Goal: Task Accomplishment & Management: Complete application form

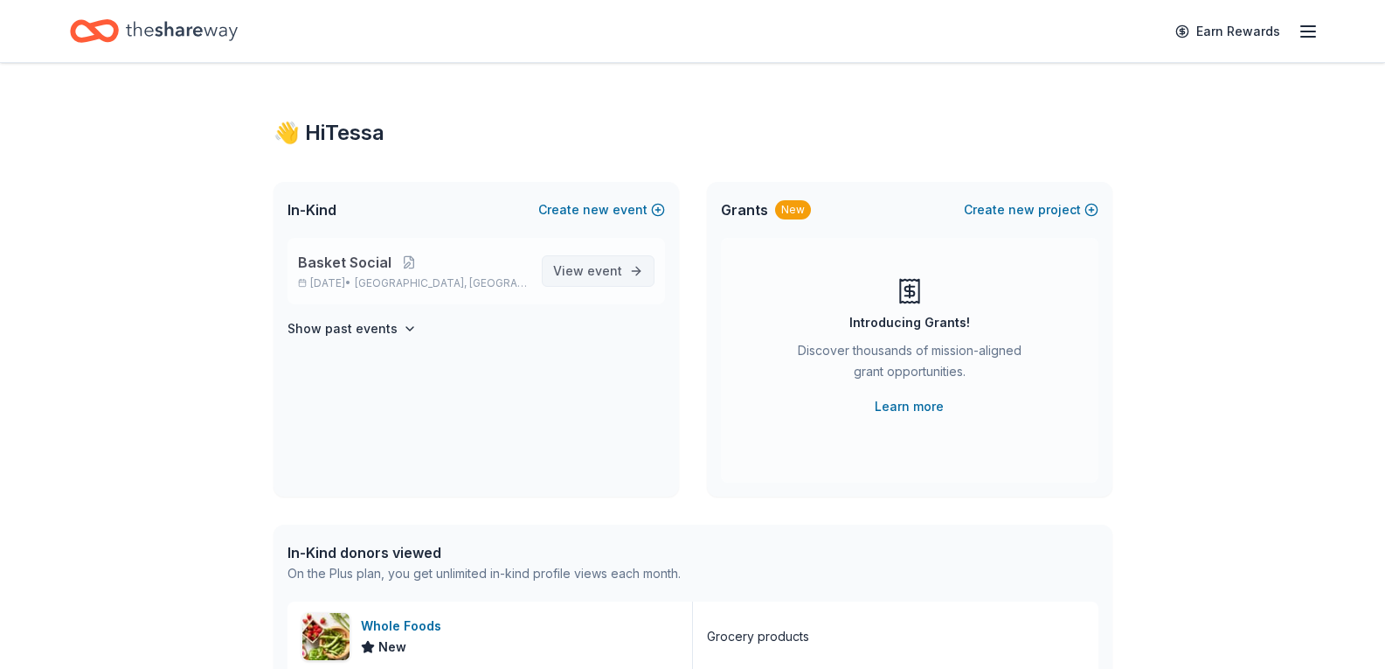
click at [572, 262] on span "View event" at bounding box center [587, 270] width 69 height 21
drag, startPoint x: 602, startPoint y: 274, endPoint x: 780, endPoint y: 275, distance: 178.3
click at [602, 274] on span "event" at bounding box center [604, 270] width 35 height 15
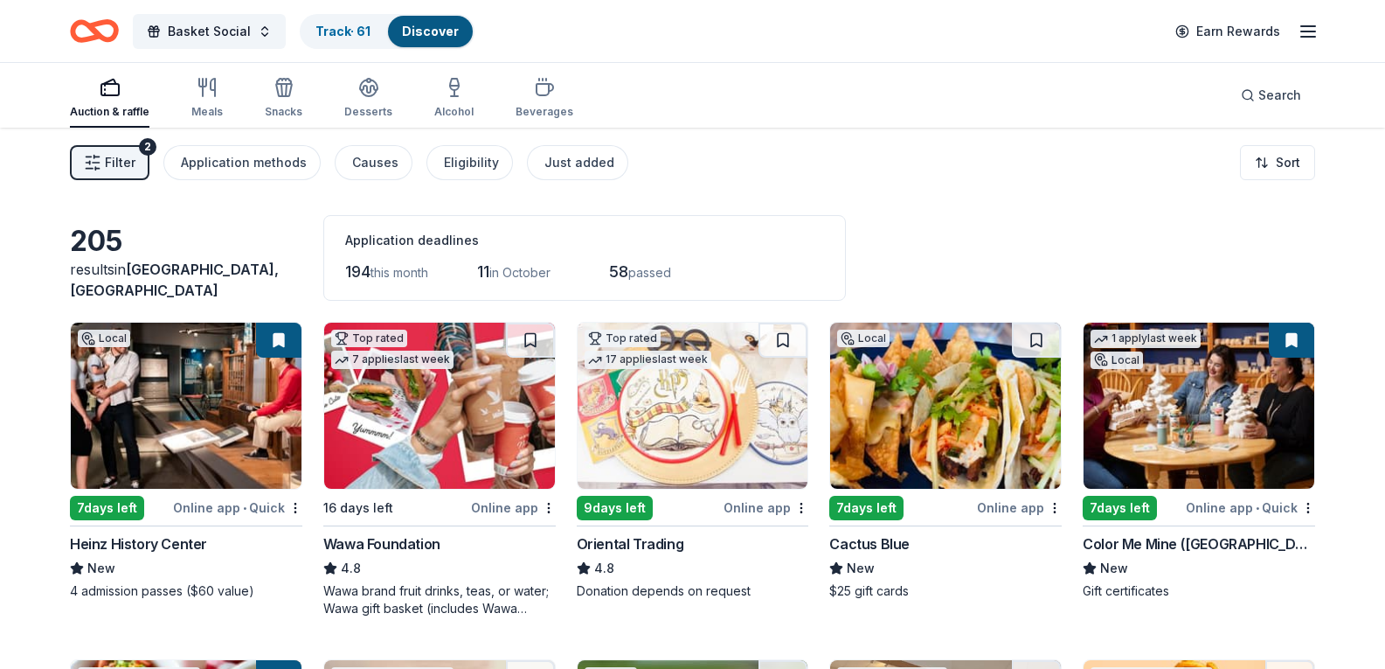
click at [139, 165] on button "Filter 2" at bounding box center [110, 162] width 80 height 35
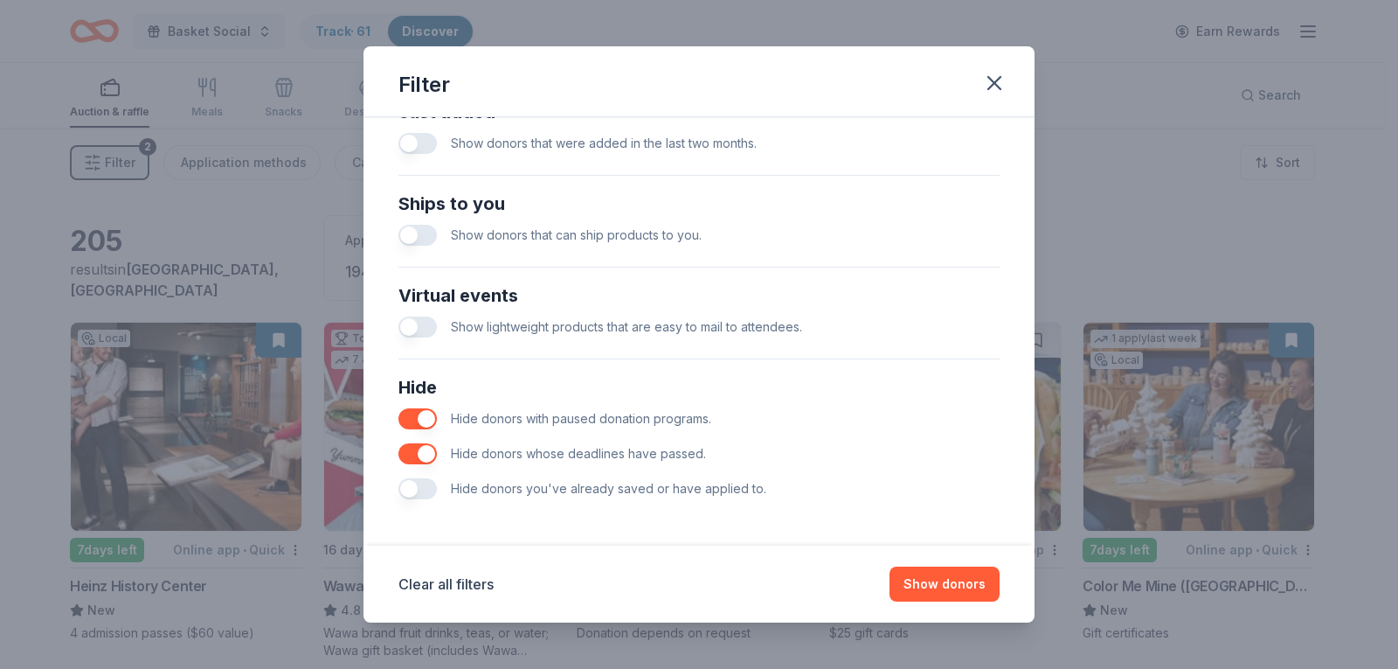
scroll to position [723, 0]
click at [993, 94] on icon "button" at bounding box center [994, 83] width 24 height 24
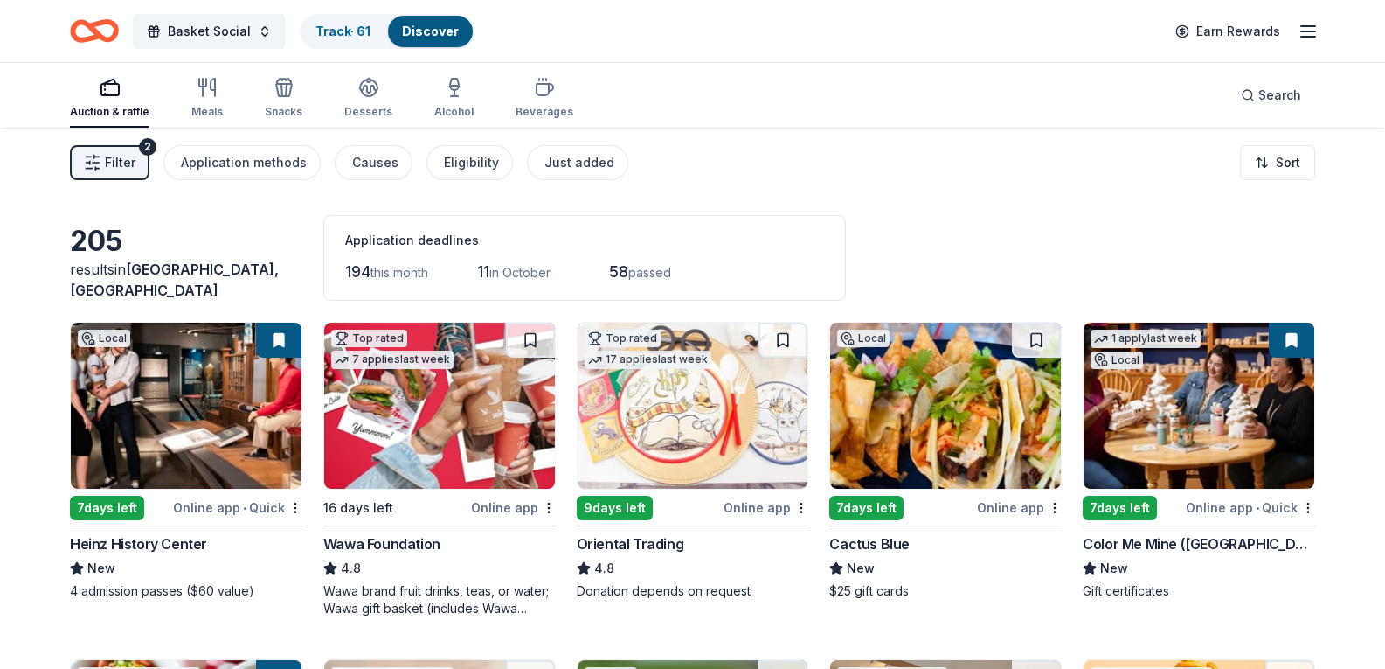
click at [118, 154] on span "Filter" at bounding box center [120, 162] width 31 height 21
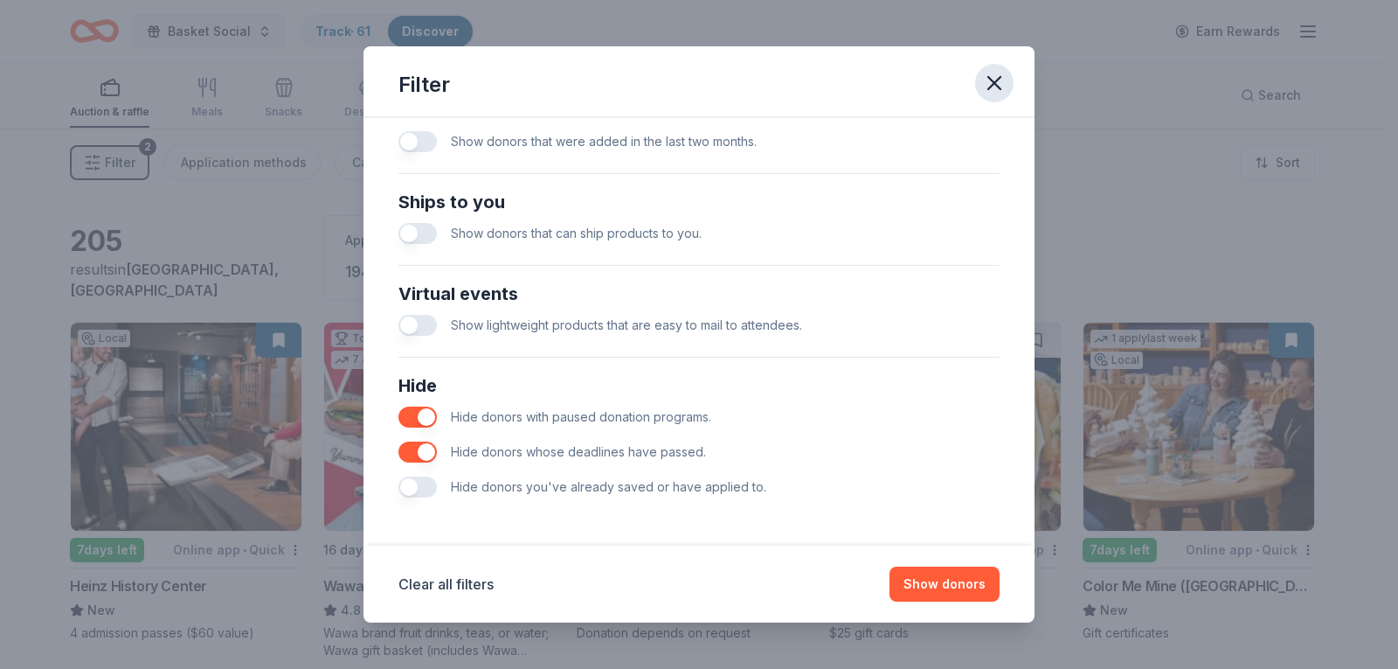
click at [1001, 77] on icon "button" at bounding box center [994, 83] width 12 height 12
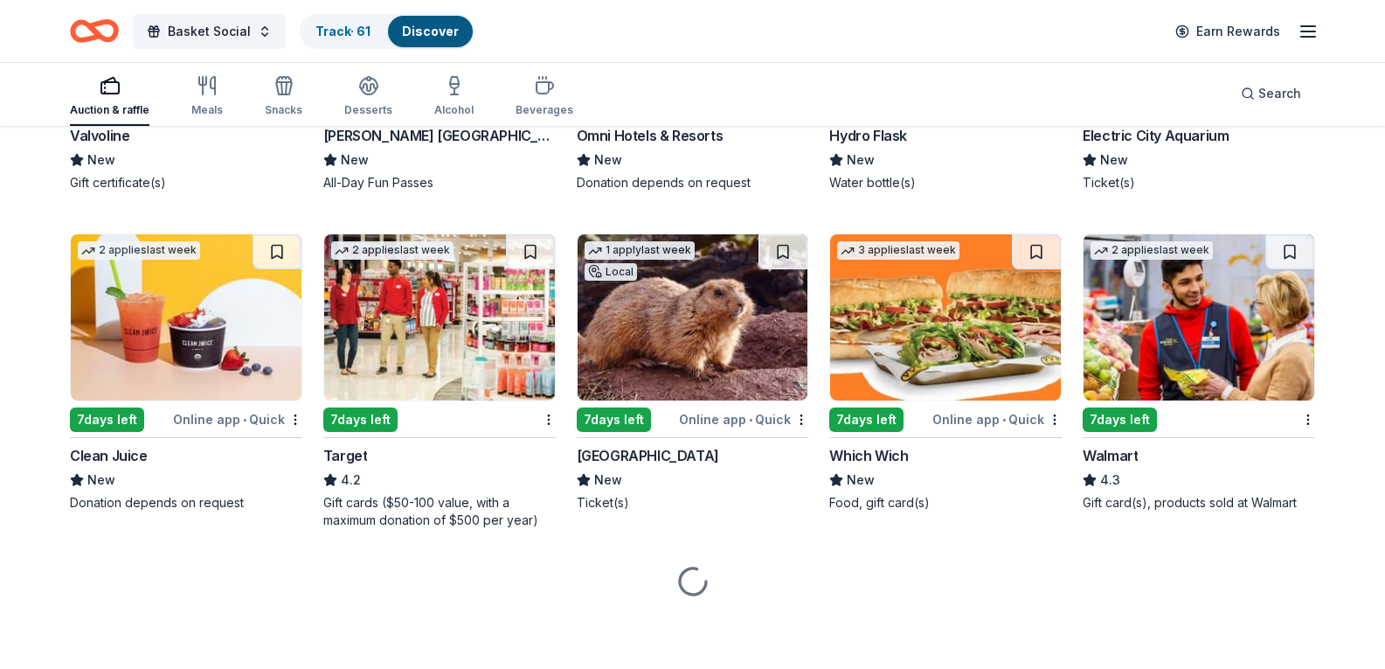
scroll to position [8732, 0]
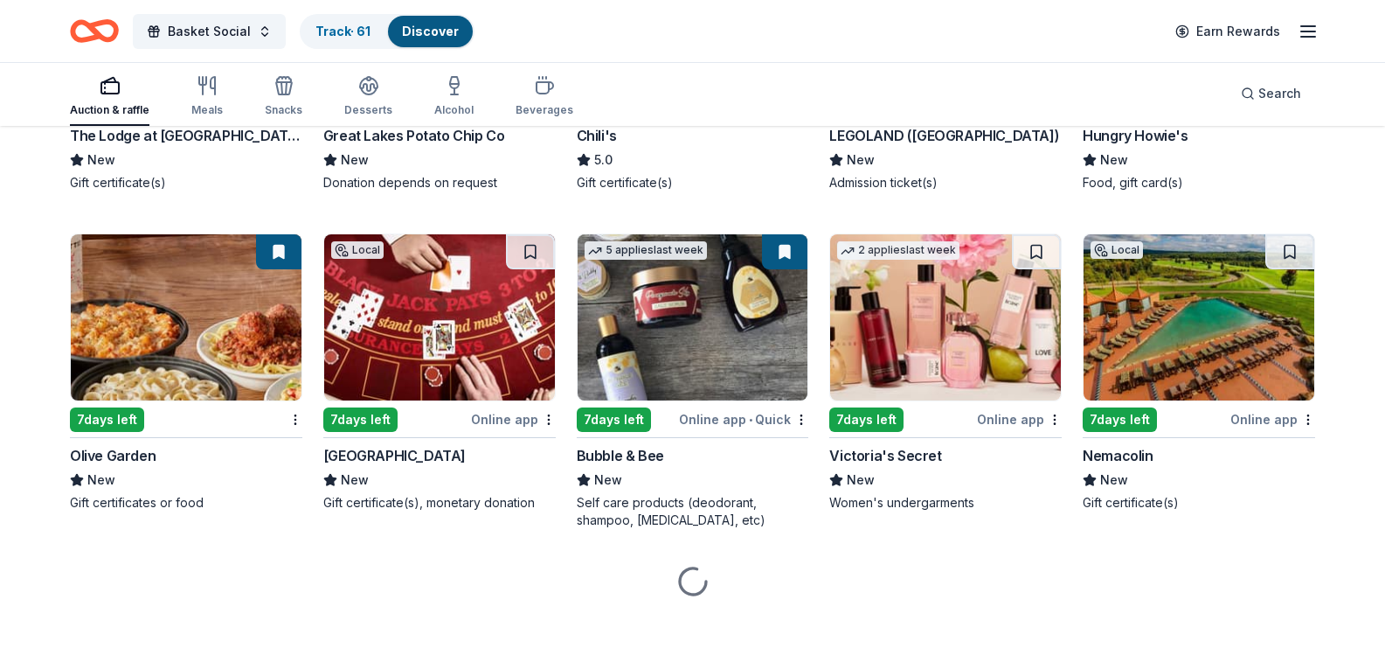
click at [391, 146] on div "Great Lakes Potato Chip Co" at bounding box center [414, 135] width 182 height 21
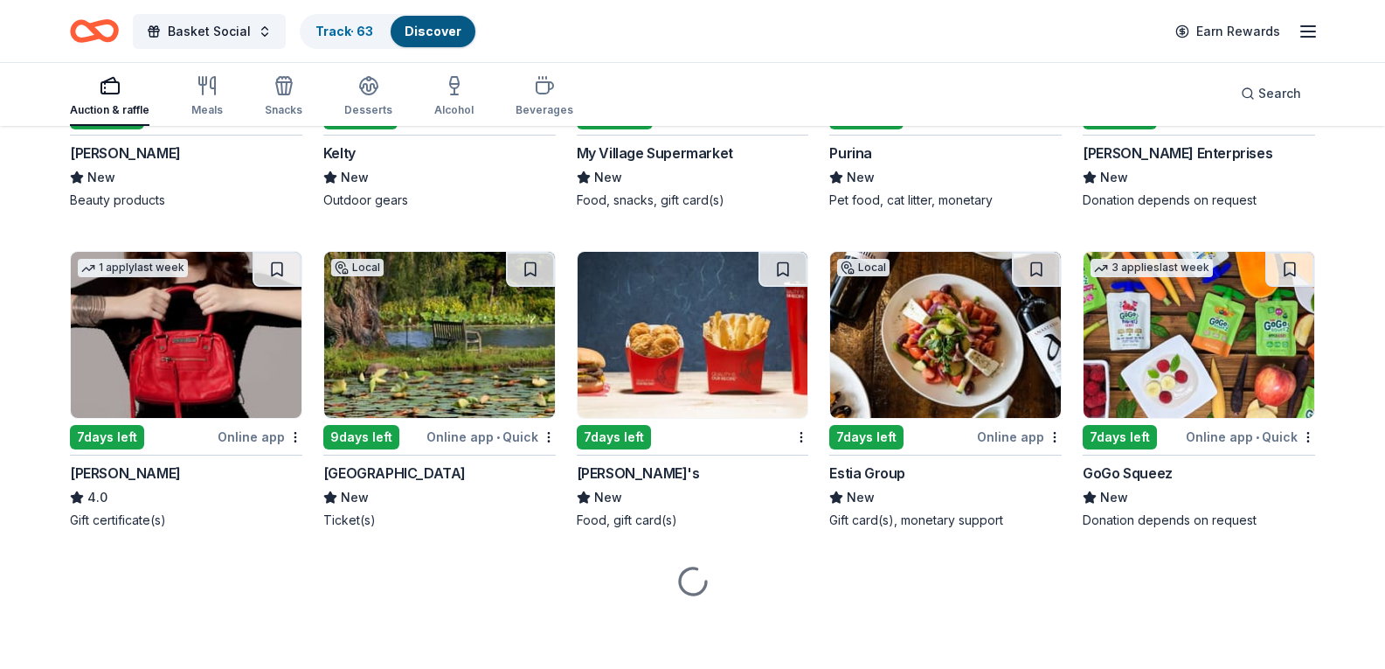
scroll to position [9910, 0]
drag, startPoint x: 997, startPoint y: 105, endPoint x: 997, endPoint y: 156, distance: 50.7
click at [996, 101] on div "Auction & raffle Meals Snacks Desserts Alcohol Beverages Search" at bounding box center [692, 93] width 1245 height 65
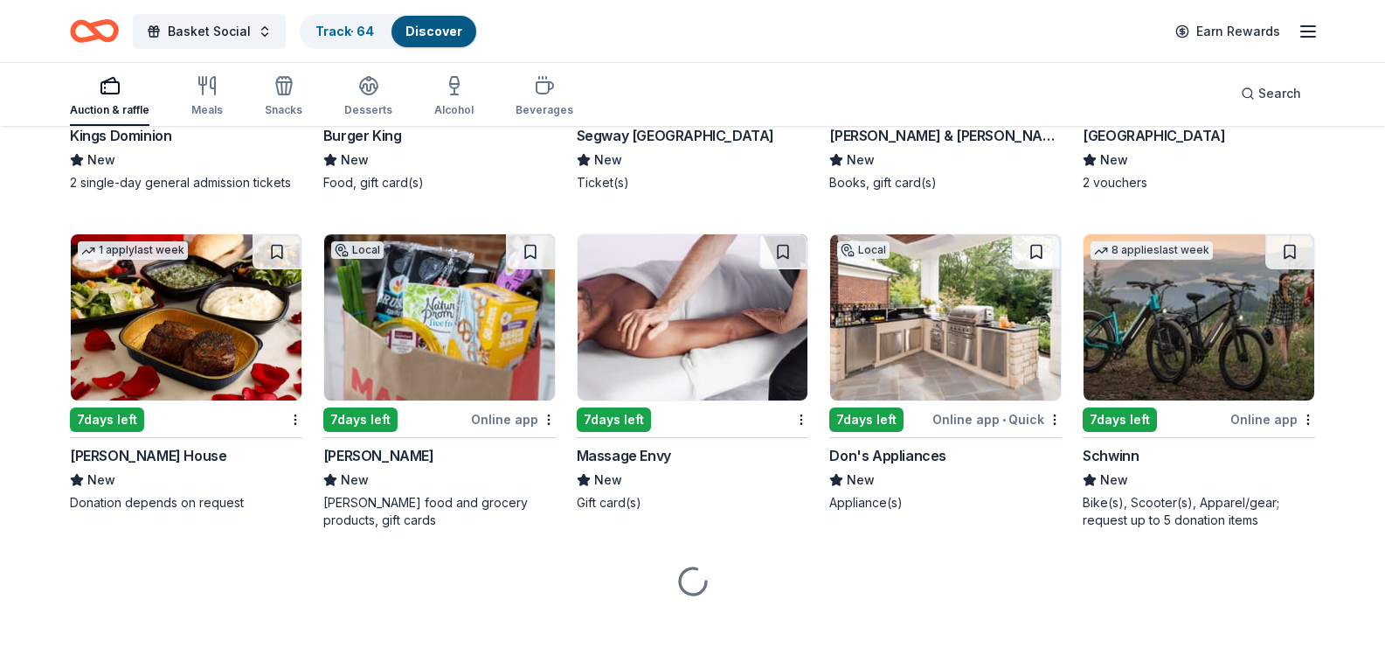
scroll to position [10260, 0]
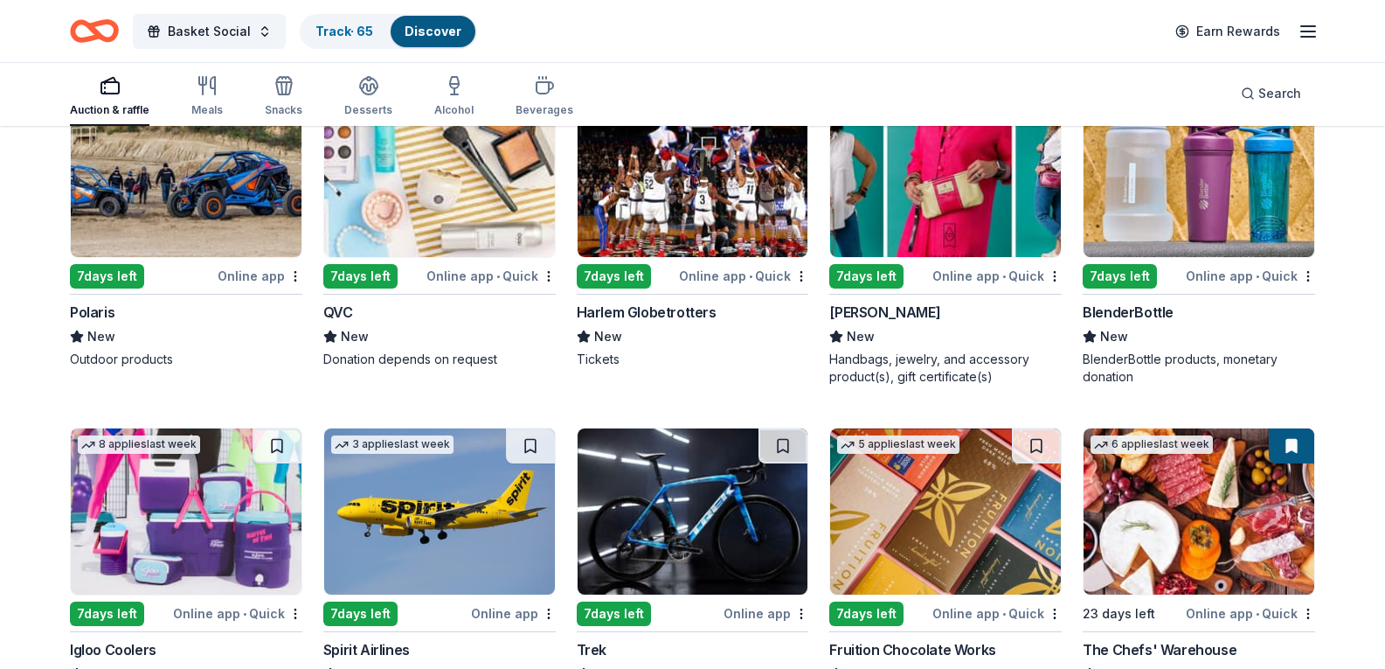
scroll to position [11090, 0]
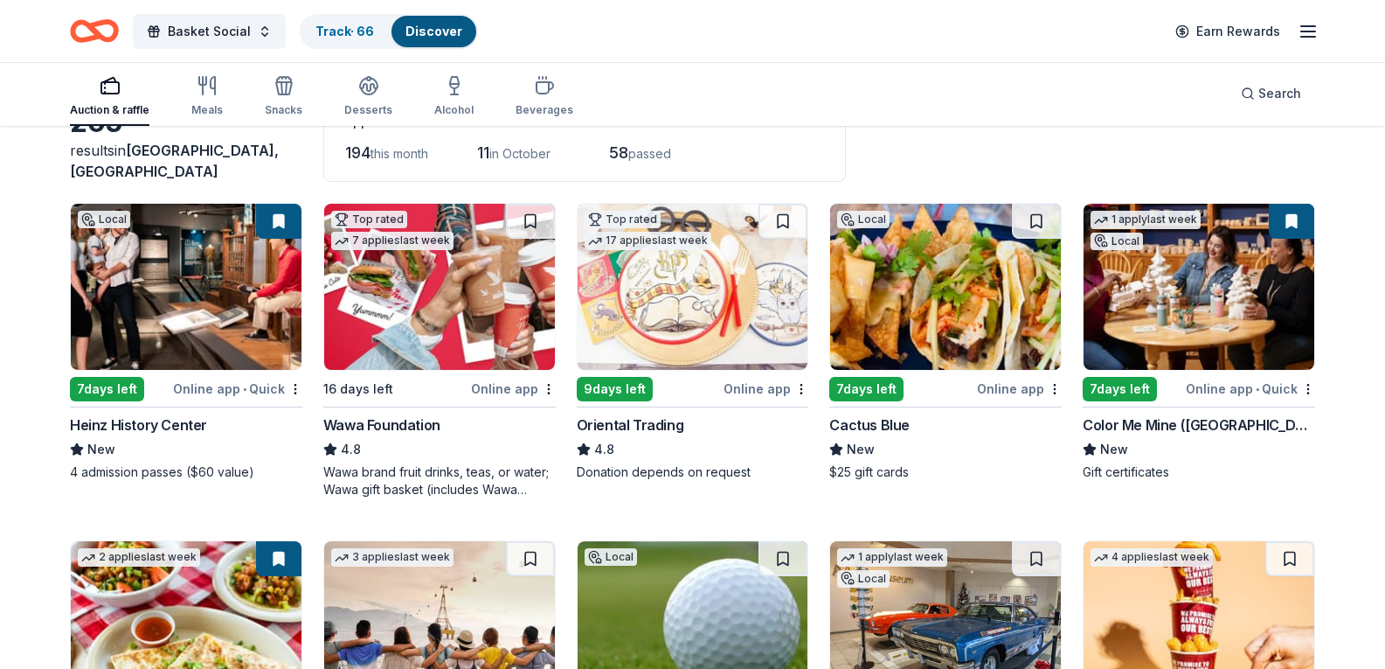
scroll to position [0, 0]
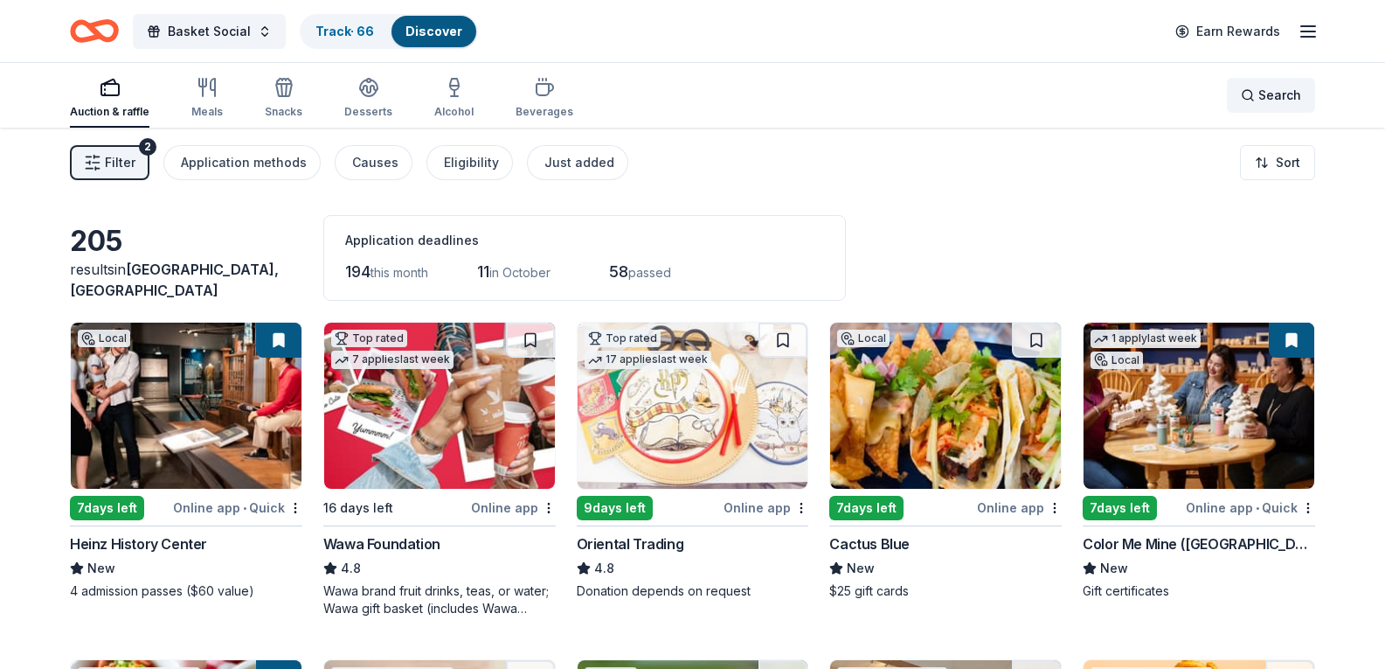
click at [1264, 103] on span "Search" at bounding box center [1280, 95] width 43 height 21
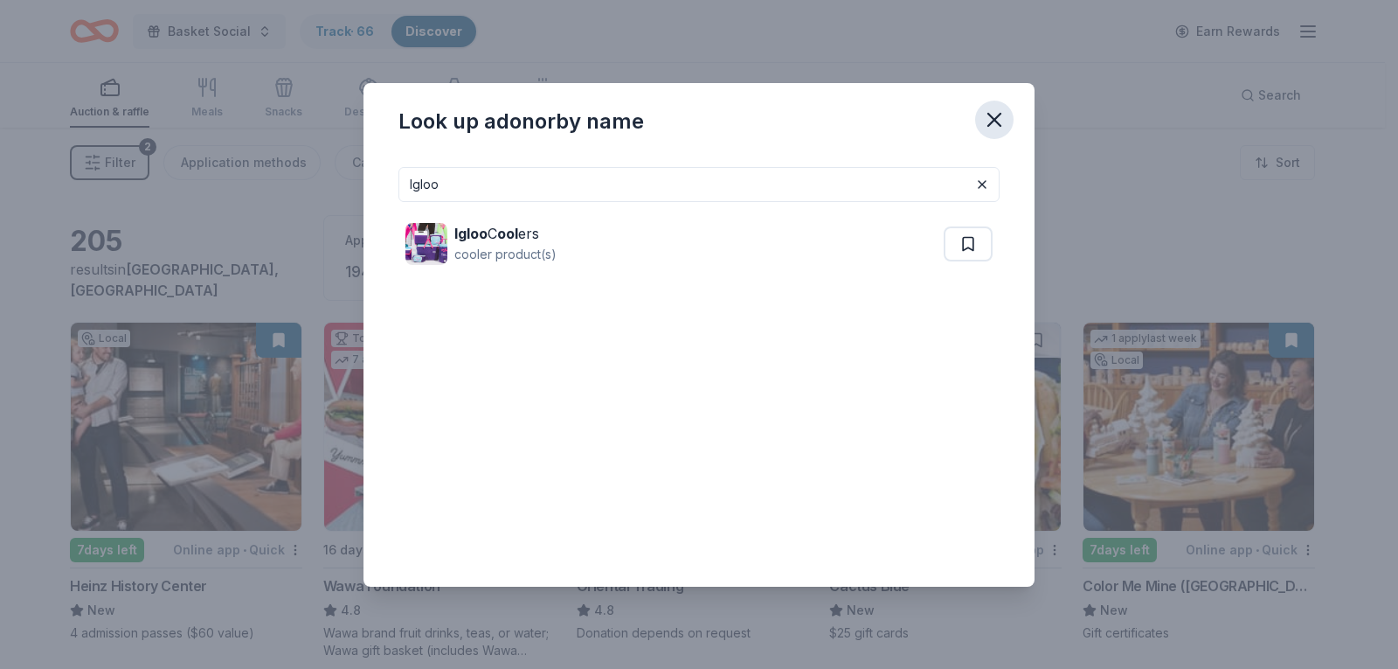
type input "Igloo"
click at [1006, 119] on icon "button" at bounding box center [994, 119] width 24 height 24
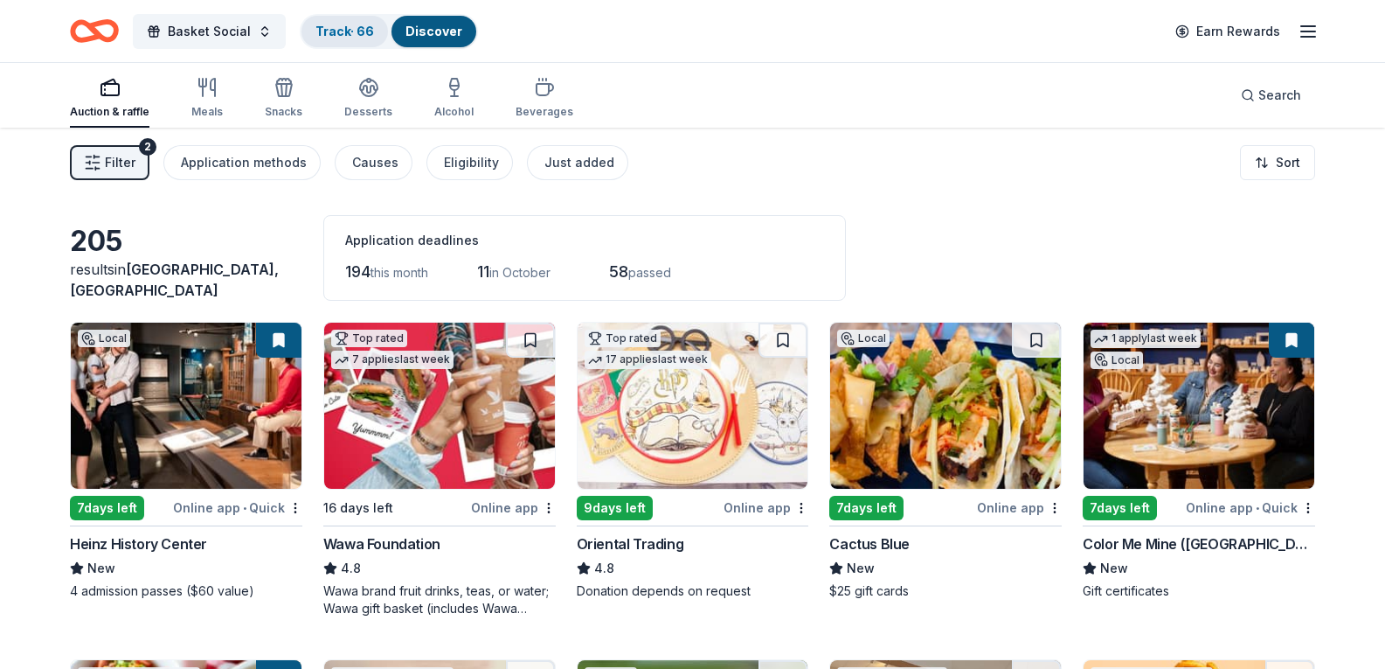
click at [333, 24] on link "Track · 66" at bounding box center [345, 31] width 59 height 15
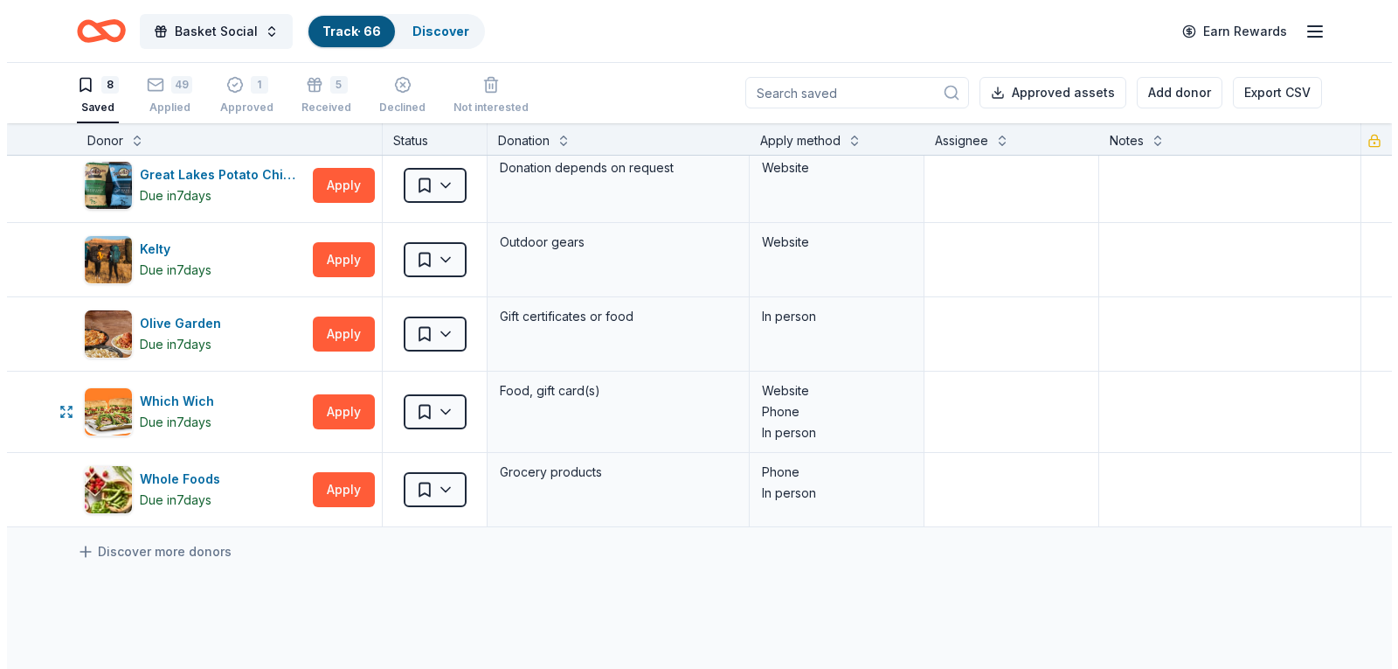
scroll to position [262, 0]
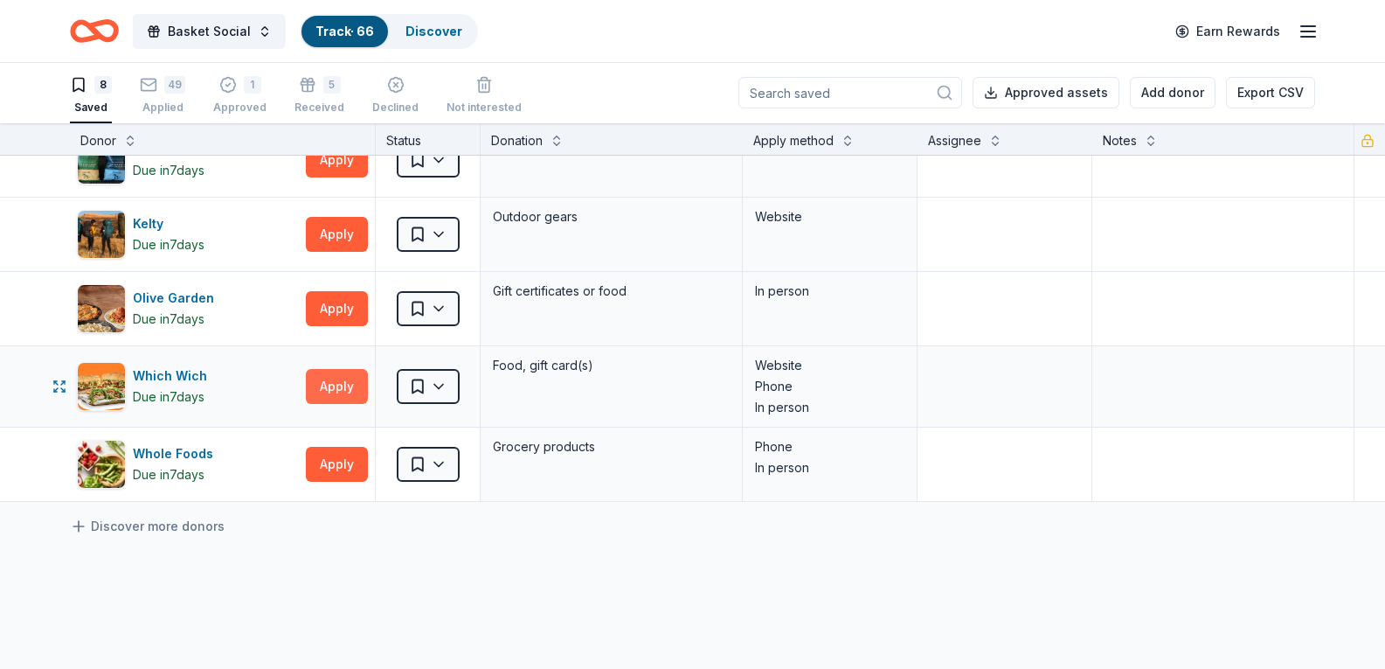
click at [336, 385] on button "Apply" at bounding box center [337, 386] width 62 height 35
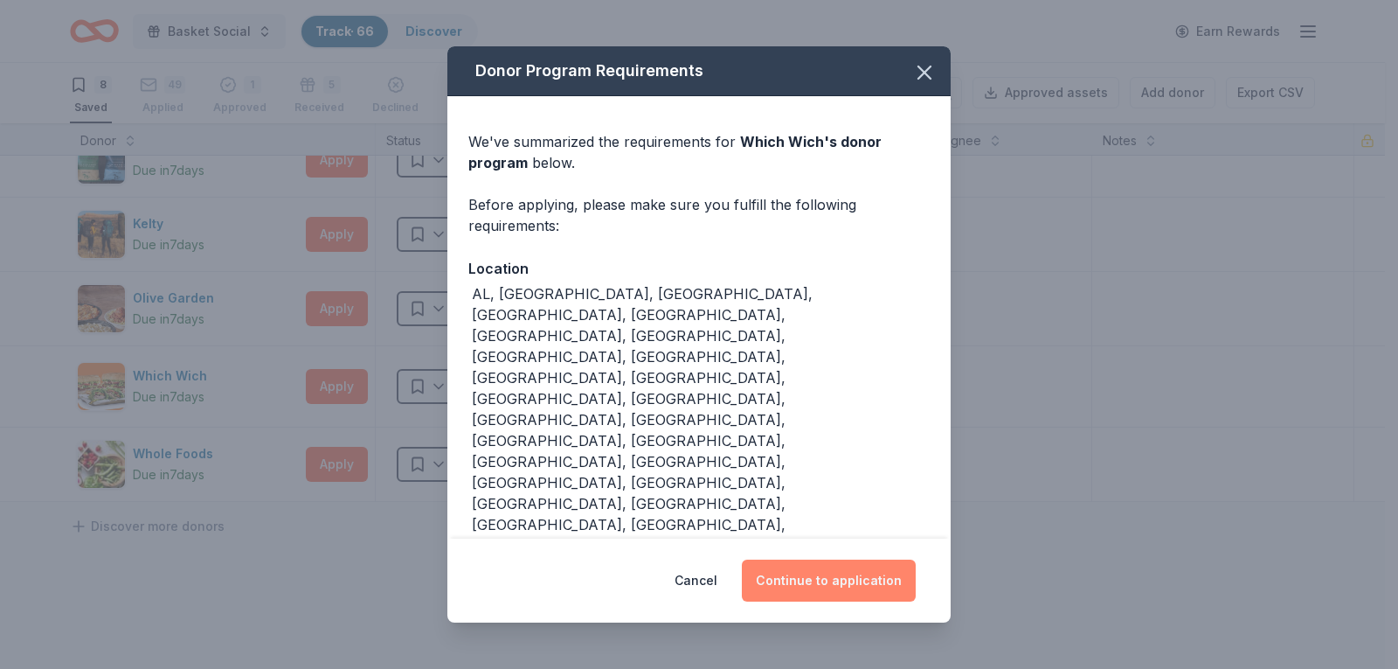
click at [878, 559] on button "Continue to application" at bounding box center [829, 580] width 174 height 42
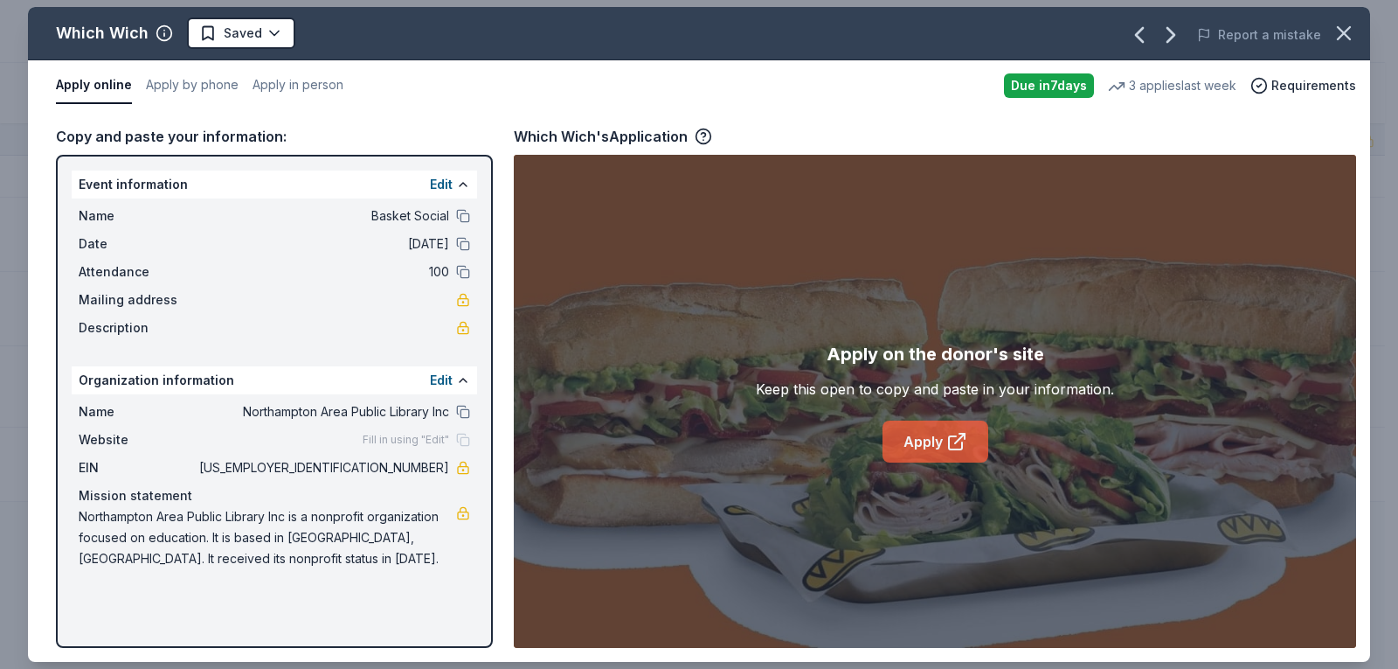
click at [961, 456] on link "Apply" at bounding box center [936, 441] width 106 height 42
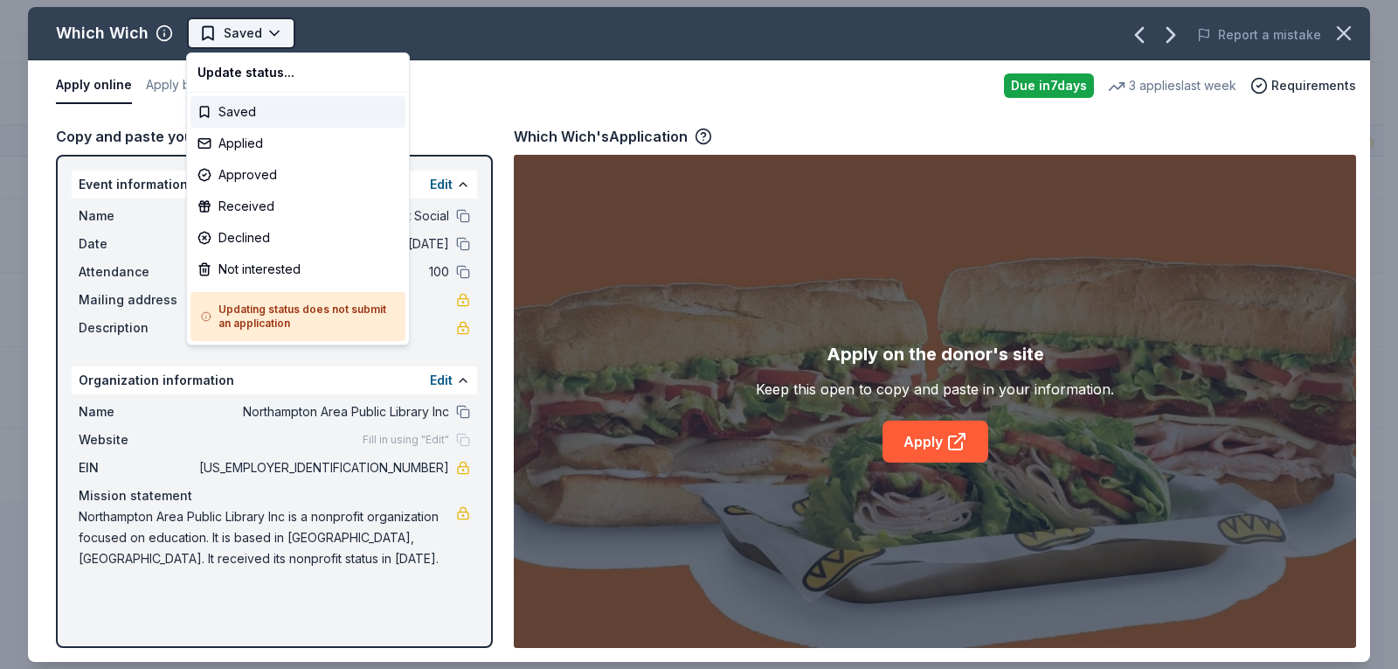
click at [226, 25] on html "Basket Social Track · 66 Discover Earn Rewards 8 Saved 49 Applied 1 Approved 5 …" at bounding box center [699, 334] width 1398 height 669
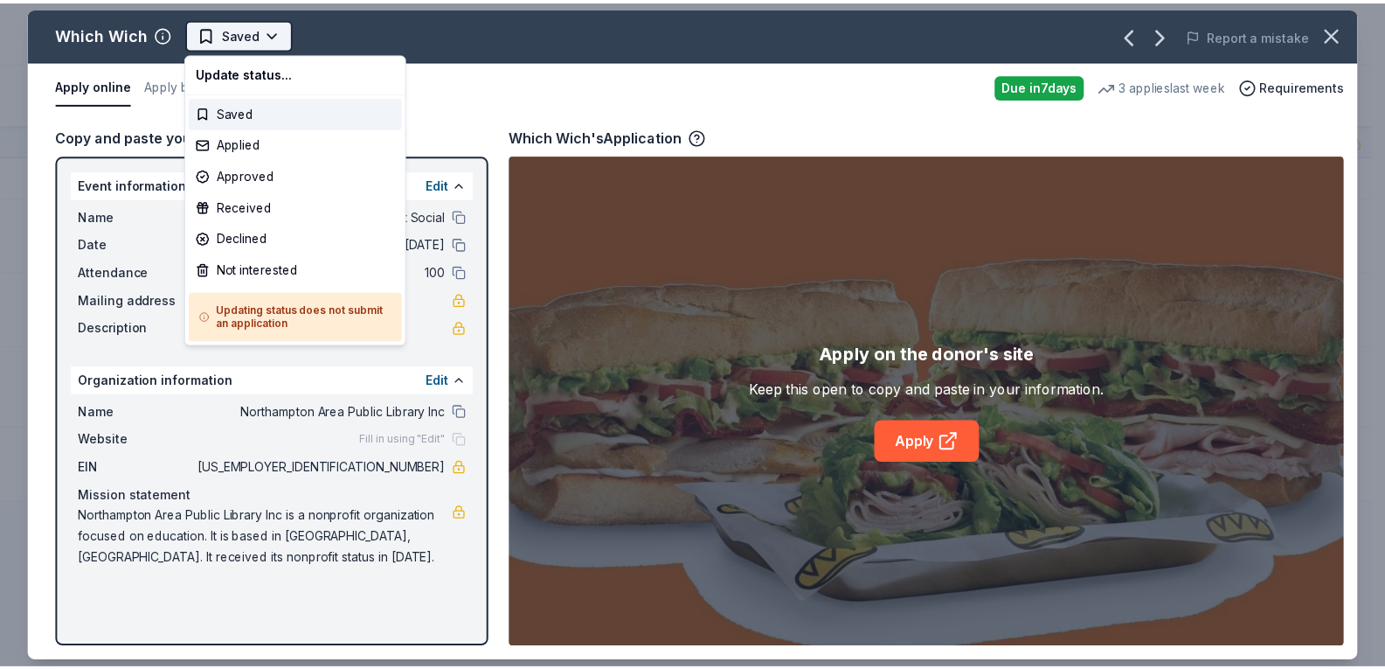
scroll to position [0, 0]
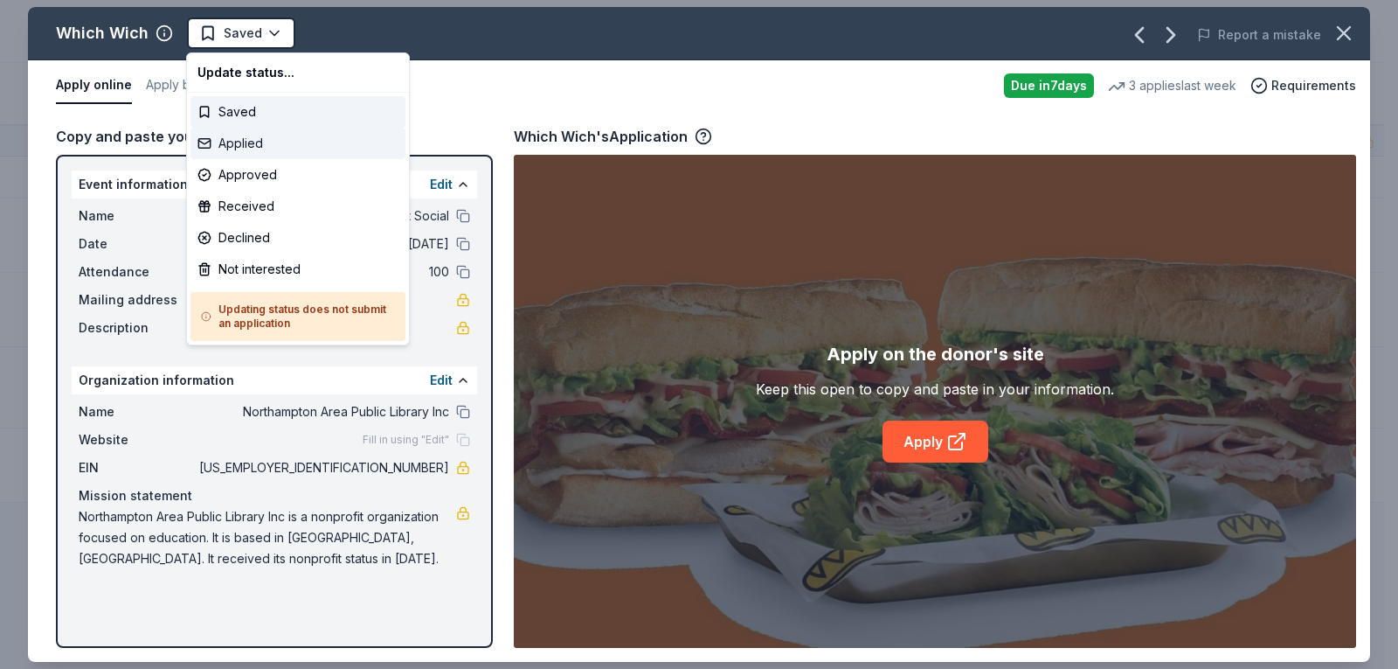
click at [243, 145] on div "Applied" at bounding box center [298, 143] width 215 height 31
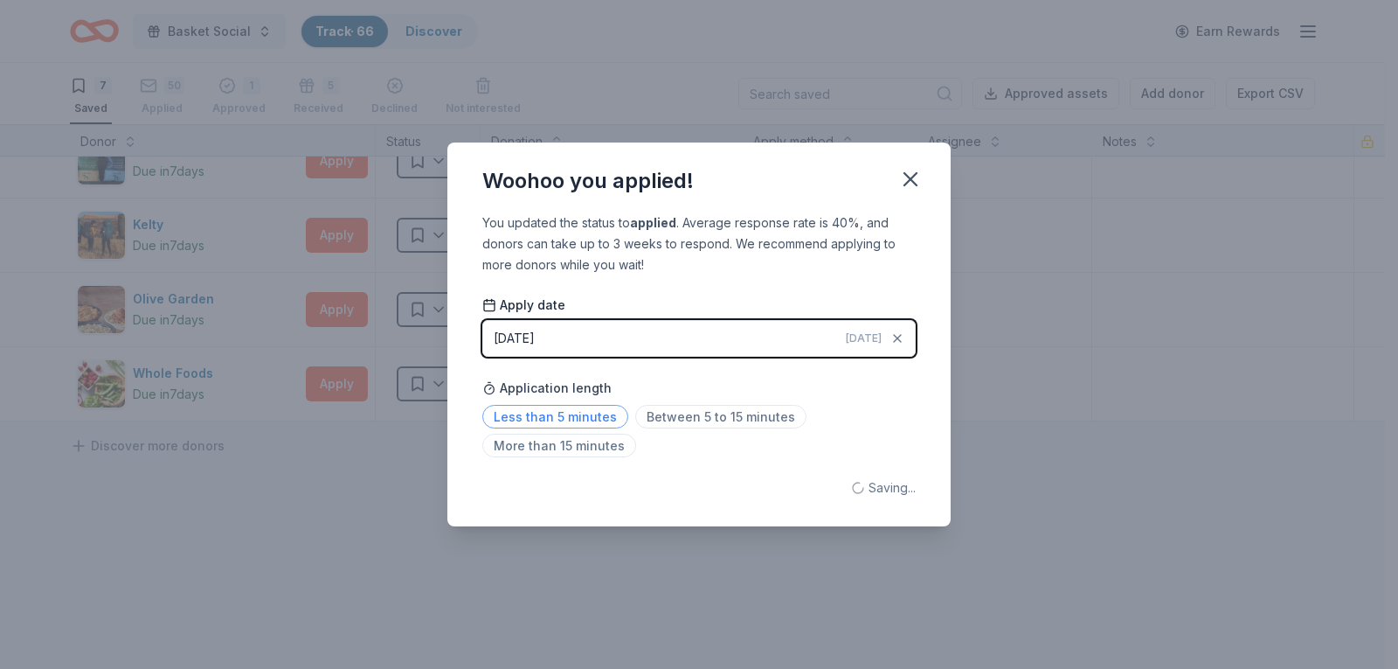
click at [560, 420] on span "Less than 5 minutes" at bounding box center [555, 417] width 146 height 24
click at [910, 171] on icon "button" at bounding box center [910, 179] width 24 height 24
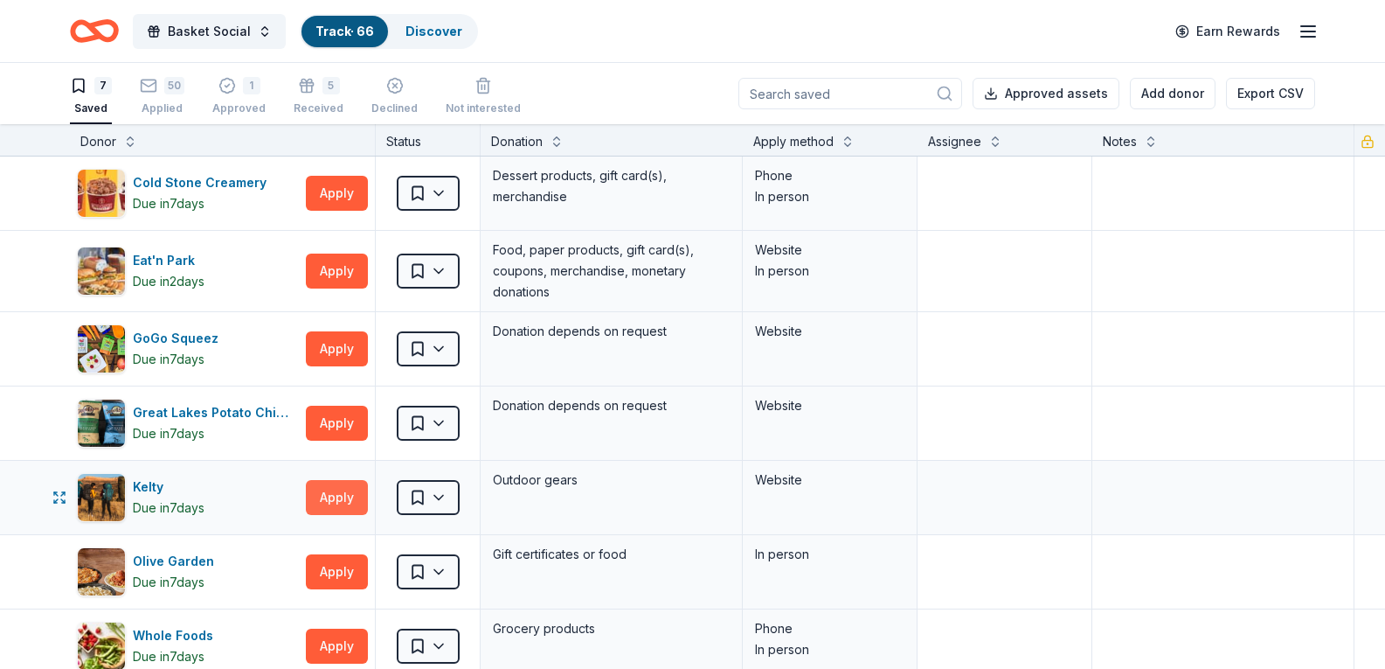
click at [335, 496] on button "Apply" at bounding box center [337, 497] width 62 height 35
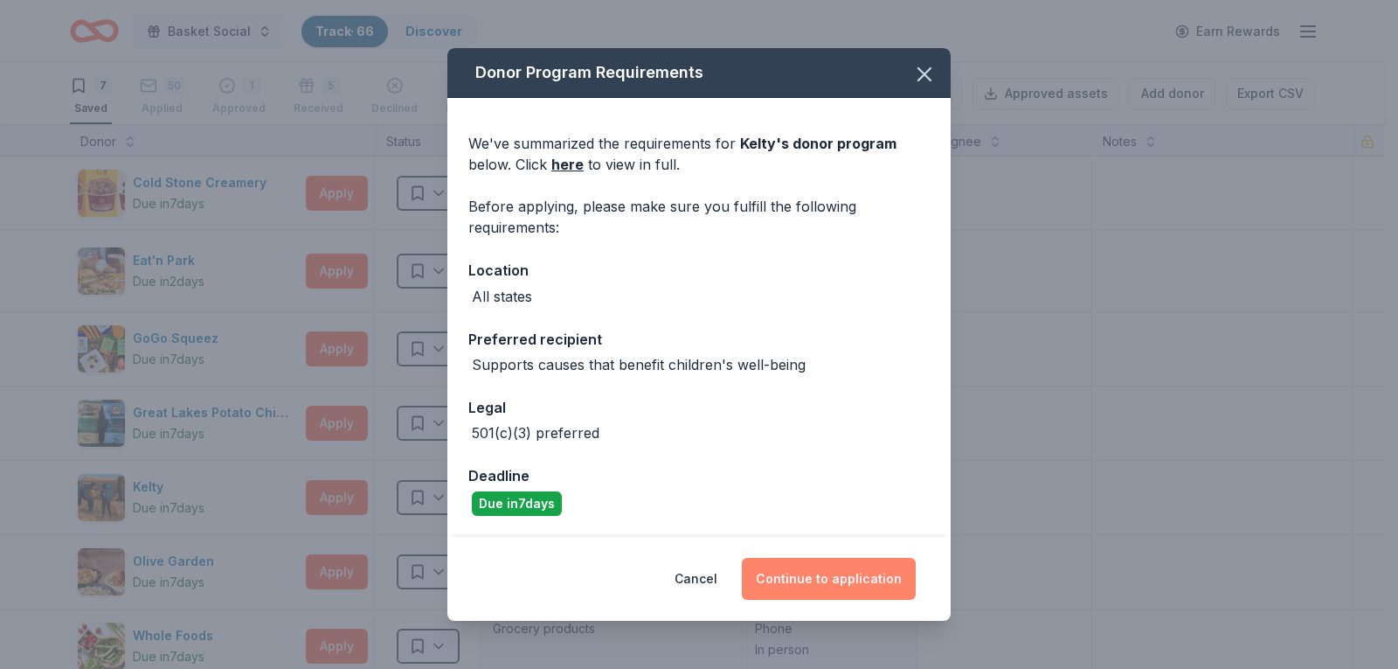
click at [817, 582] on button "Continue to application" at bounding box center [829, 579] width 174 height 42
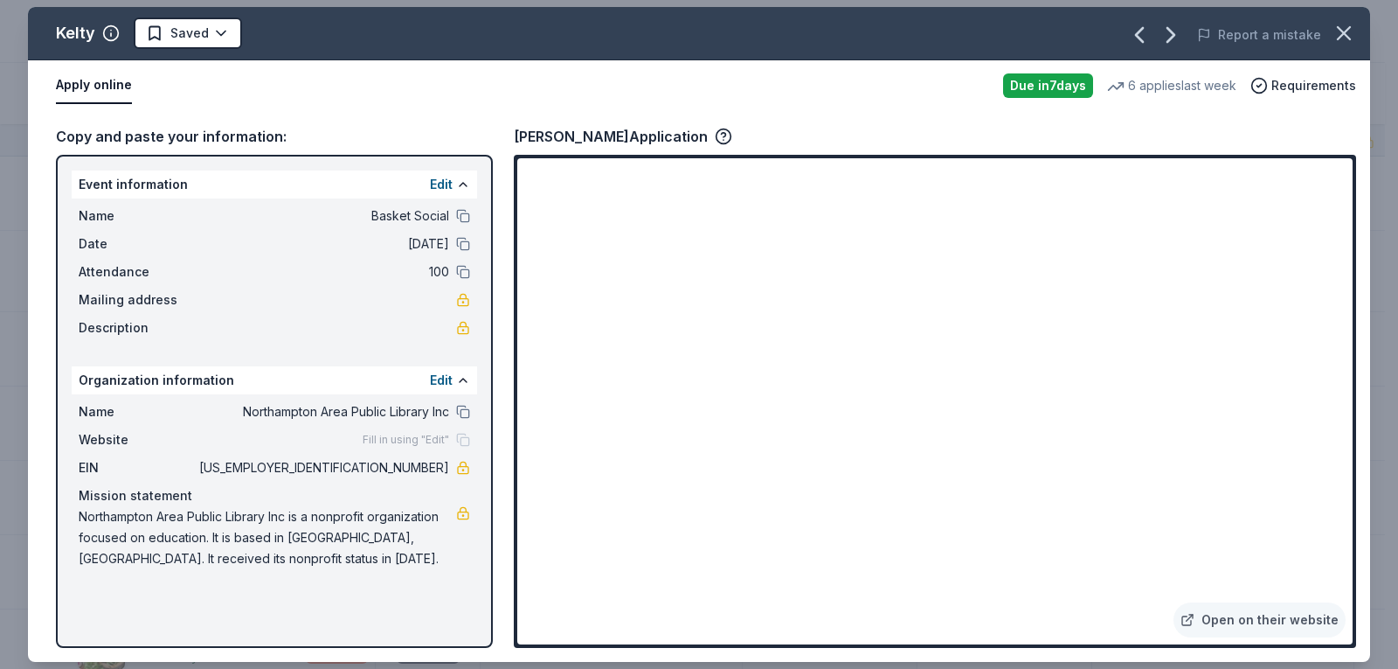
click at [222, 50] on div "Kelty Saved Report a mistake" at bounding box center [699, 33] width 1342 height 53
click at [218, 45] on html "Basket Social Track · 66 Discover Earn Rewards 7 Saved 50 Applied 1 Approved 5 …" at bounding box center [699, 334] width 1398 height 669
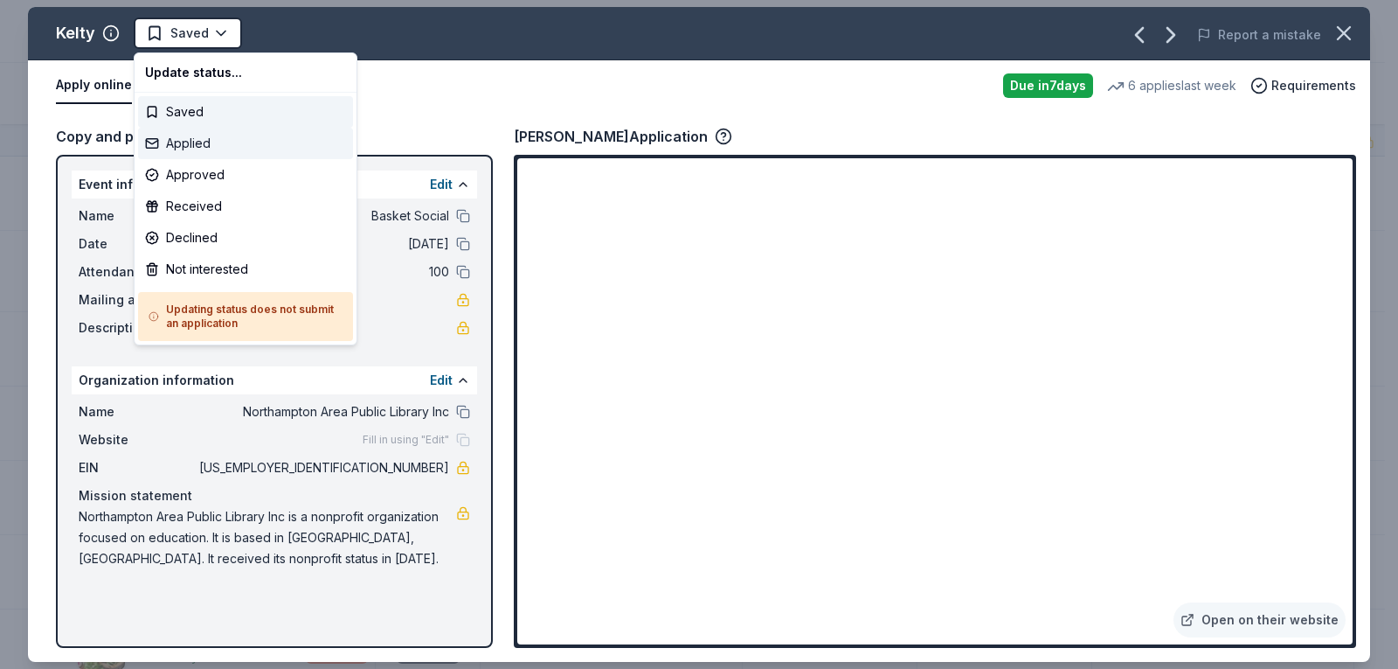
click at [195, 148] on div "Applied" at bounding box center [245, 143] width 215 height 31
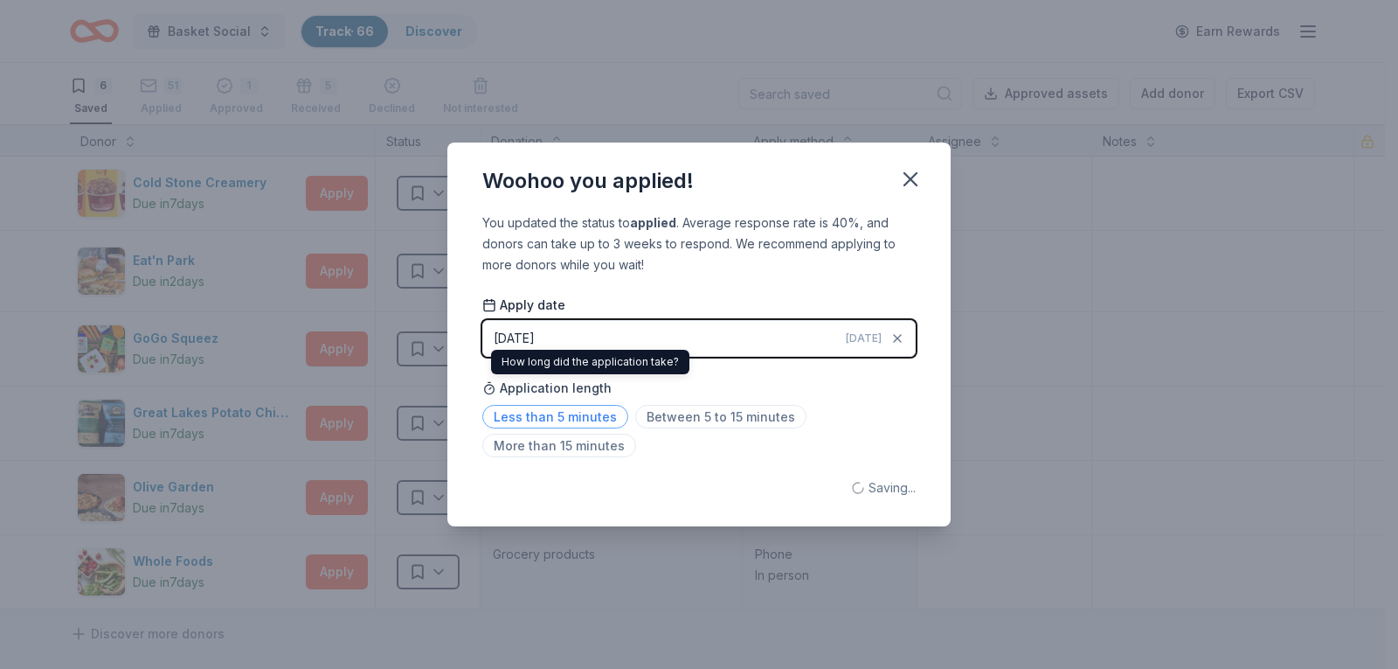
click at [583, 414] on span "Less than 5 minutes" at bounding box center [555, 417] width 146 height 24
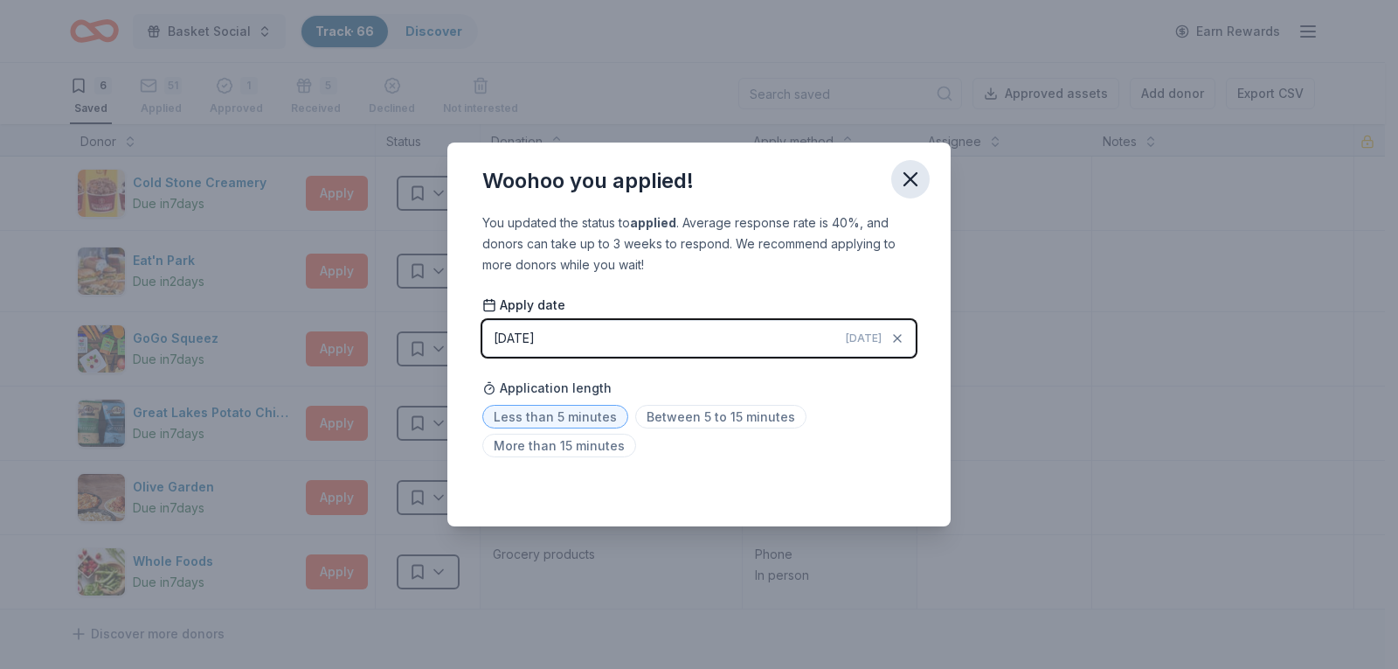
click at [922, 178] on button "button" at bounding box center [910, 179] width 38 height 38
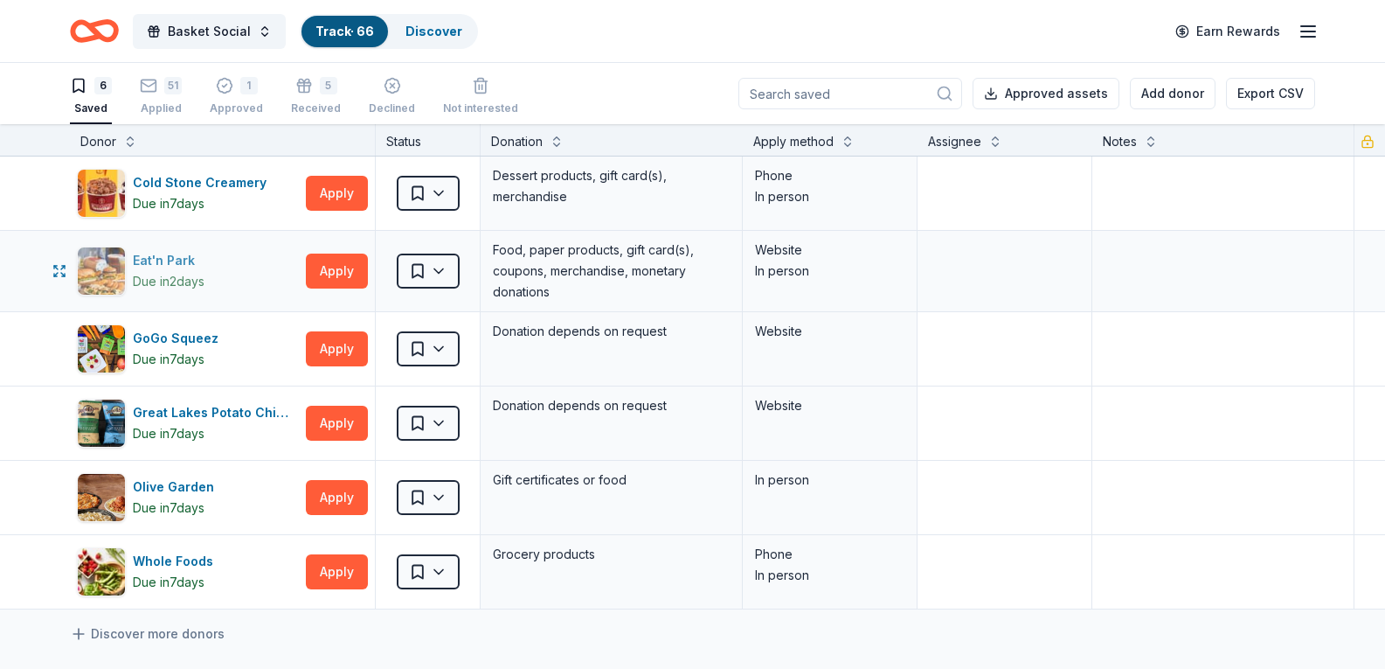
click at [152, 266] on div "Eat'n Park" at bounding box center [169, 260] width 72 height 21
click at [328, 267] on button "Apply" at bounding box center [337, 270] width 62 height 35
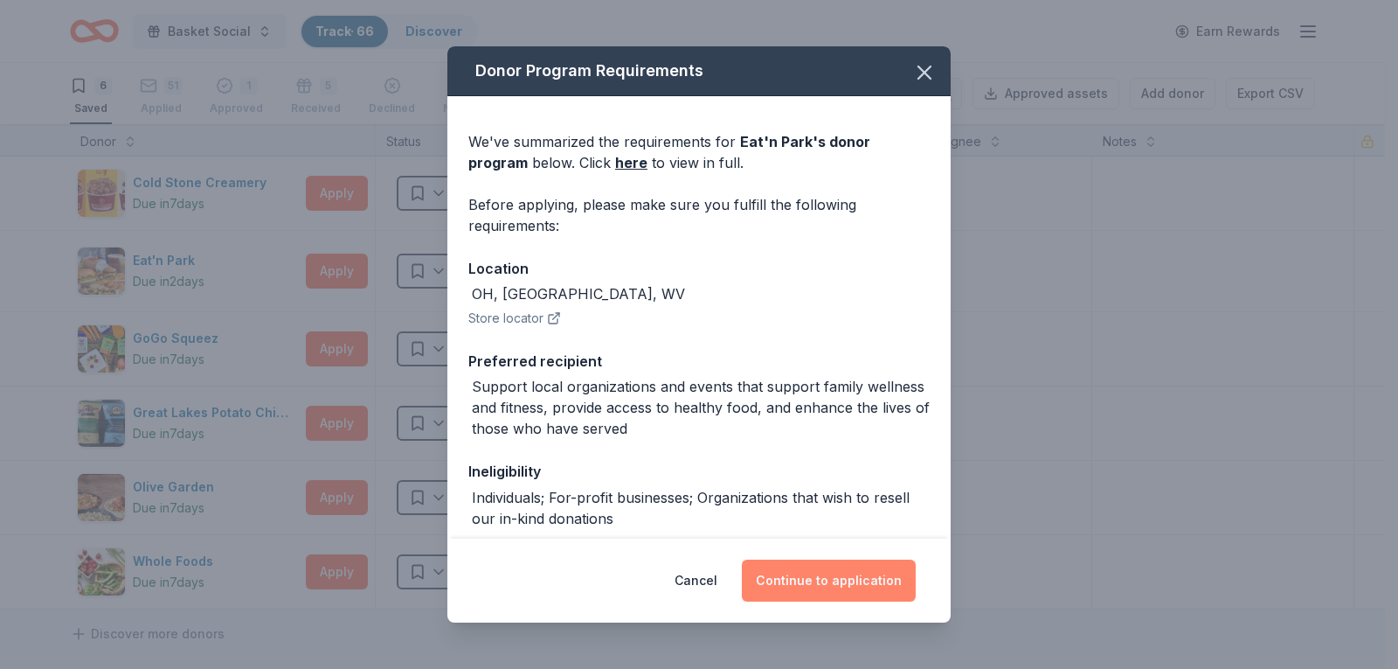
click at [875, 579] on button "Continue to application" at bounding box center [829, 580] width 174 height 42
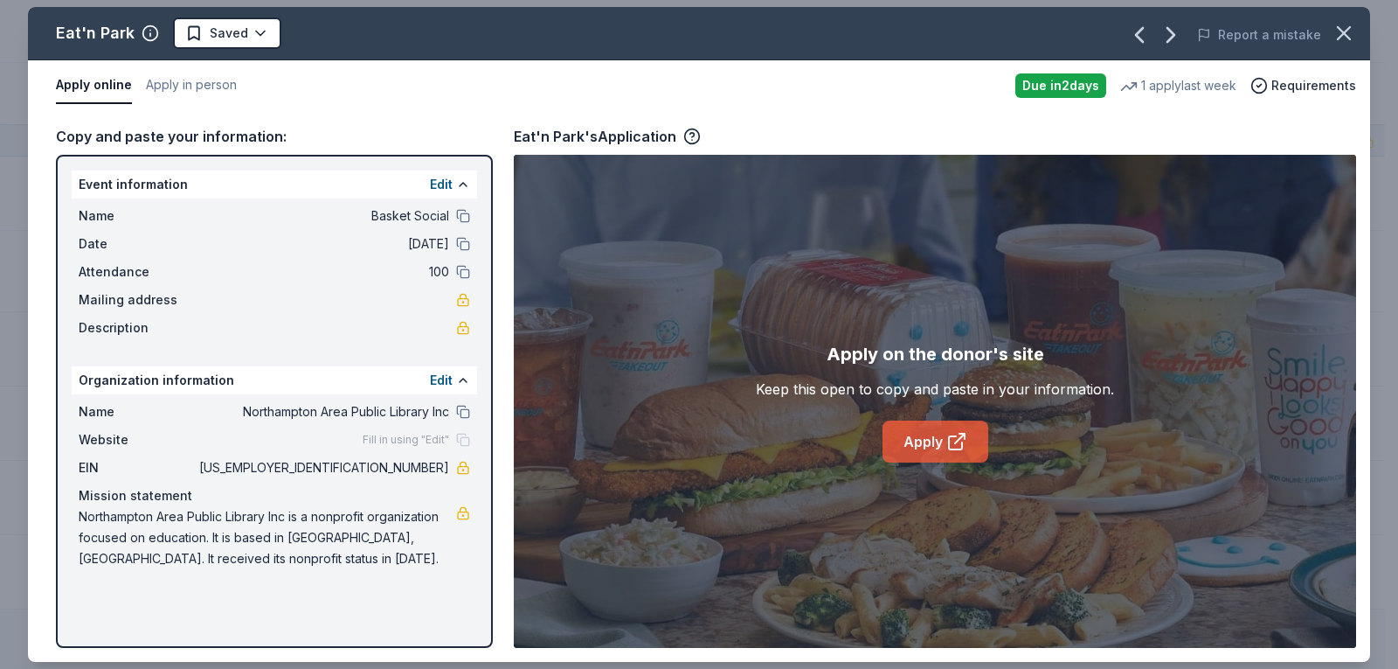
click at [963, 443] on icon at bounding box center [957, 441] width 21 height 21
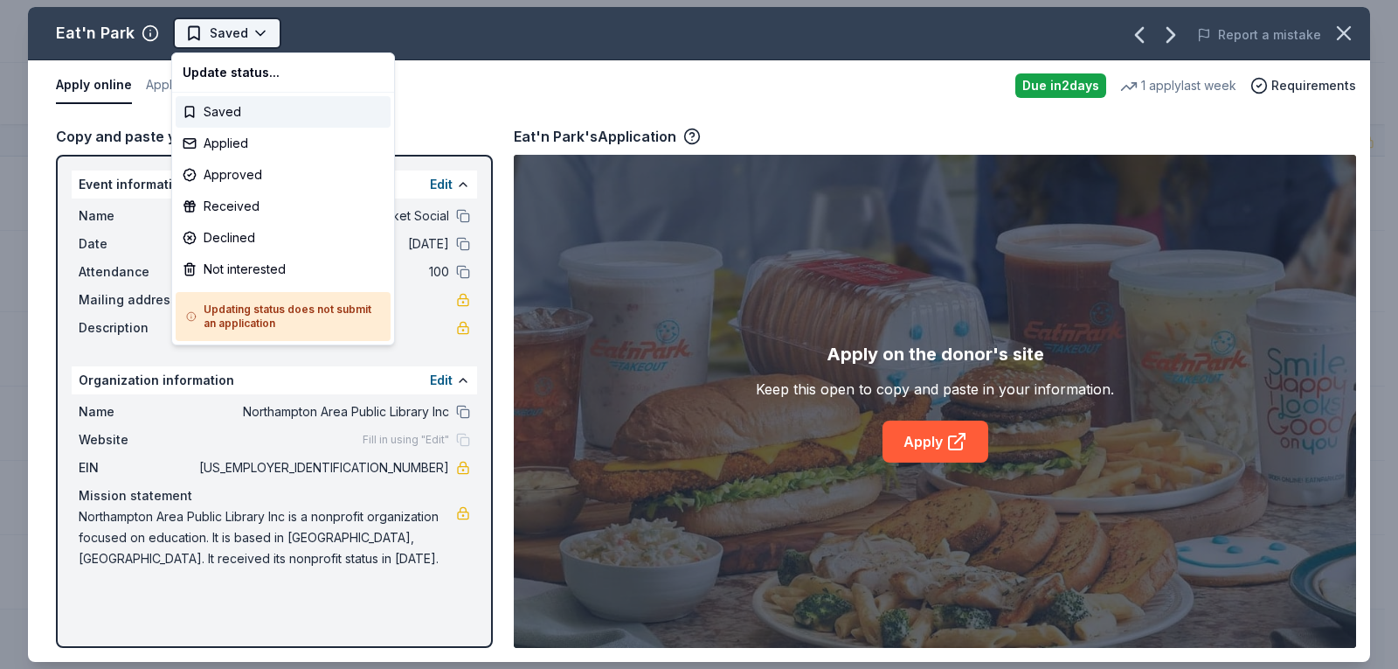
click at [249, 25] on html "Basket Social Track · 66 Discover Earn Rewards 6 Saved 51 Applied 1 Approved 5 …" at bounding box center [699, 334] width 1398 height 669
click at [240, 138] on div "Applied" at bounding box center [283, 143] width 215 height 31
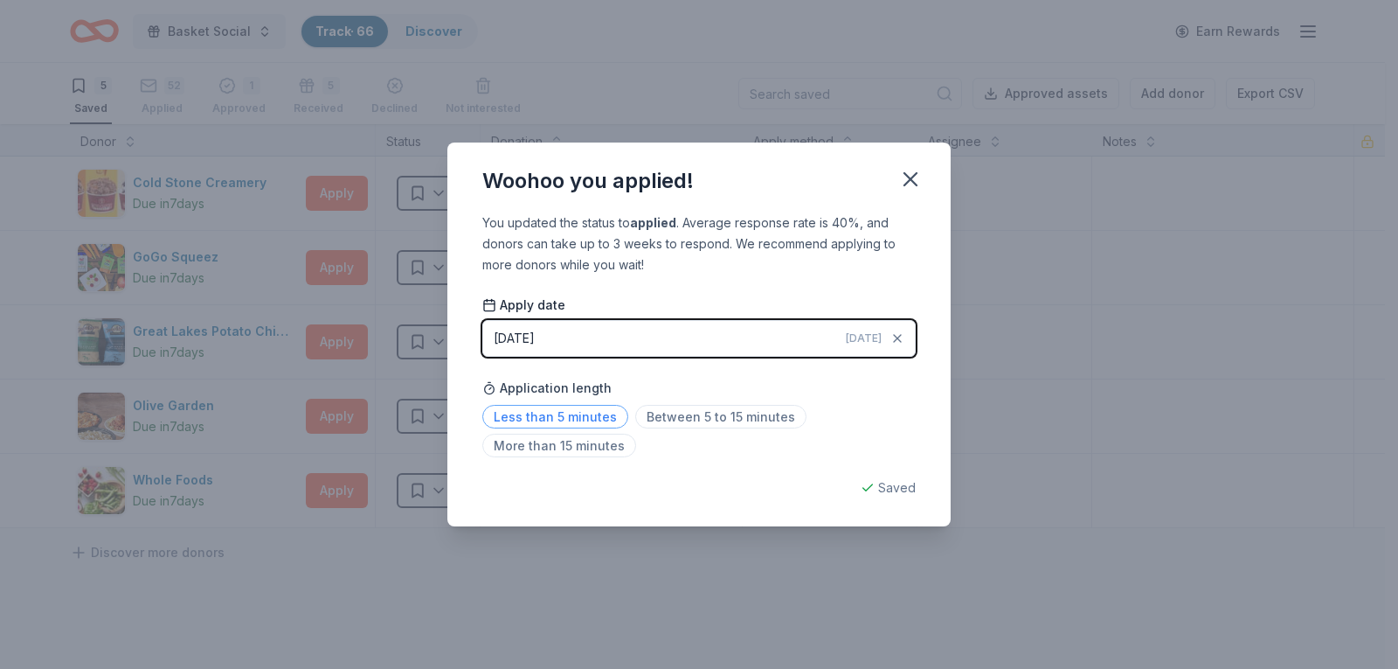
click at [517, 411] on span "Less than 5 minutes" at bounding box center [555, 417] width 146 height 24
click at [914, 186] on icon "button" at bounding box center [910, 179] width 24 height 24
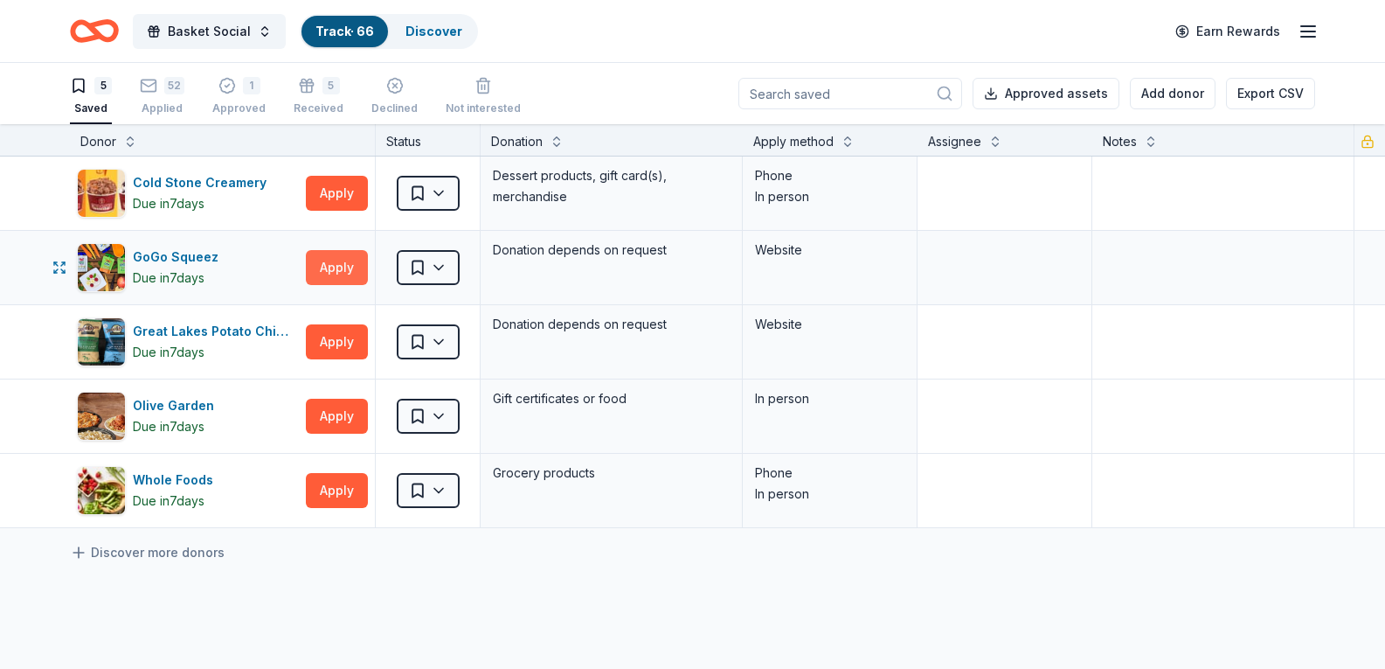
click at [349, 260] on button "Apply" at bounding box center [337, 267] width 62 height 35
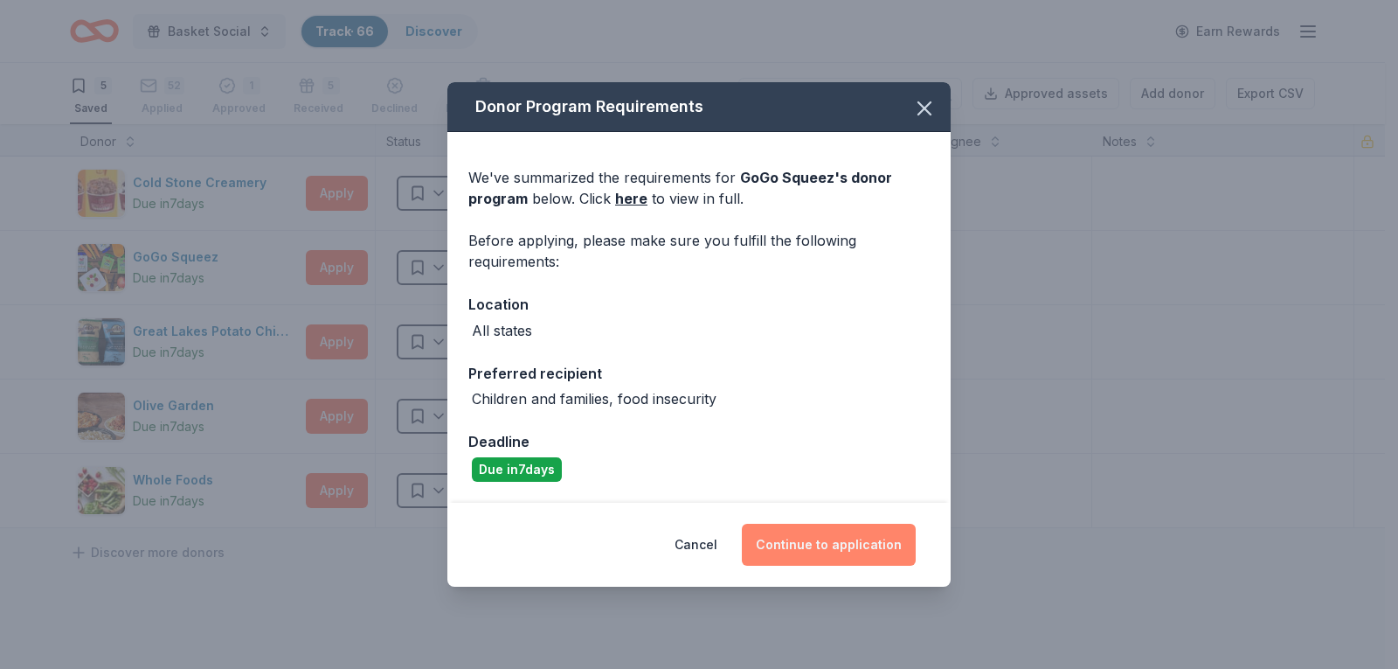
click at [819, 534] on button "Continue to application" at bounding box center [829, 545] width 174 height 42
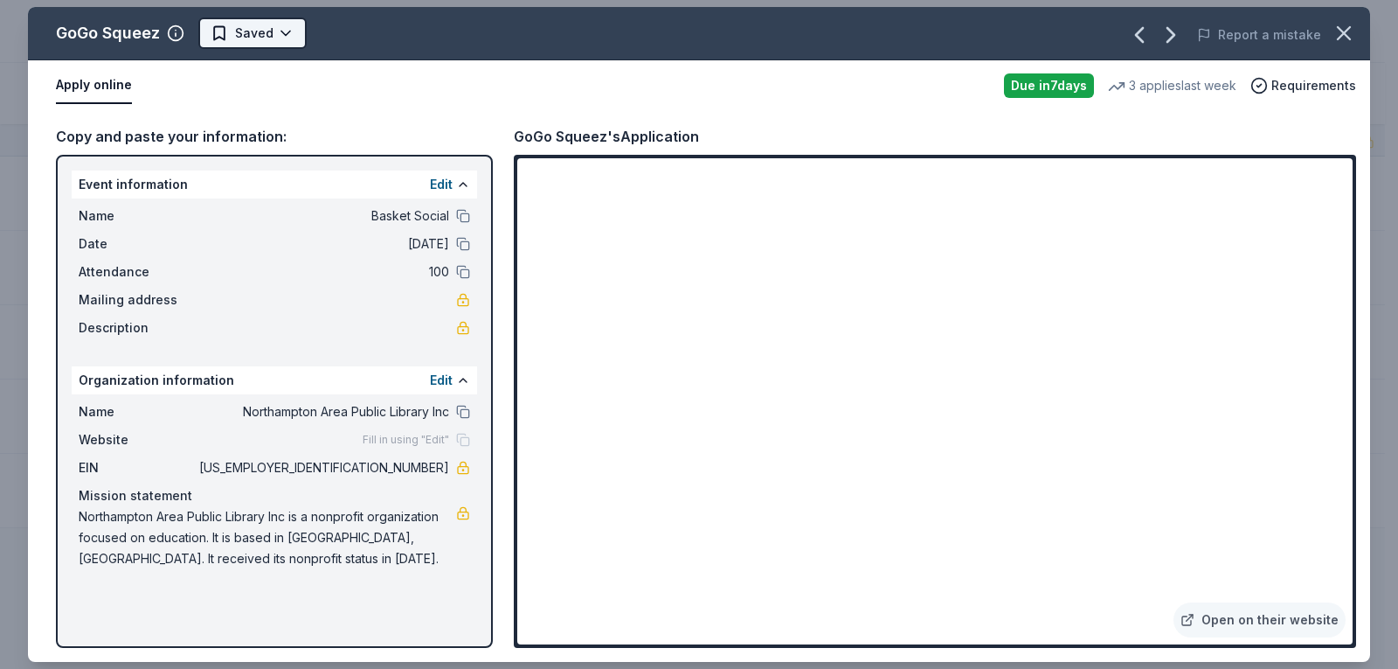
click at [235, 19] on html "Basket Social Track · 66 Discover Earn Rewards 5 Saved 52 Applied 1 Approved 5 …" at bounding box center [699, 334] width 1398 height 669
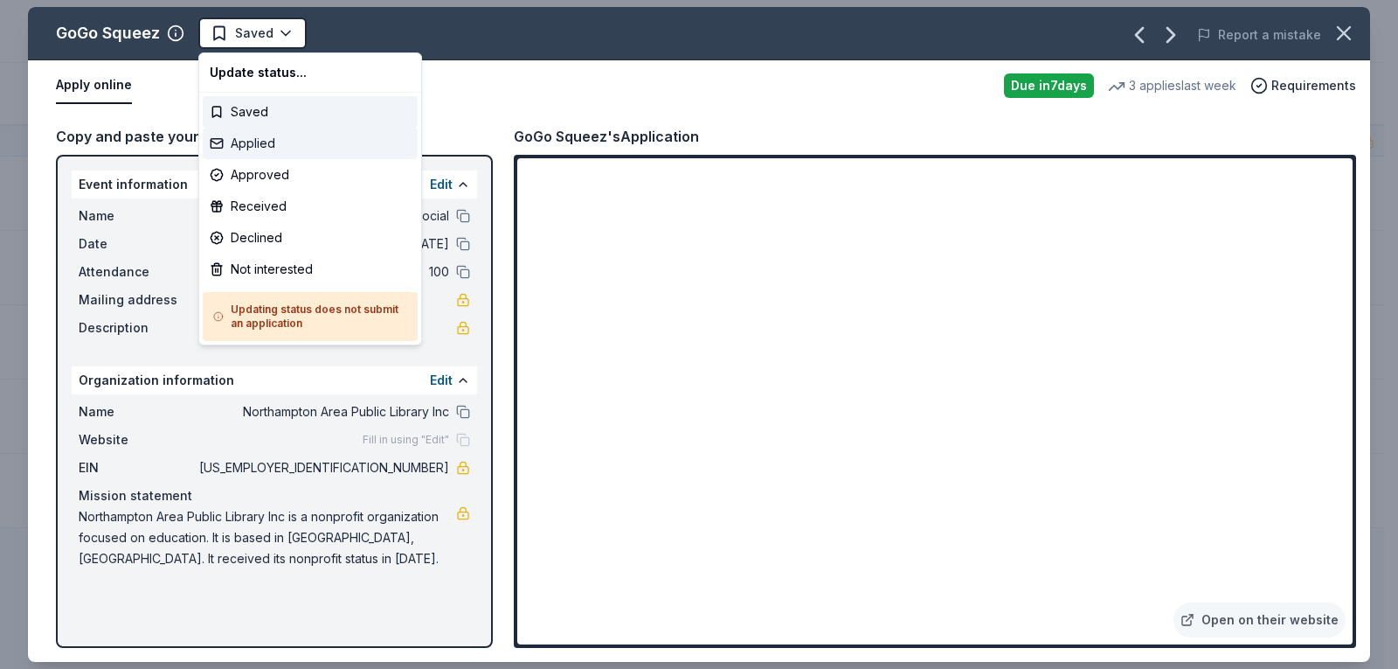
click at [253, 143] on div "Applied" at bounding box center [310, 143] width 215 height 31
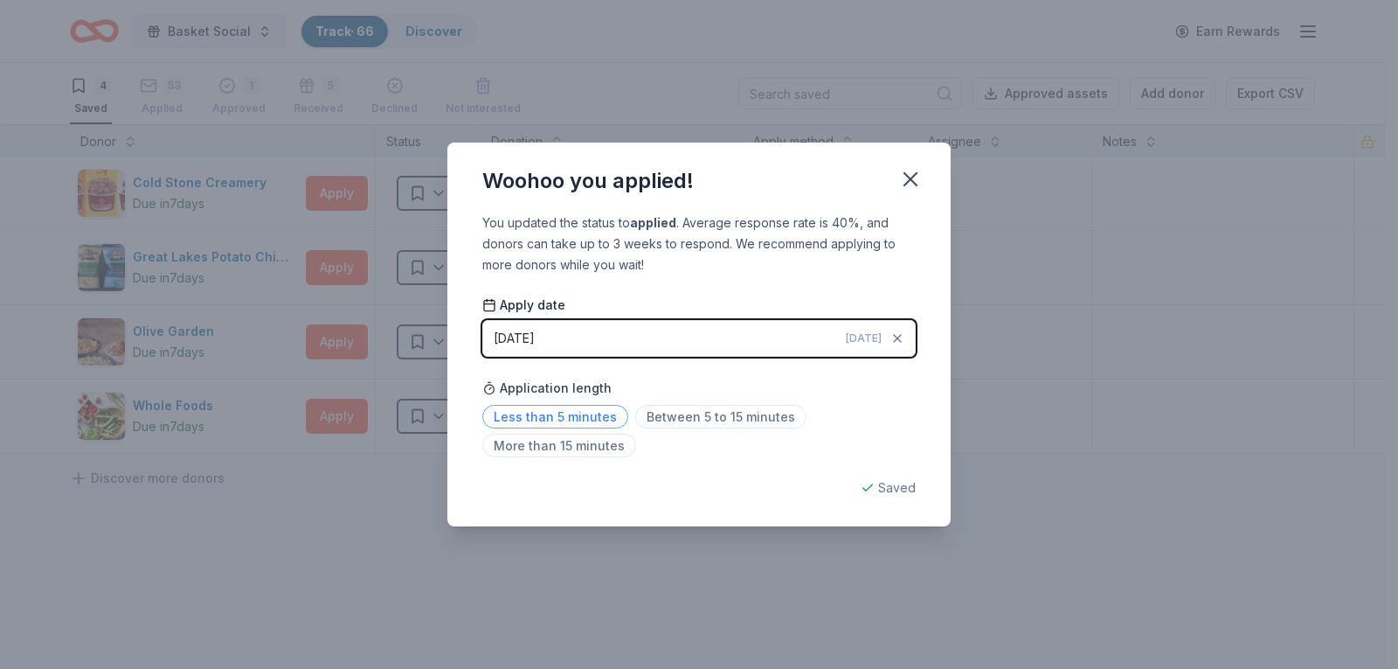
click at [580, 423] on span "Less than 5 minutes" at bounding box center [555, 417] width 146 height 24
click at [913, 182] on icon "button" at bounding box center [911, 179] width 12 height 12
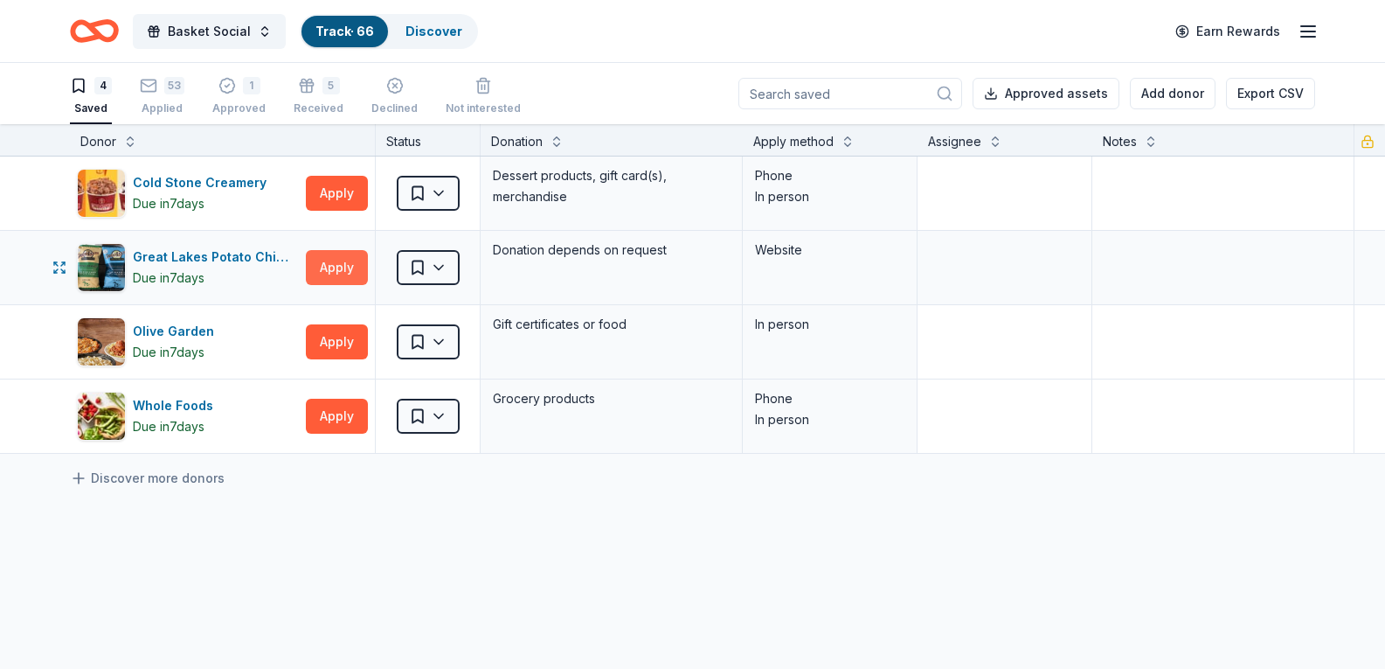
click at [321, 267] on button "Apply" at bounding box center [337, 267] width 62 height 35
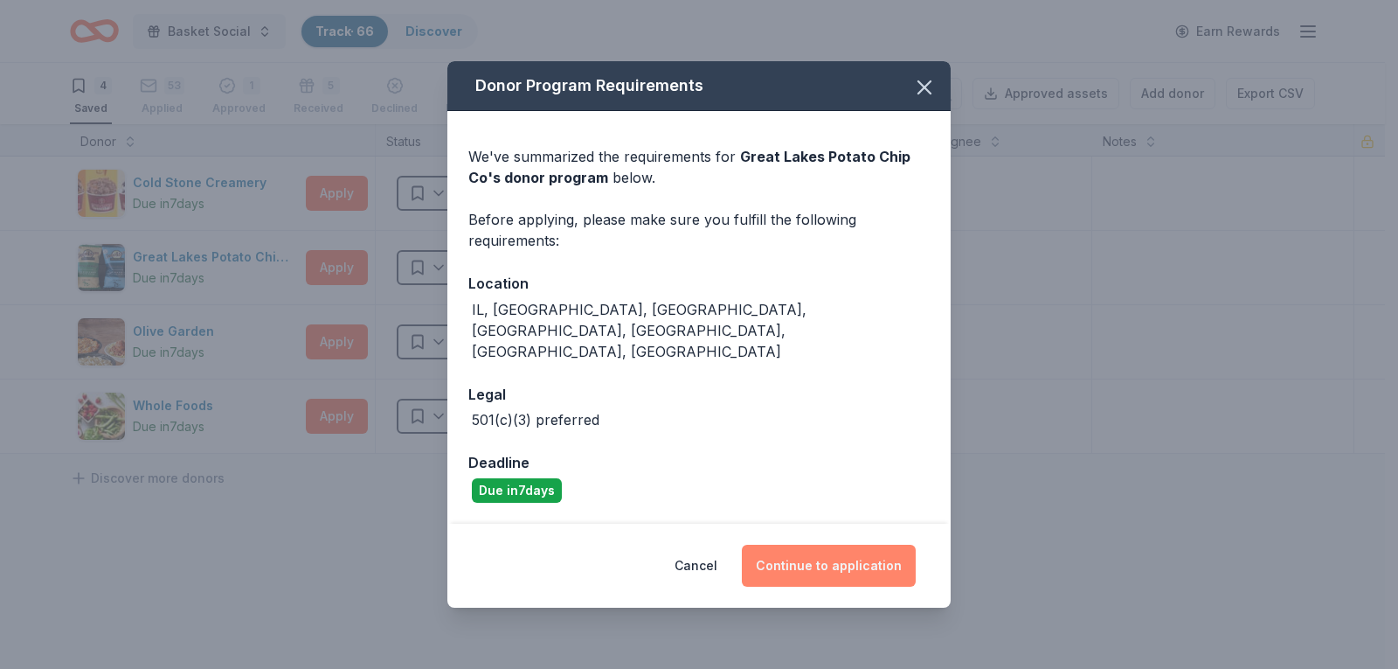
click at [884, 544] on button "Continue to application" at bounding box center [829, 565] width 174 height 42
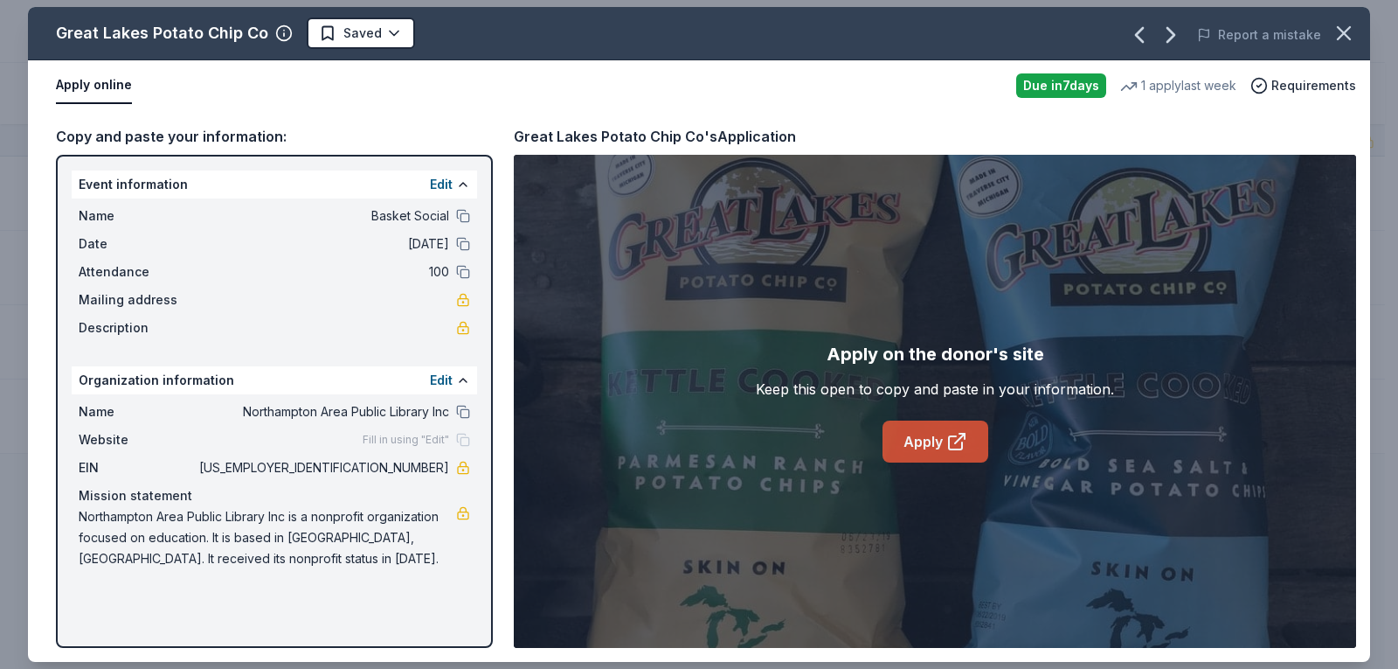
click at [925, 447] on link "Apply" at bounding box center [936, 441] width 106 height 42
click at [391, 50] on div "Great Lakes Potato Chip Co Saved Report a mistake" at bounding box center [699, 33] width 1342 height 53
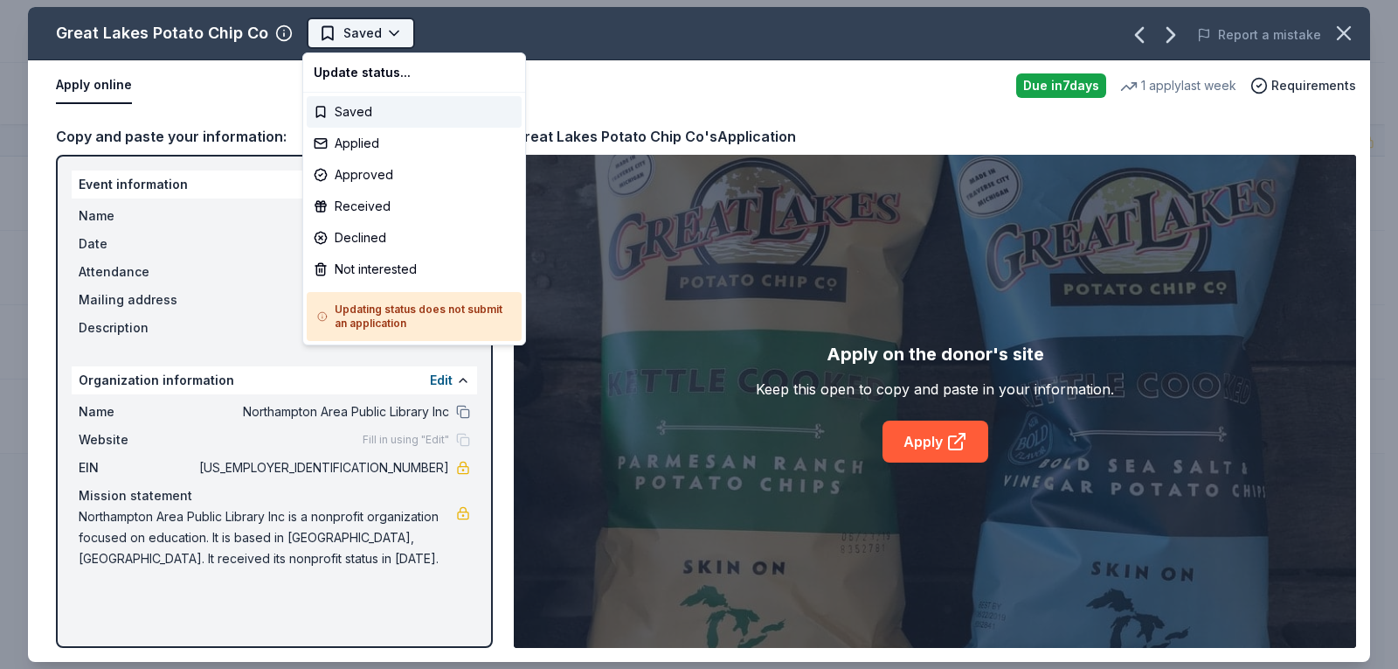
click at [389, 44] on html "Basket Social Track · 66 Discover Earn Rewards 4 Saved 53 Applied 1 Approved 5 …" at bounding box center [699, 334] width 1398 height 669
click at [385, 146] on div "Applied" at bounding box center [414, 143] width 215 height 31
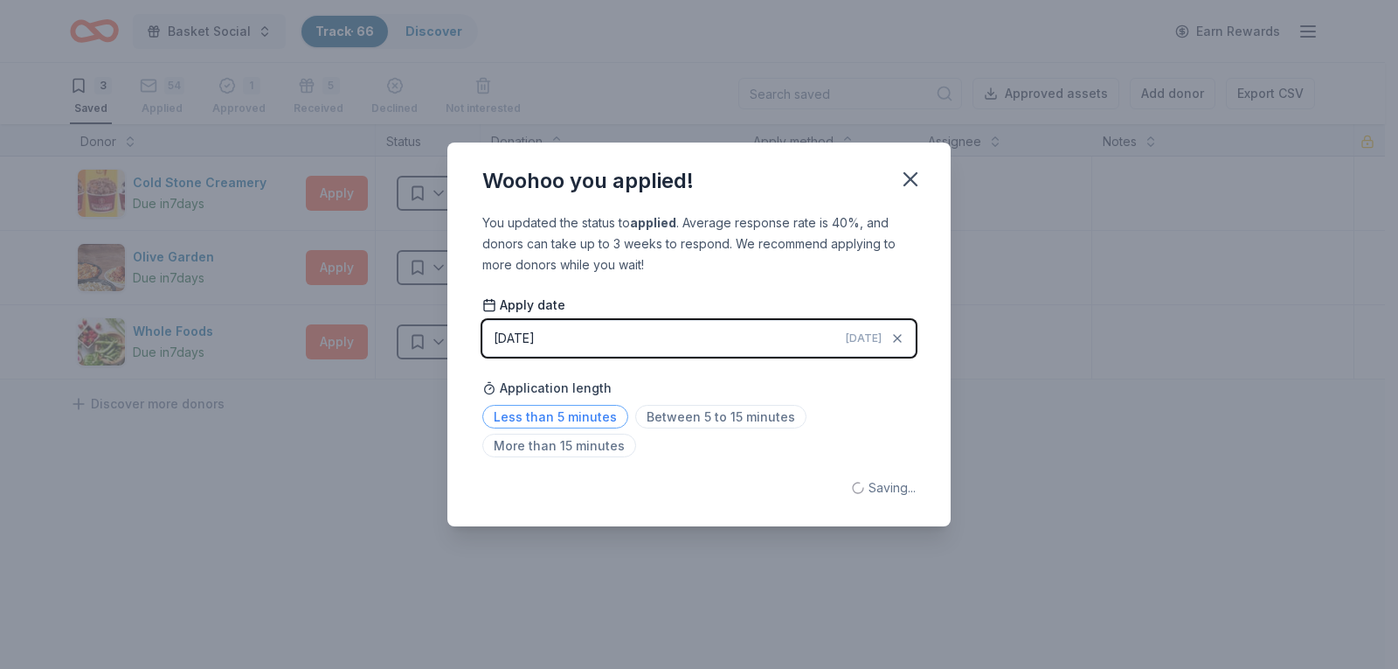
click at [592, 419] on span "Less than 5 minutes" at bounding box center [555, 417] width 146 height 24
click at [912, 186] on icon "button" at bounding box center [910, 179] width 24 height 24
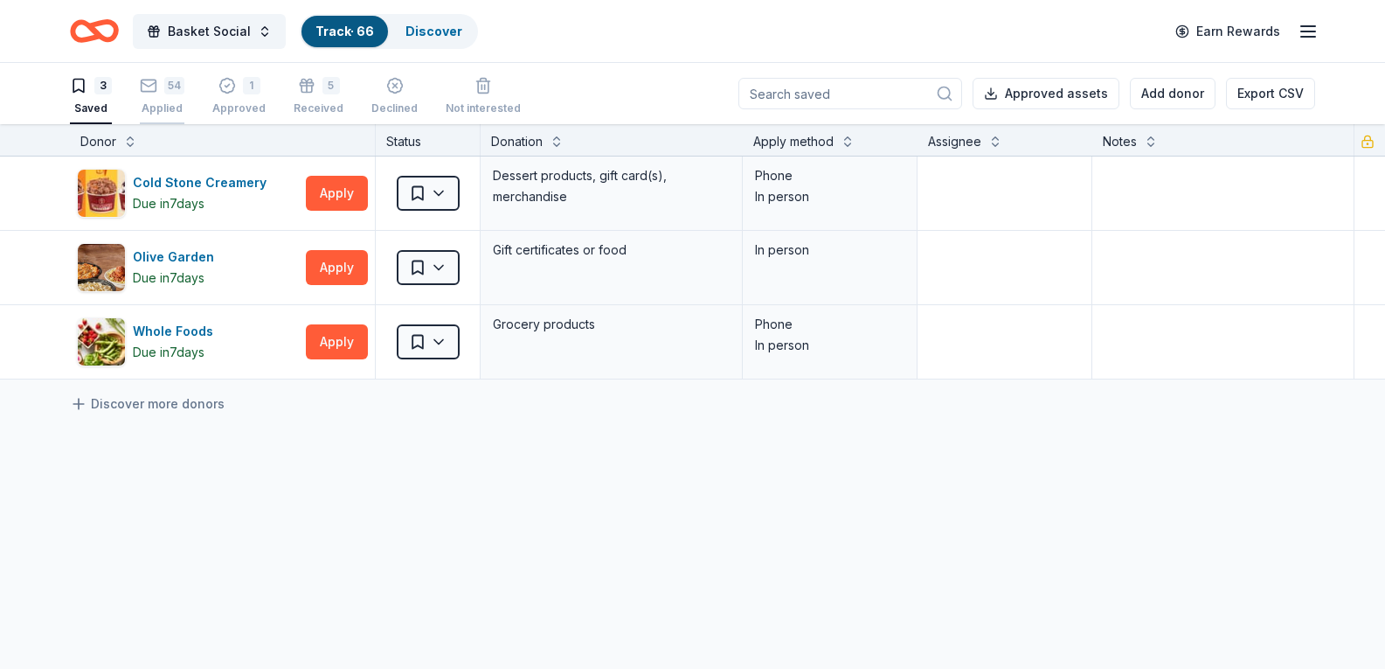
click at [165, 94] on div "54" at bounding box center [174, 85] width 20 height 17
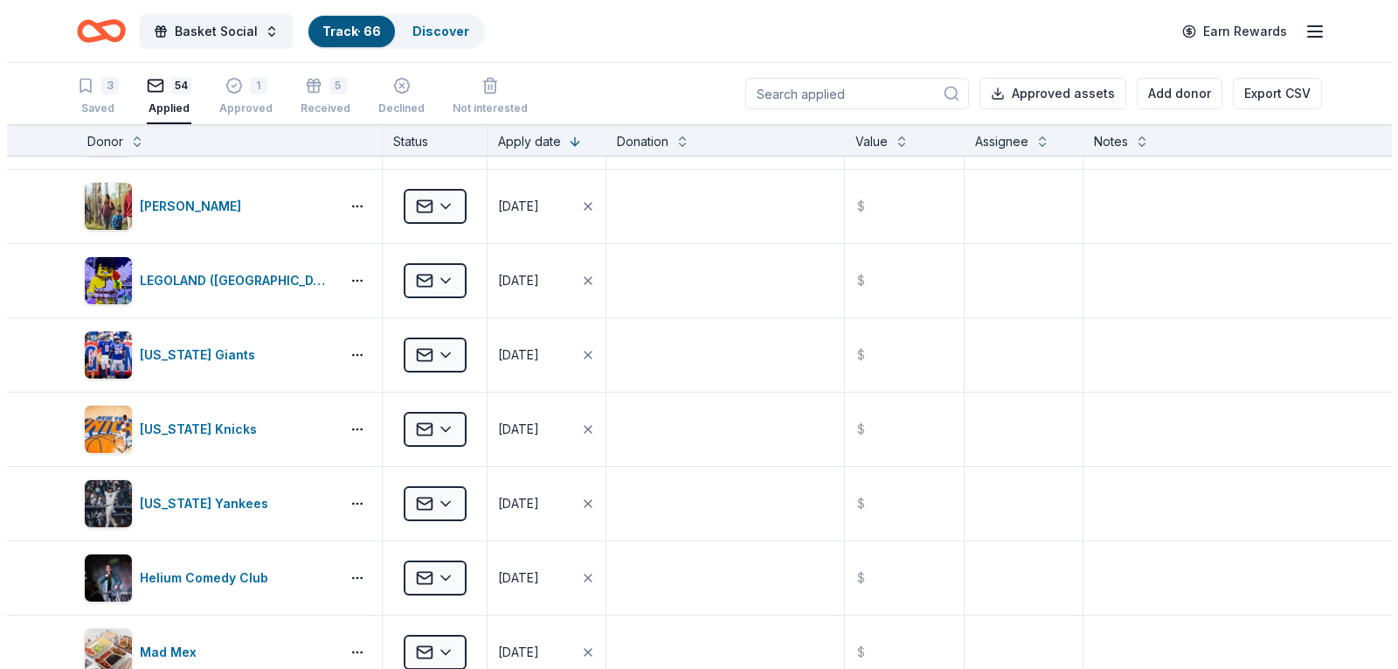
scroll to position [3059, 0]
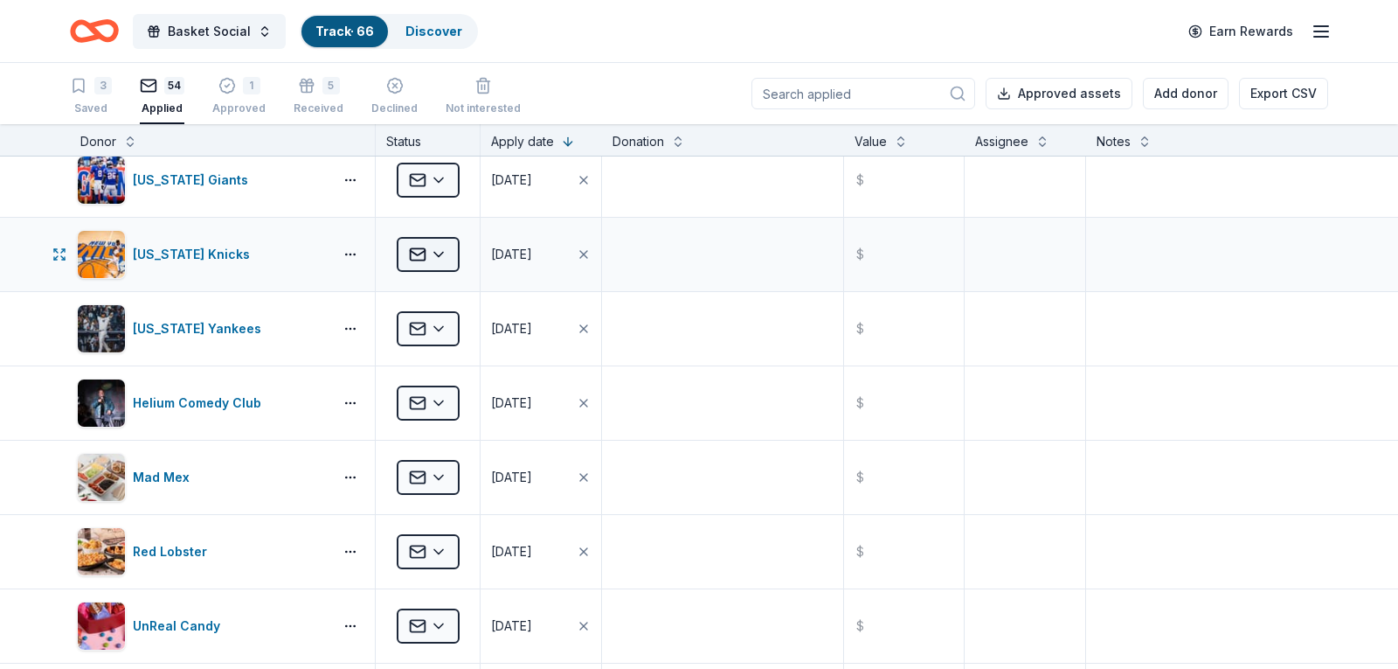
click at [447, 255] on html "Basket Social Track · 66 Discover Earn Rewards 3 Saved 54 Applied 1 Approved 5 …" at bounding box center [699, 334] width 1398 height 669
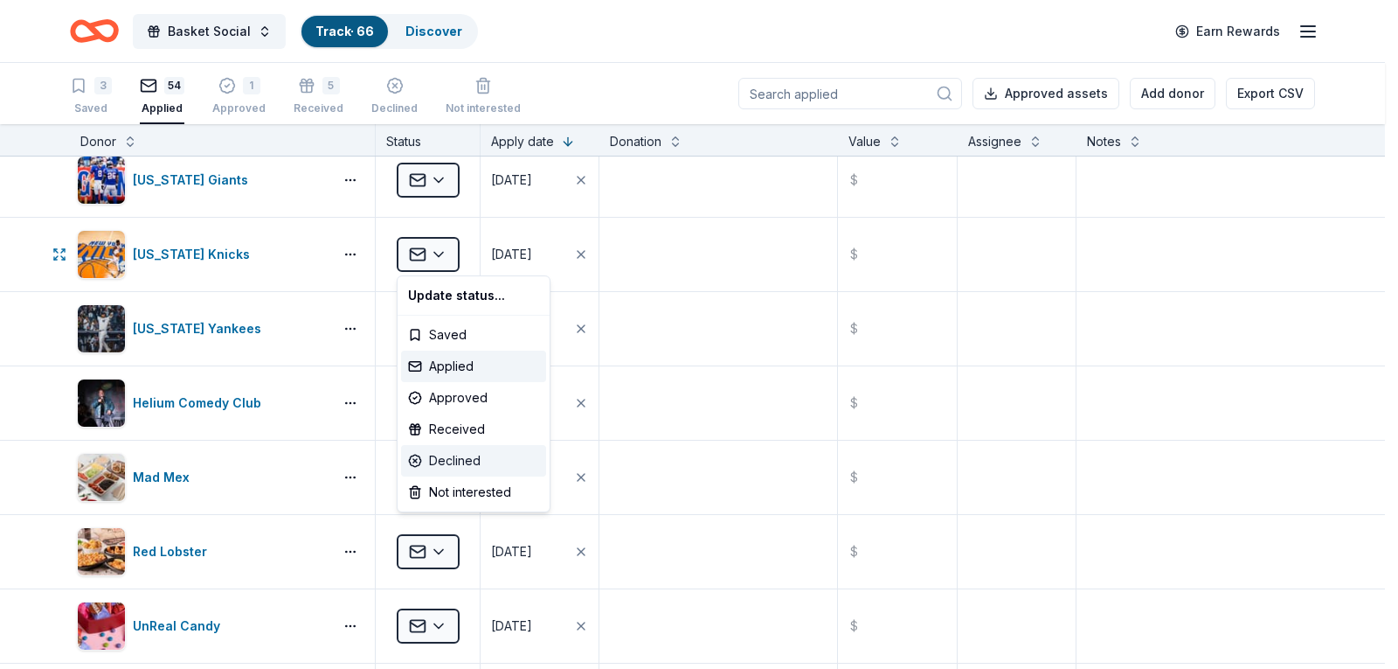
click at [483, 460] on div "Declined" at bounding box center [473, 460] width 145 height 31
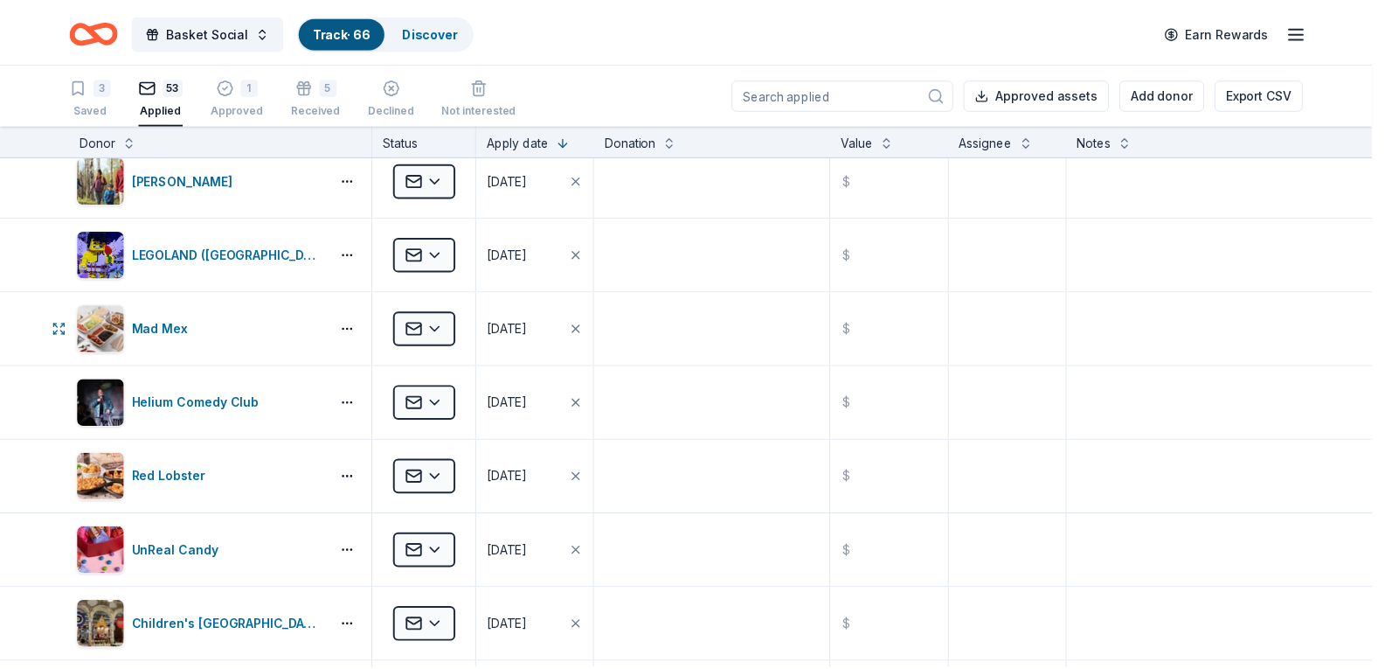
scroll to position [2910, 0]
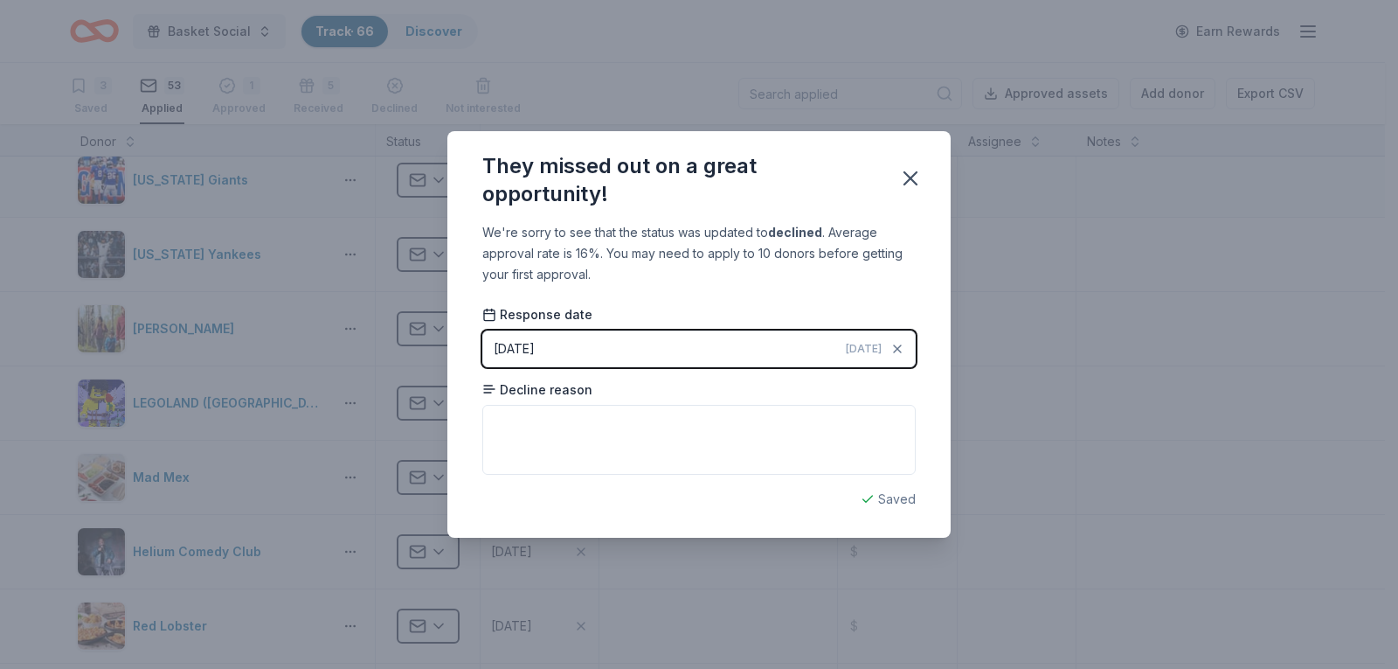
click at [920, 165] on button "button" at bounding box center [910, 178] width 38 height 38
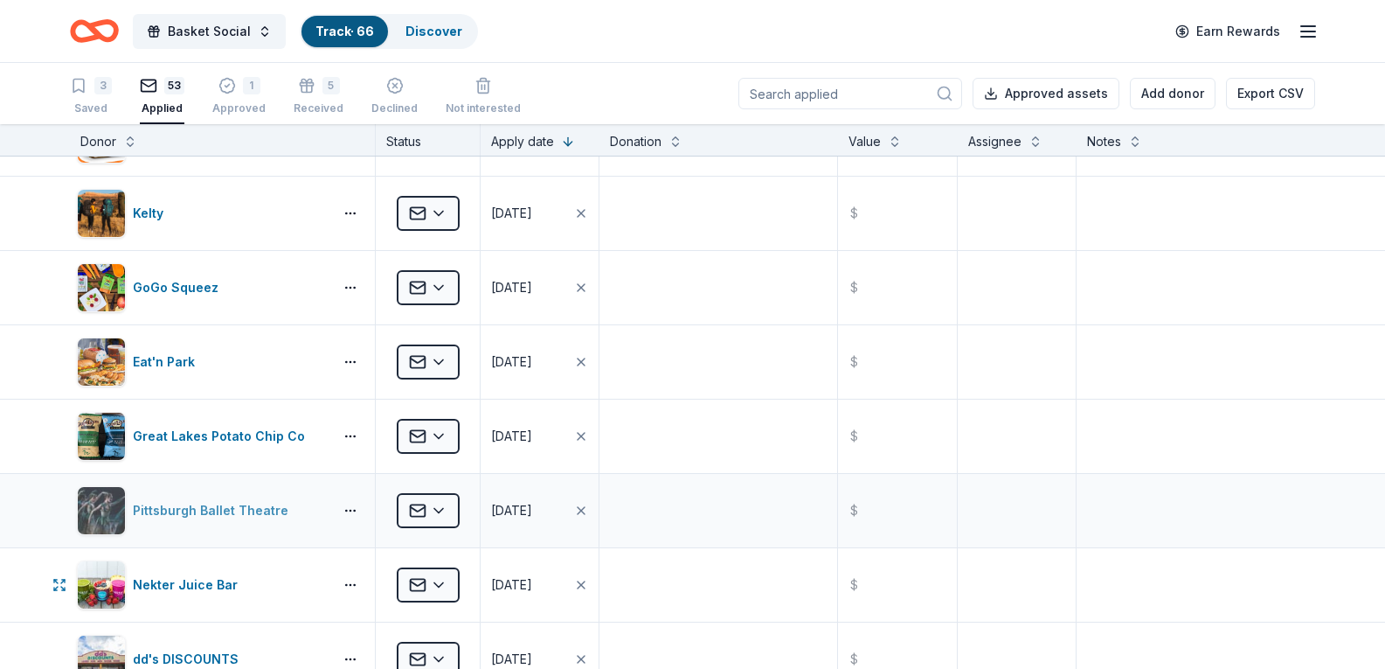
scroll to position [0, 0]
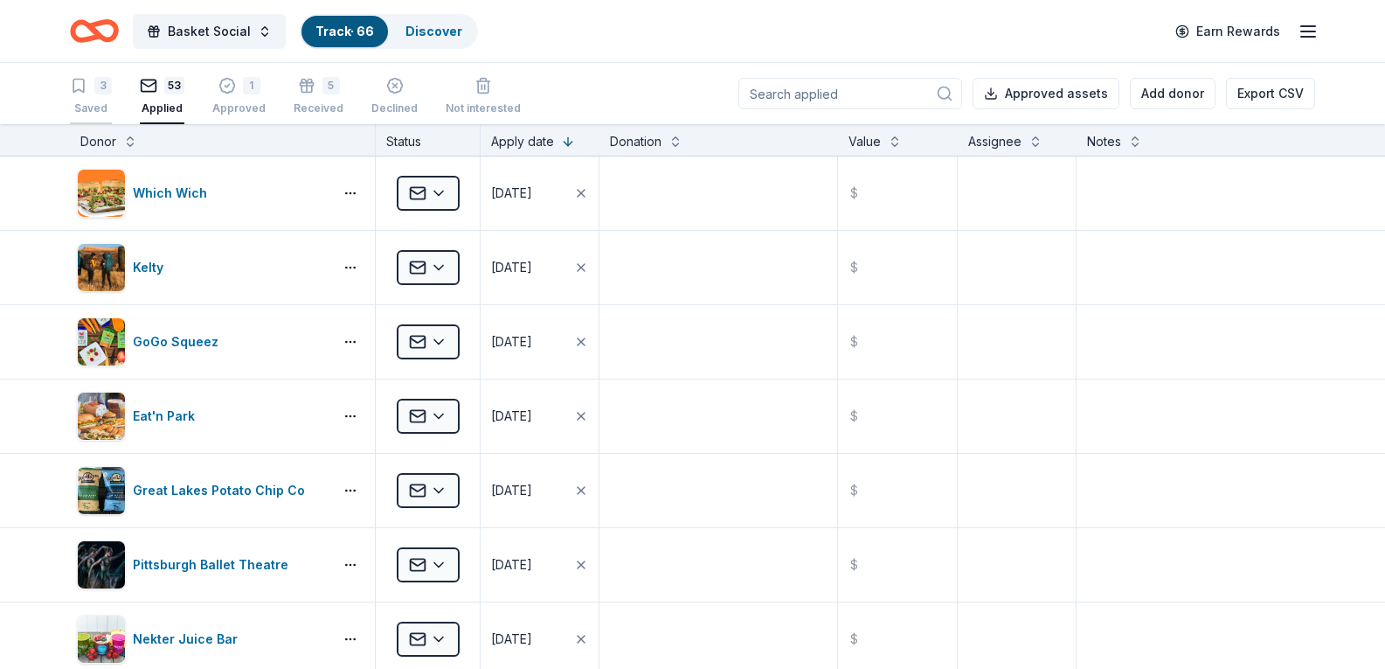
click at [105, 100] on div "3 Saved" at bounding box center [91, 96] width 42 height 38
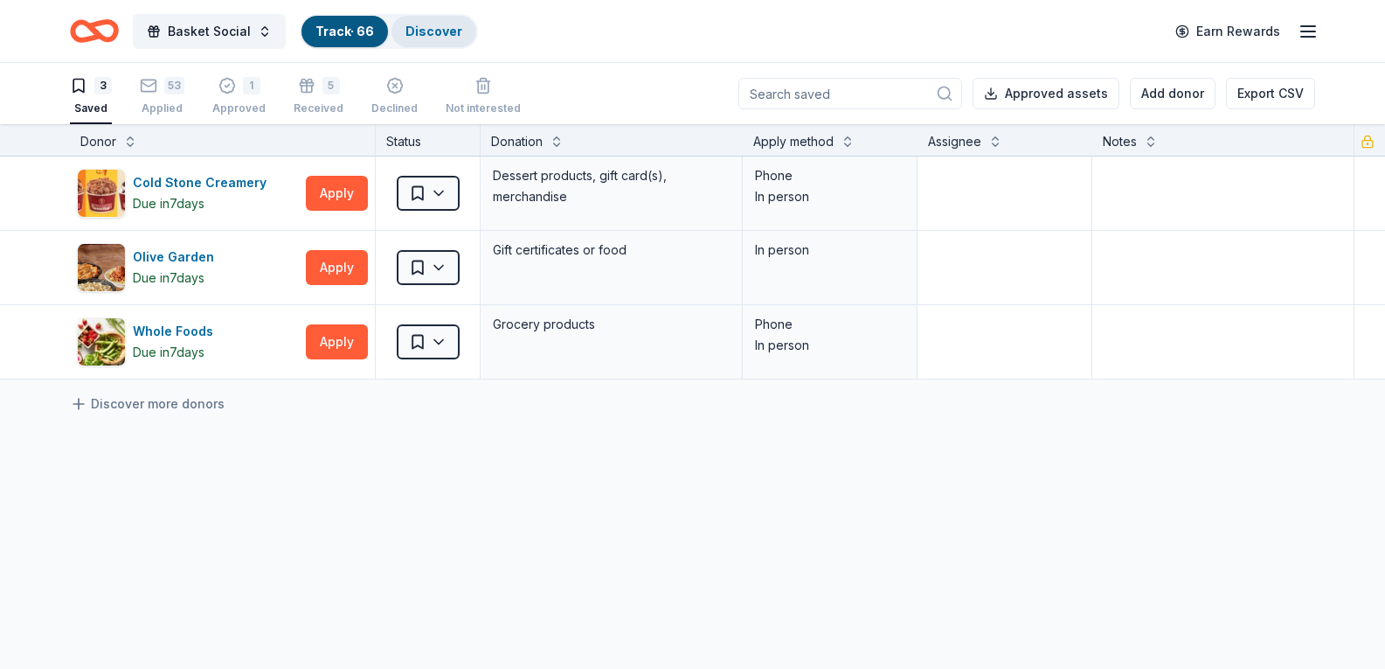
click at [434, 24] on link "Discover" at bounding box center [434, 31] width 57 height 15
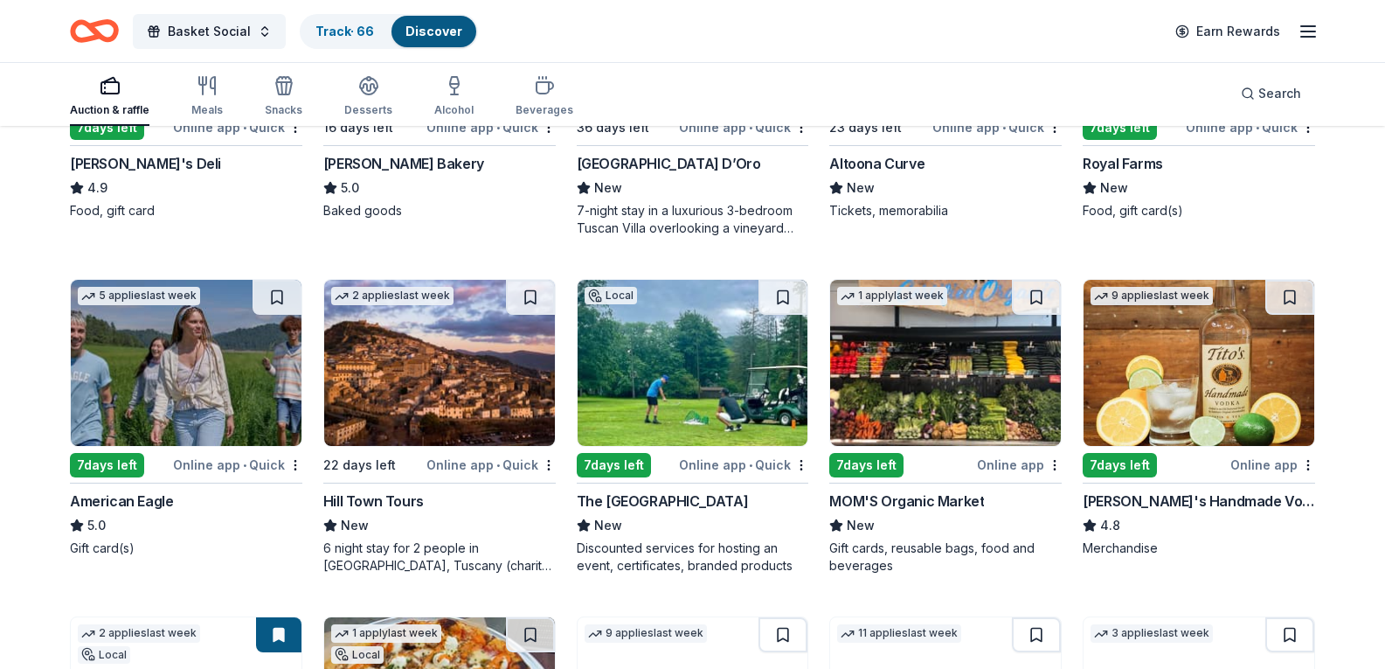
scroll to position [2098, 0]
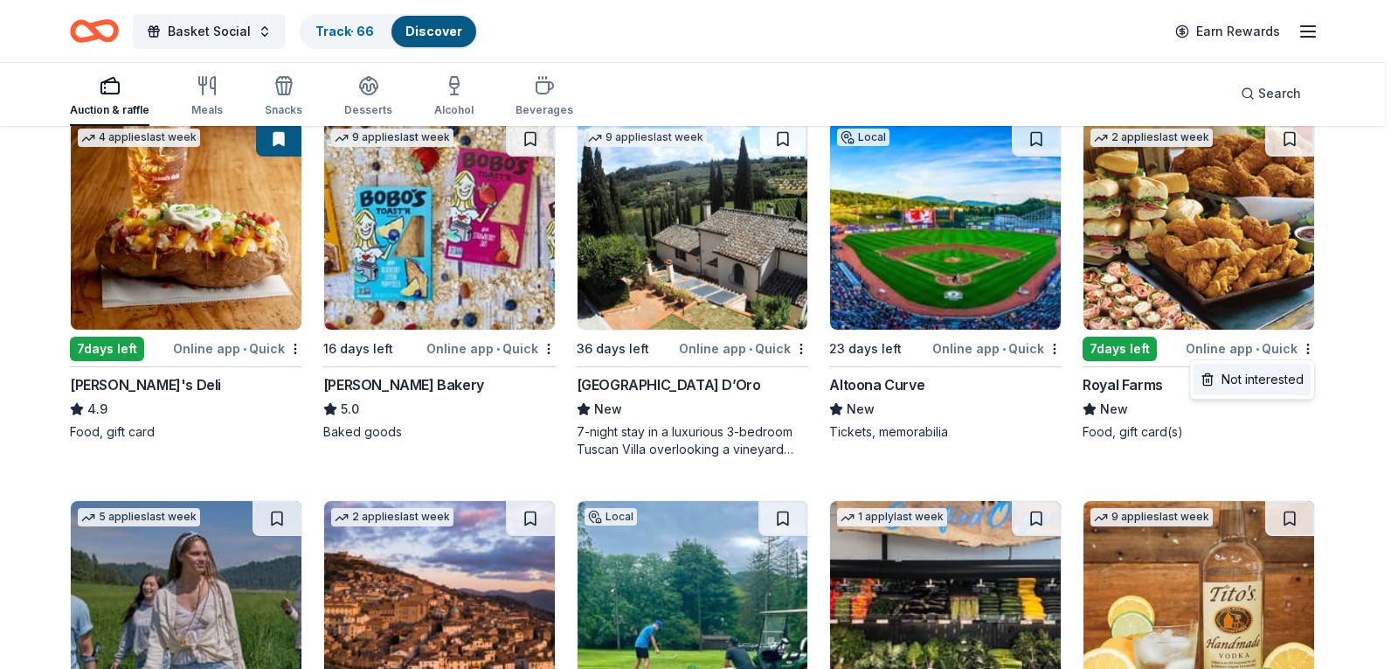
click at [1230, 383] on div "Not interested" at bounding box center [1252, 379] width 117 height 31
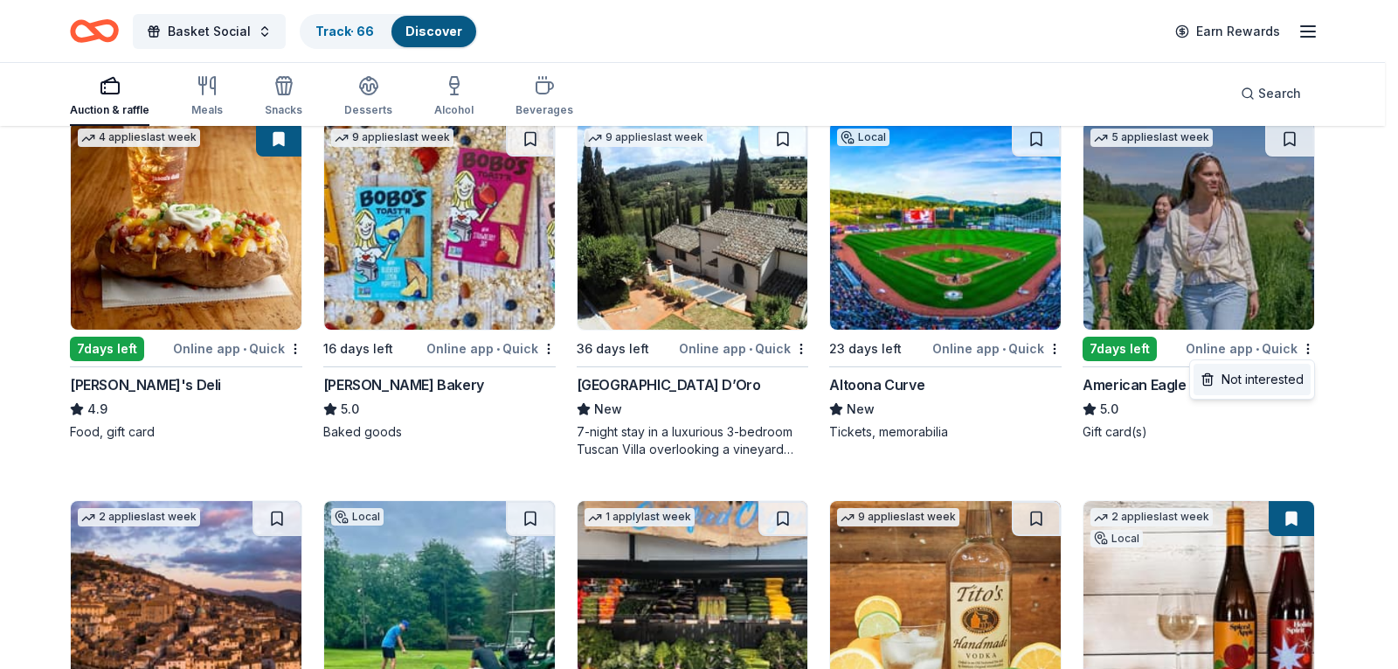
click at [1248, 381] on div "Not interested" at bounding box center [1252, 379] width 117 height 31
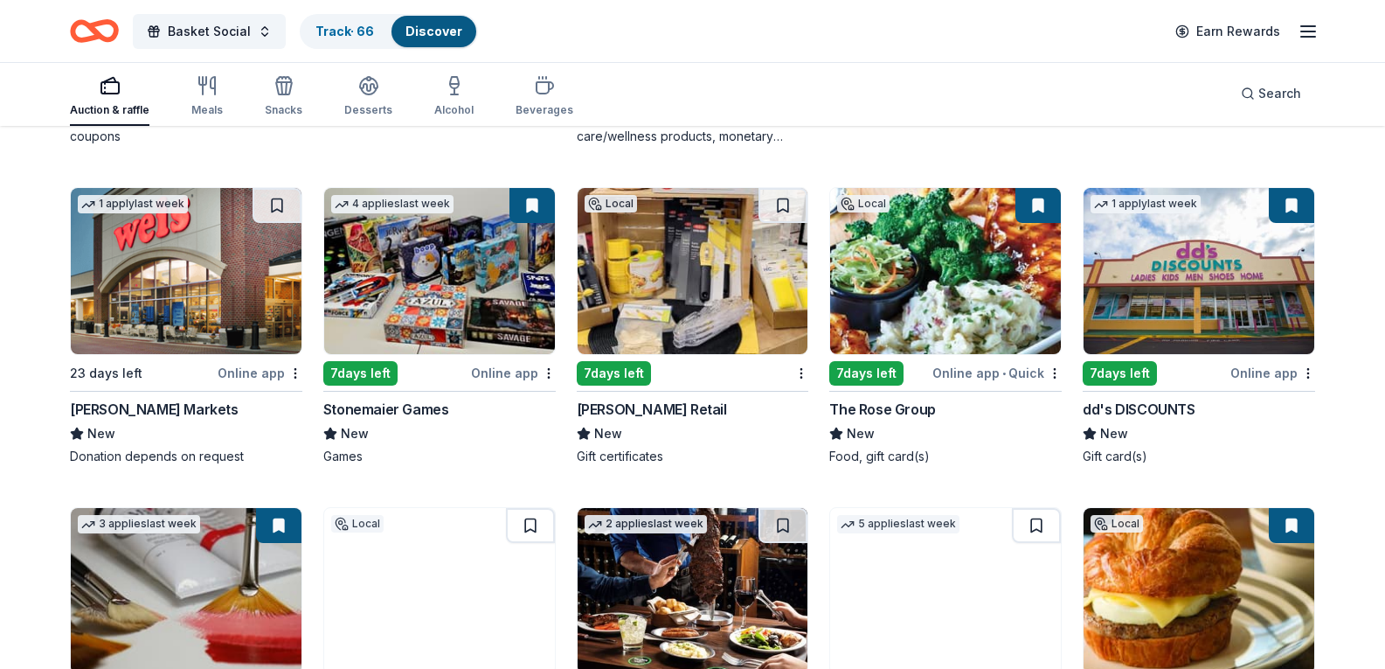
scroll to position [3933, 0]
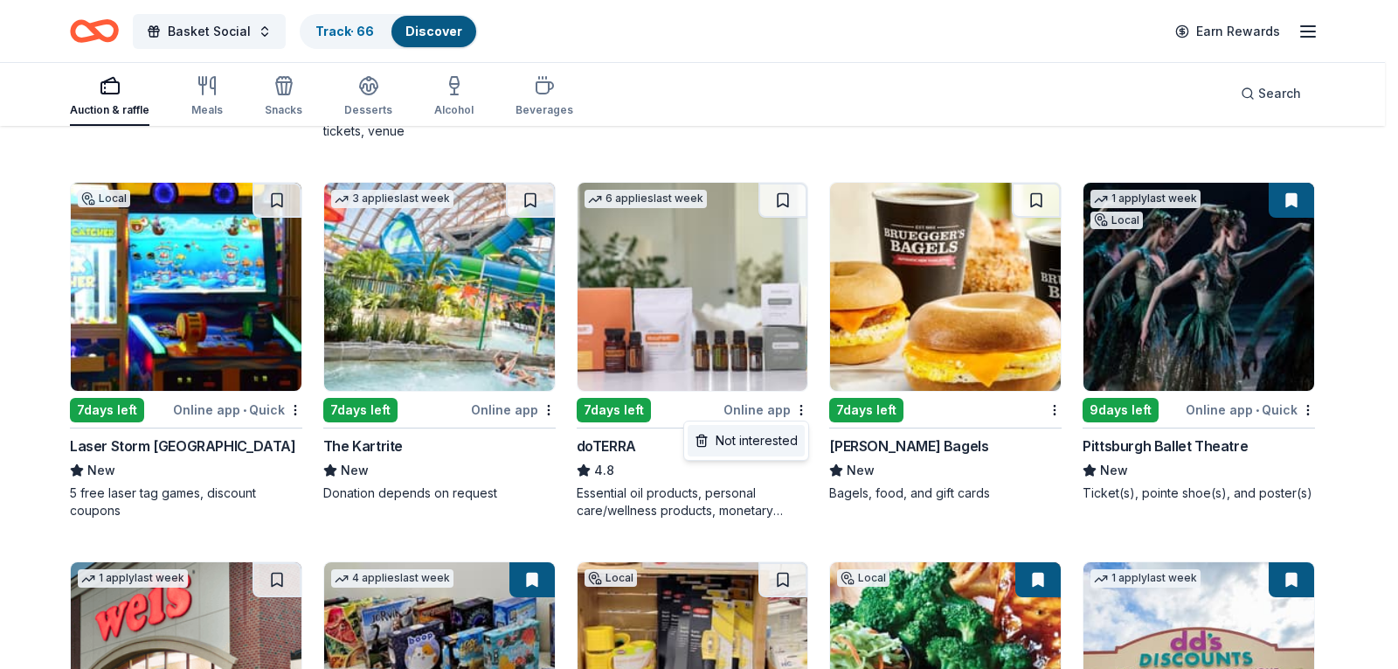
click at [749, 437] on div "Not interested" at bounding box center [746, 440] width 117 height 31
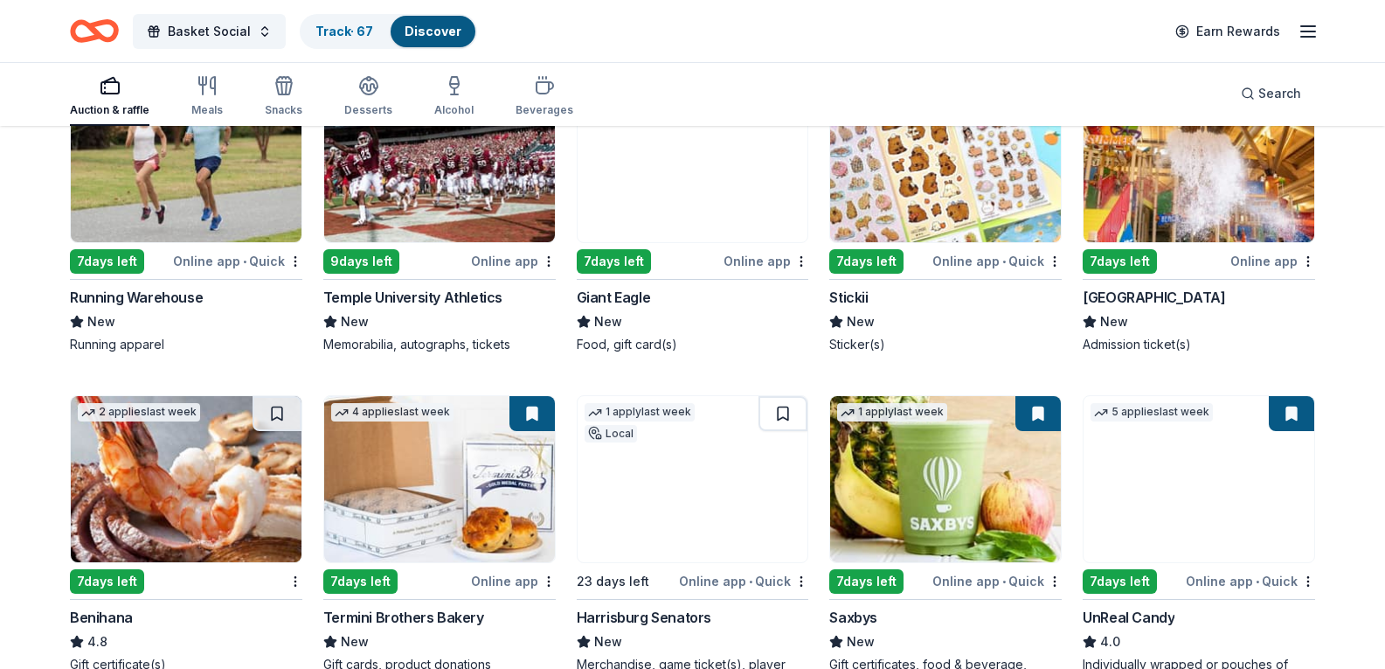
scroll to position [4719, 0]
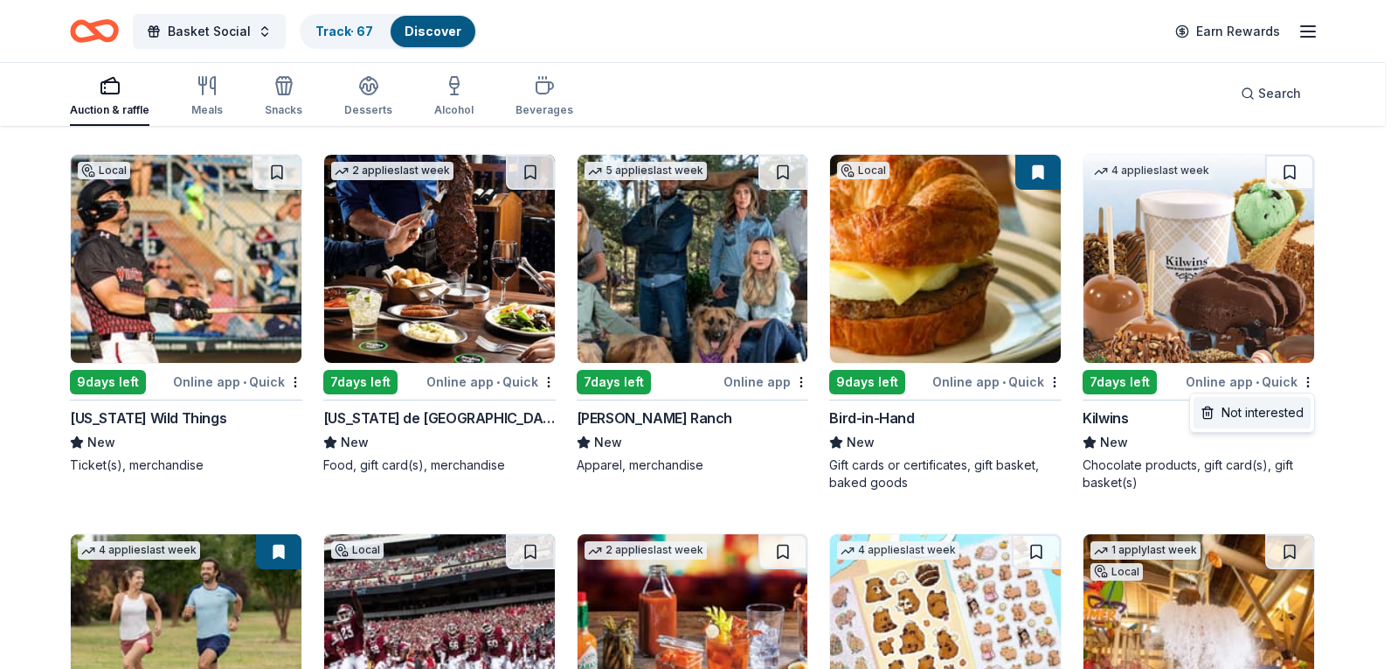
click at [1219, 421] on div "Not interested" at bounding box center [1252, 412] width 117 height 31
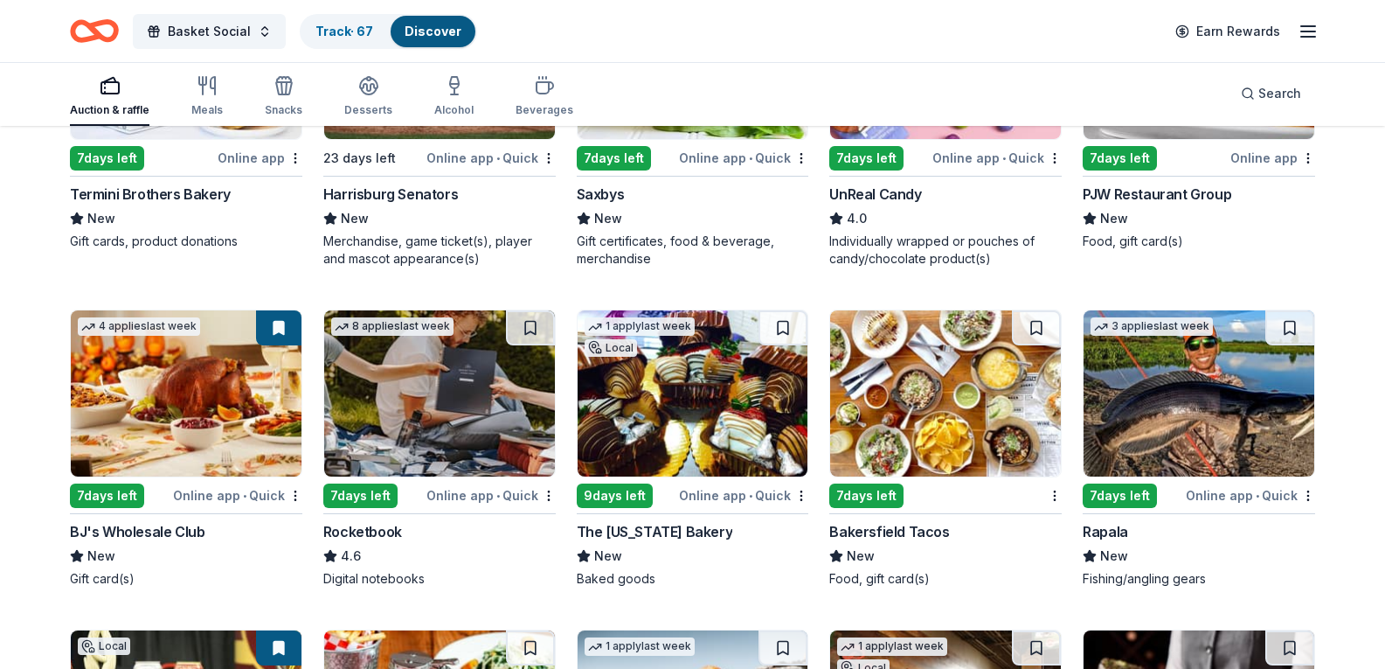
scroll to position [5069, 0]
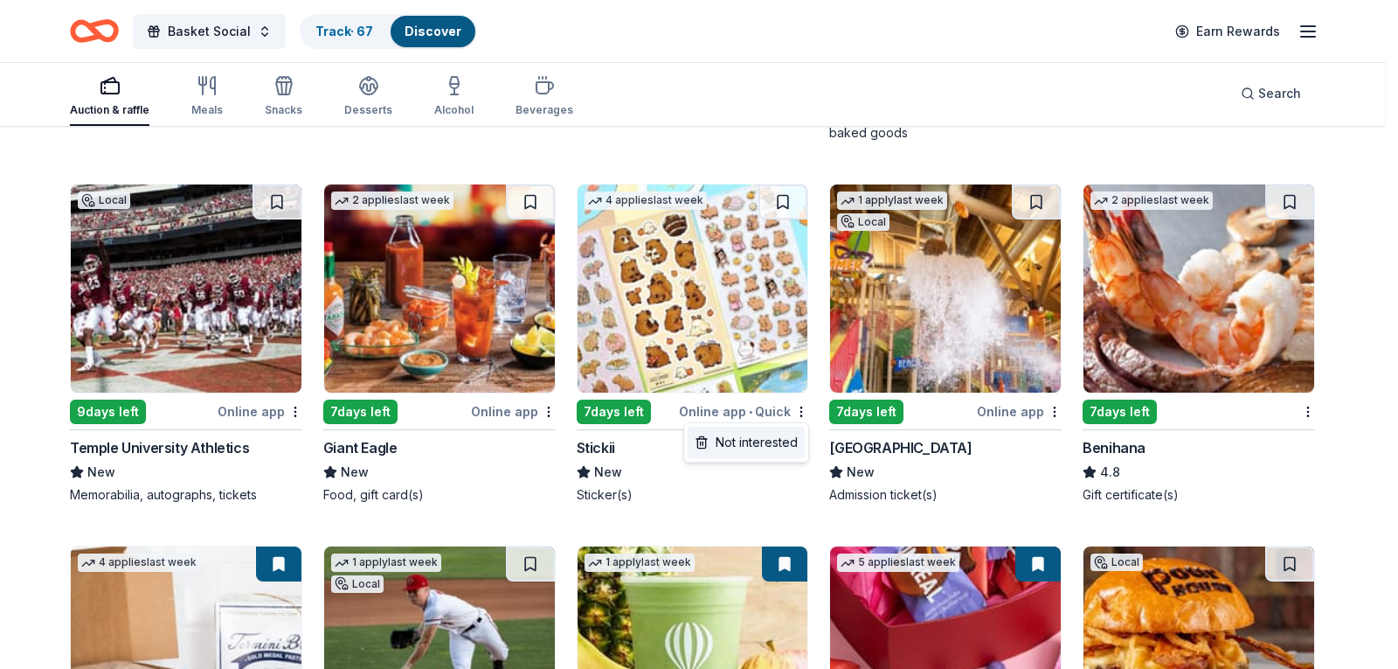
click at [750, 440] on div "Not interested" at bounding box center [746, 442] width 117 height 31
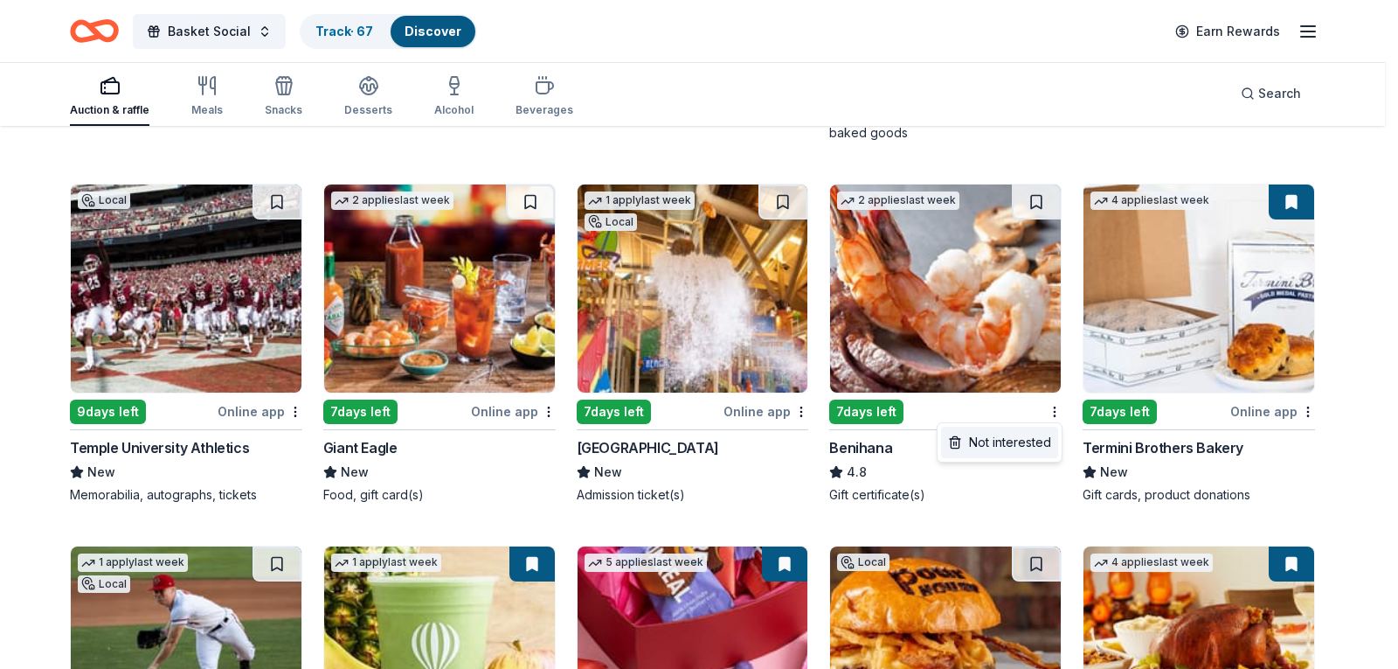
click at [1032, 440] on div "Not interested" at bounding box center [999, 442] width 117 height 31
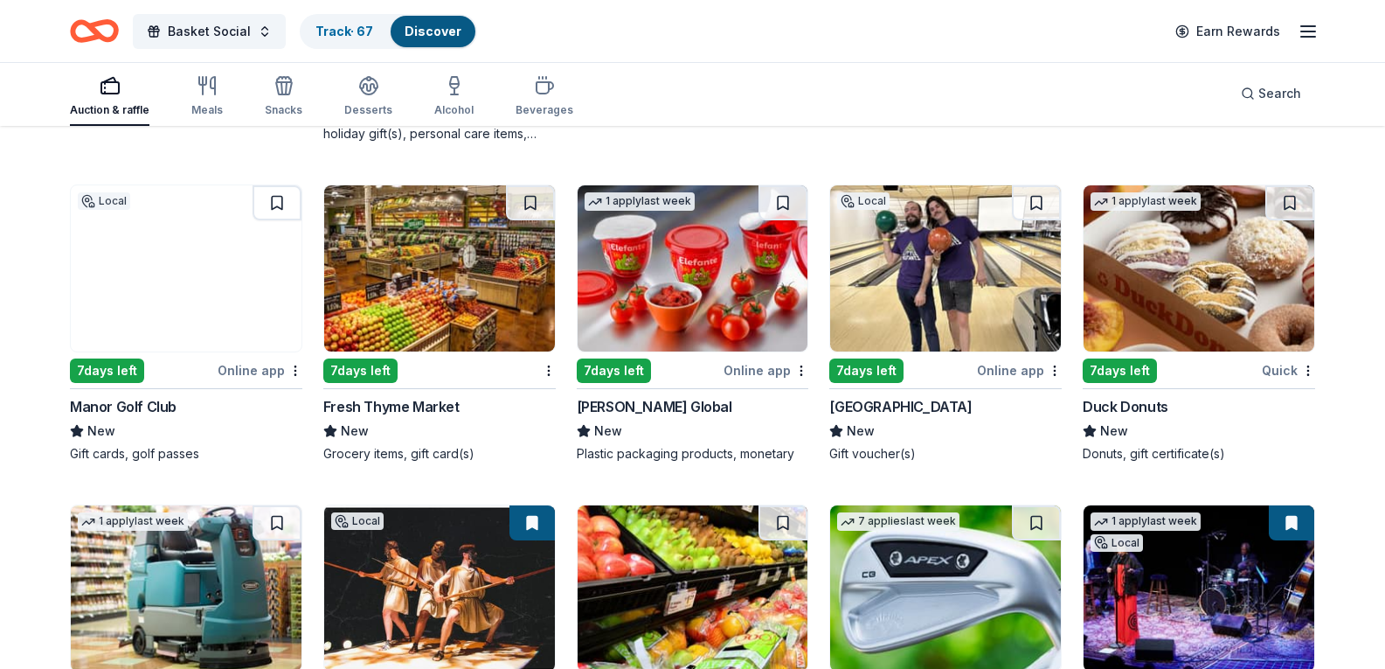
scroll to position [6205, 0]
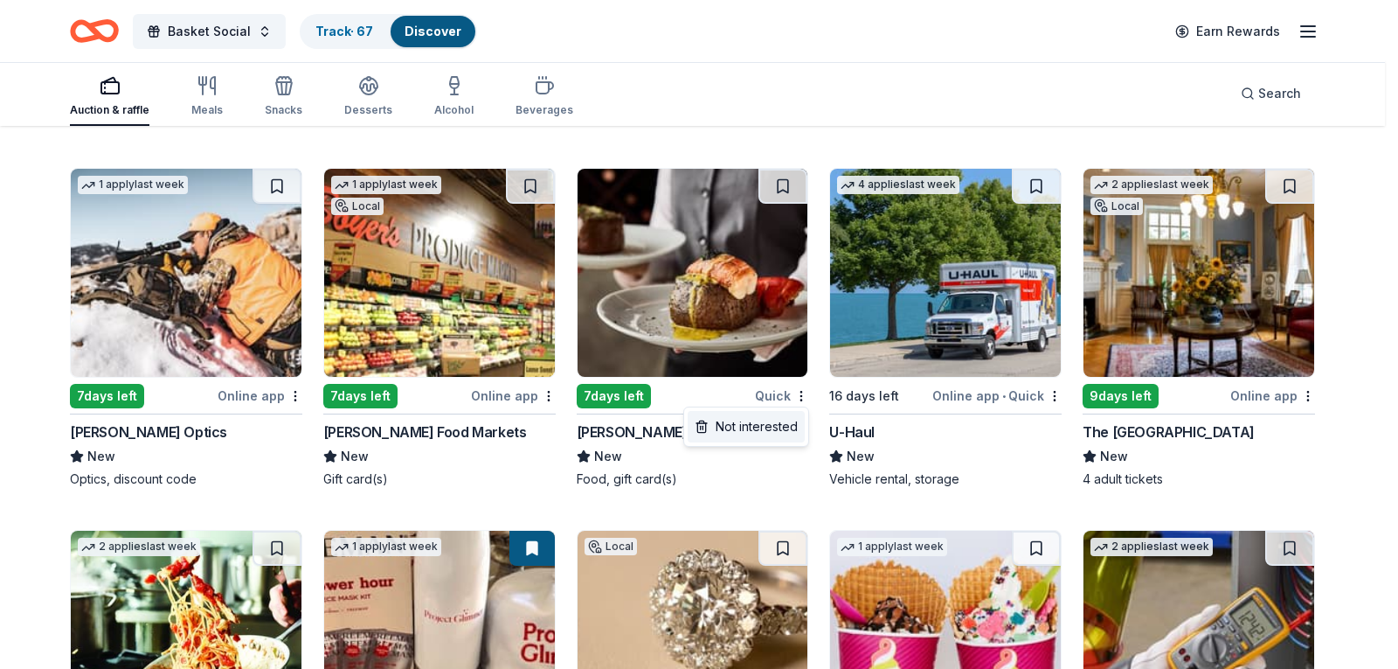
click at [766, 436] on div "Not interested" at bounding box center [746, 426] width 117 height 31
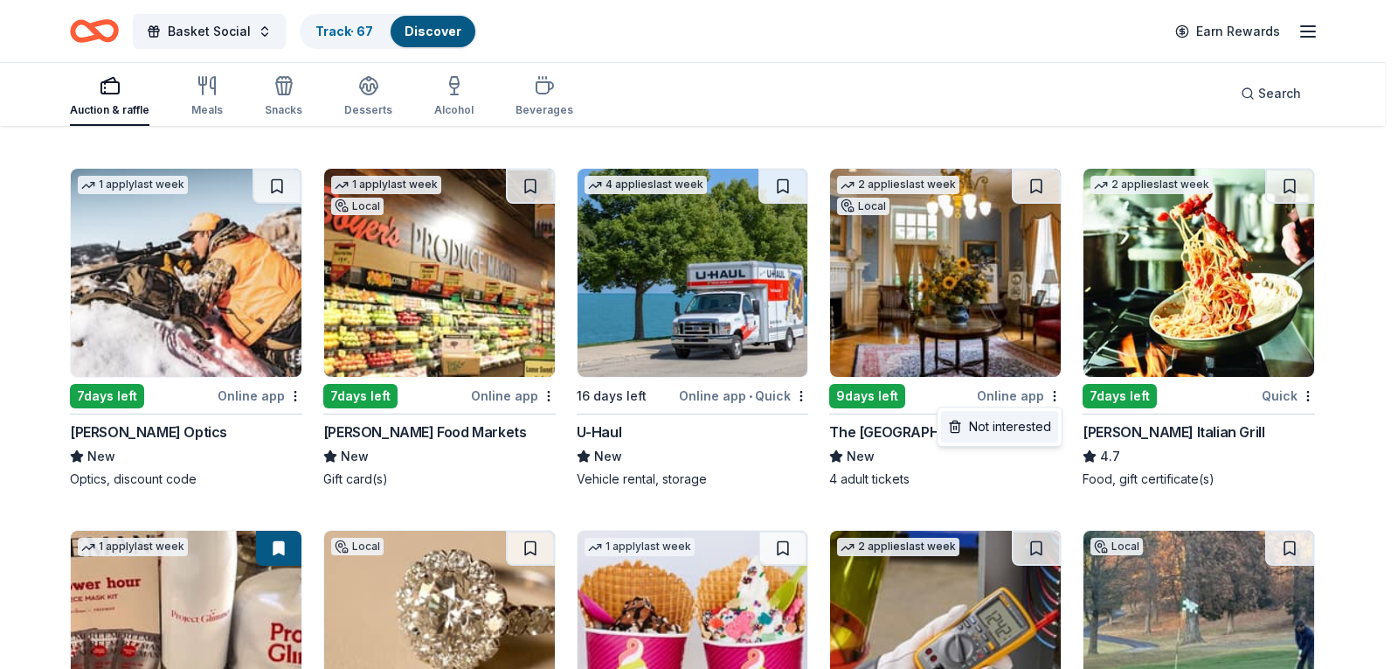
click at [985, 432] on div "Not interested" at bounding box center [999, 426] width 117 height 31
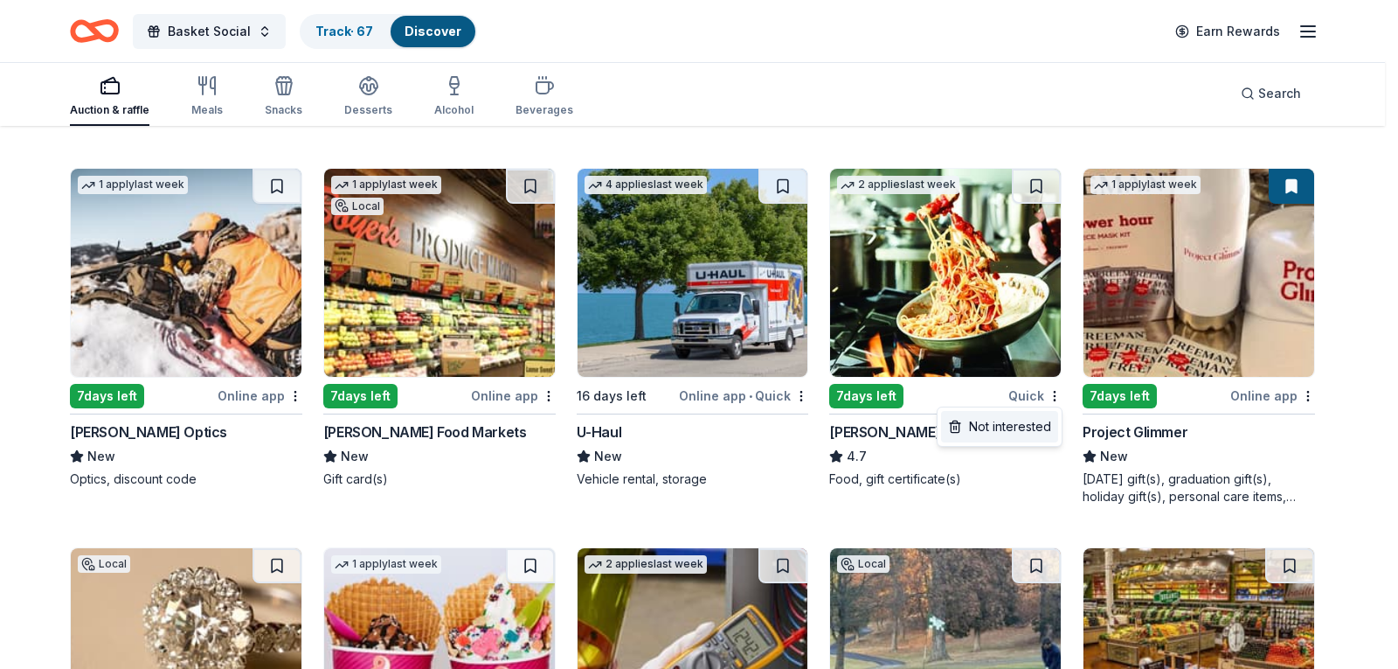
drag, startPoint x: 1009, startPoint y: 433, endPoint x: 1045, endPoint y: 407, distance: 44.4
click at [1009, 433] on div "Not interested" at bounding box center [999, 426] width 117 height 31
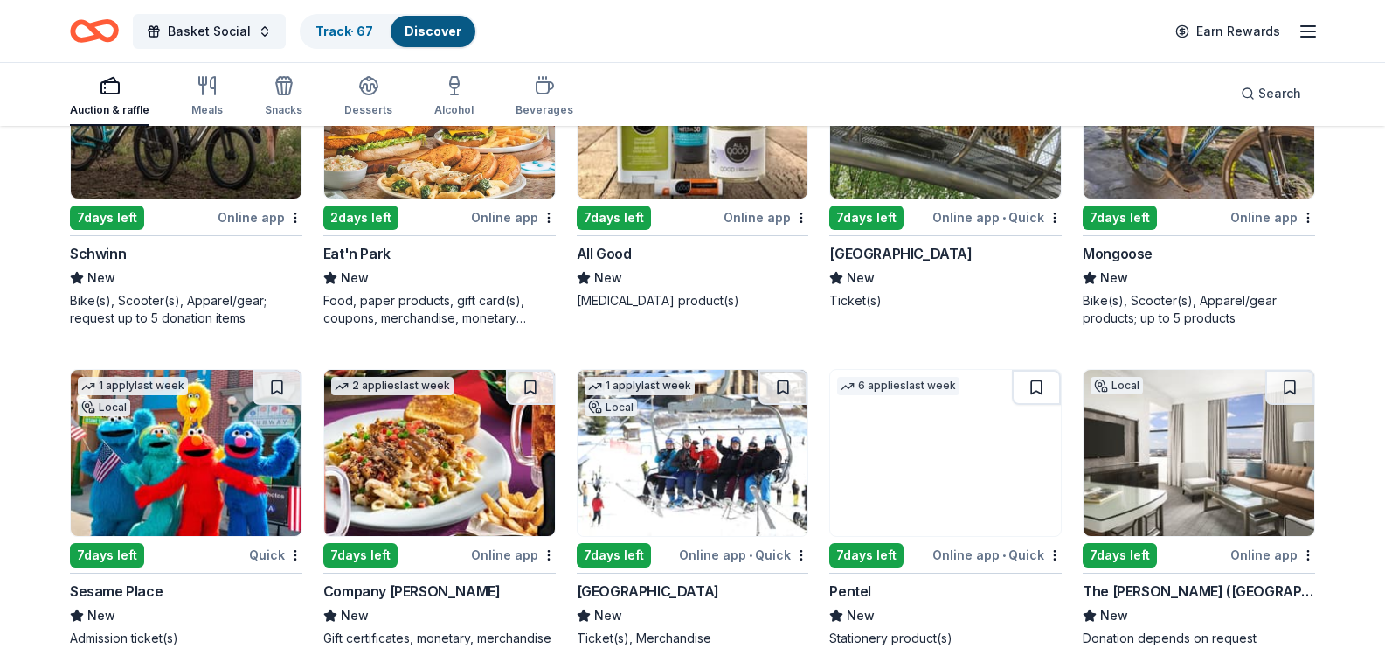
scroll to position [9526, 0]
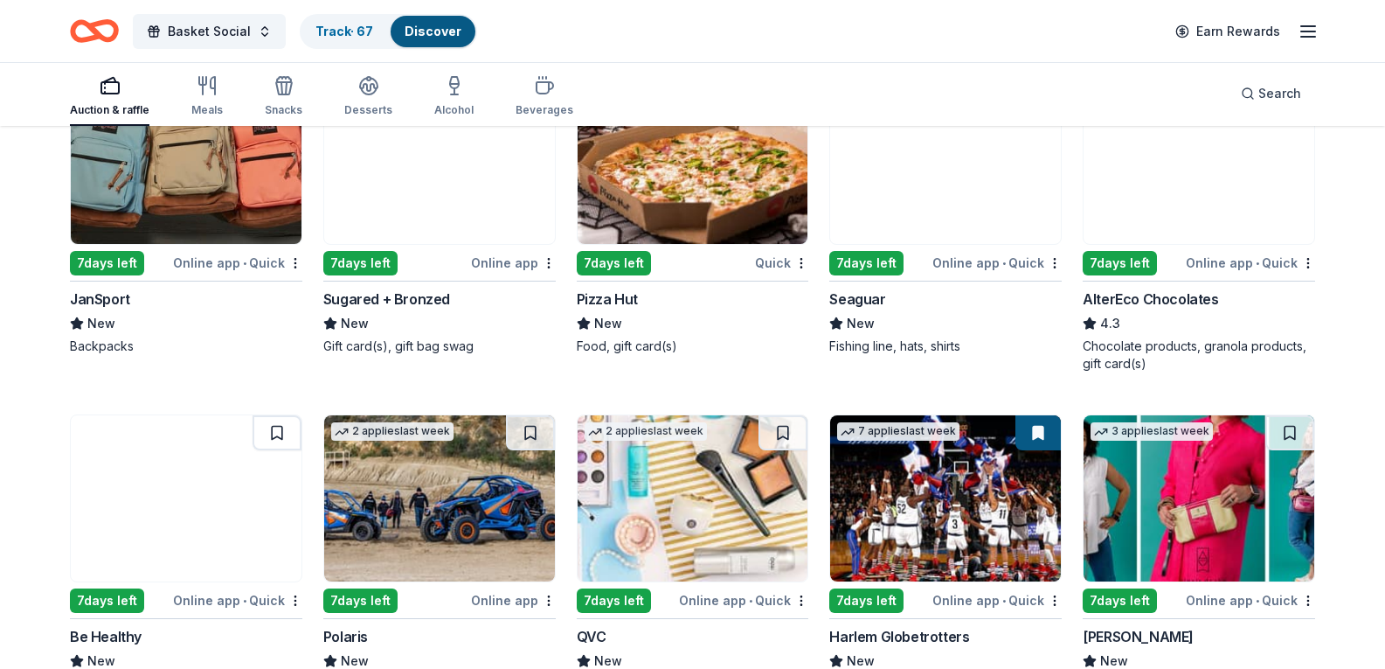
scroll to position [10313, 0]
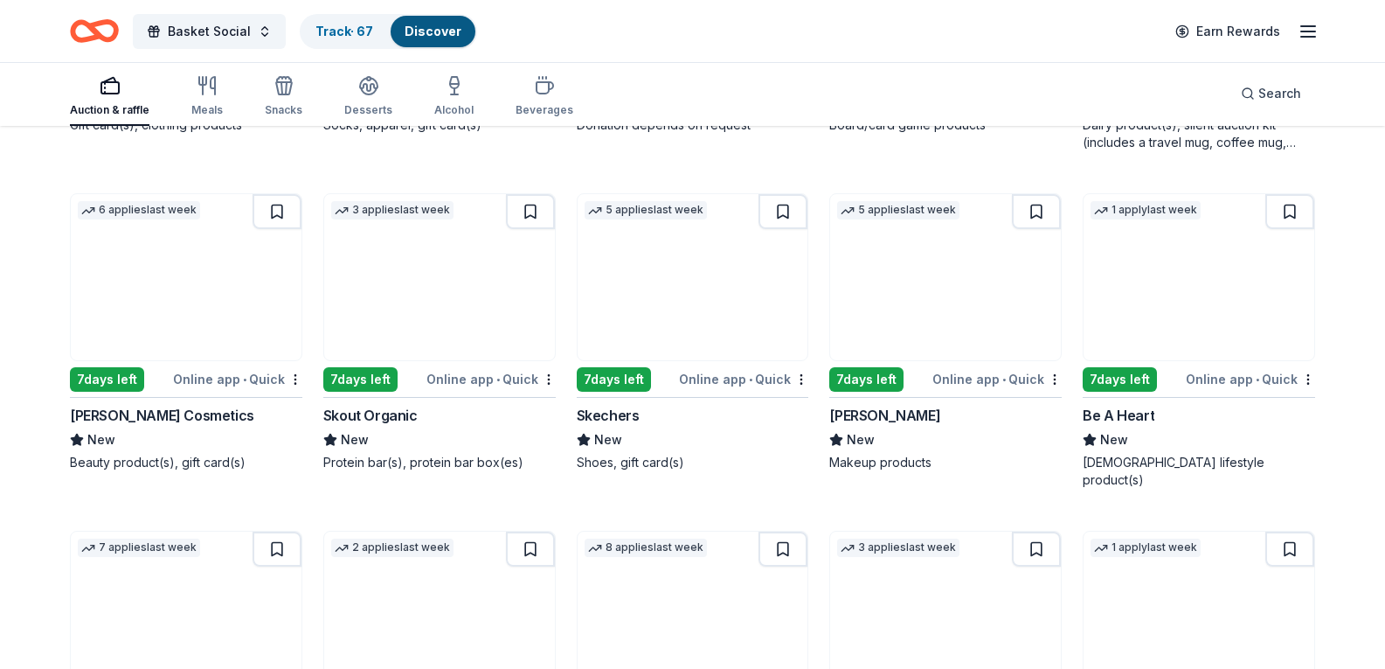
scroll to position [12410, 0]
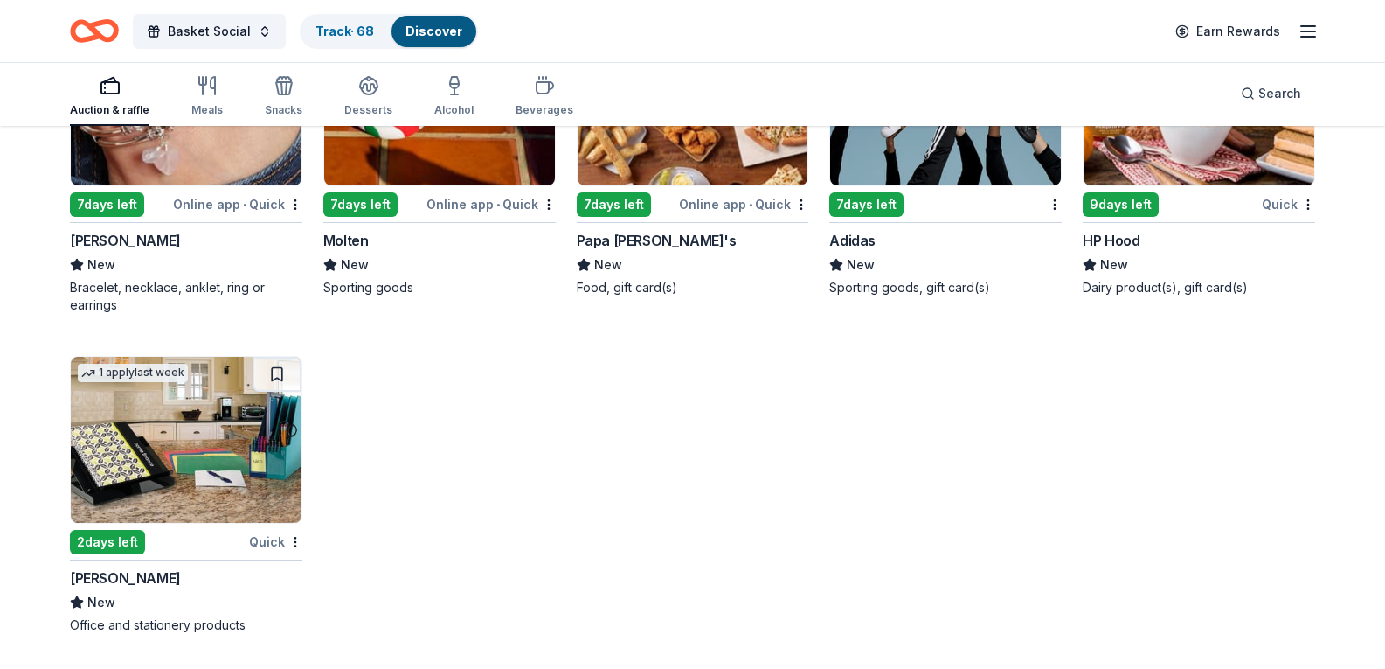
scroll to position [13634, 0]
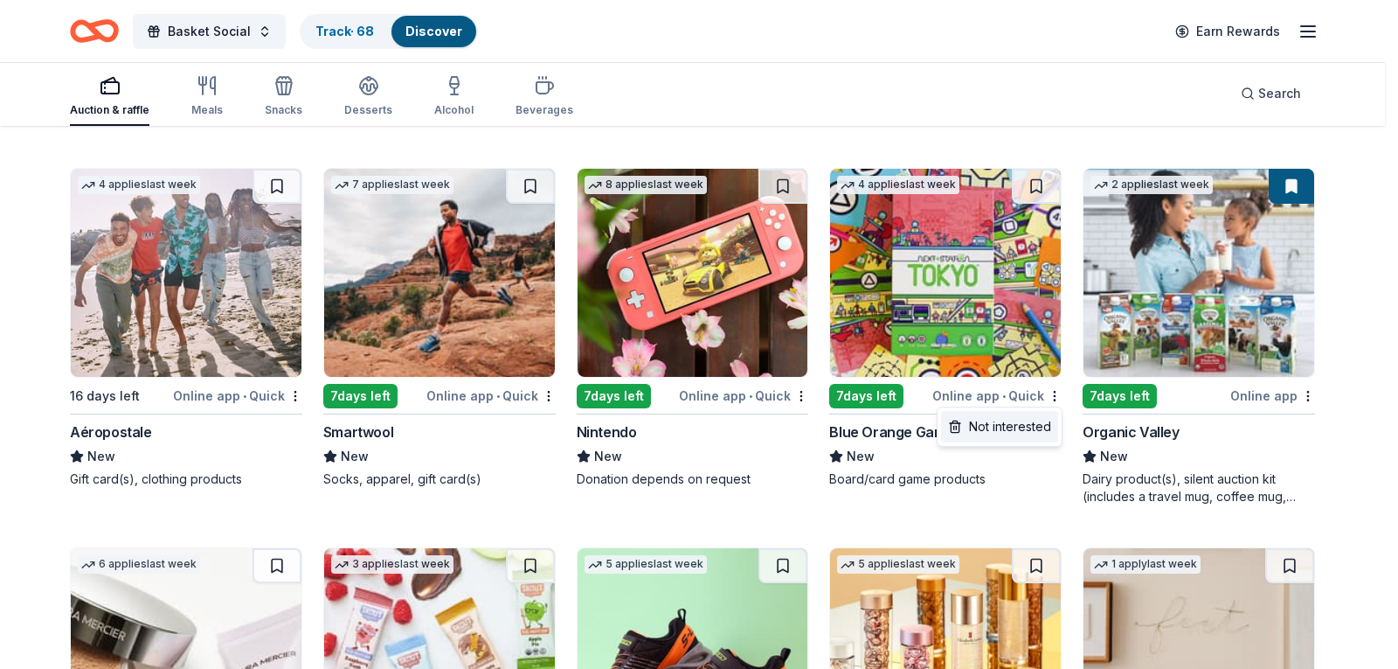
click at [1005, 431] on div "Not interested" at bounding box center [999, 426] width 117 height 31
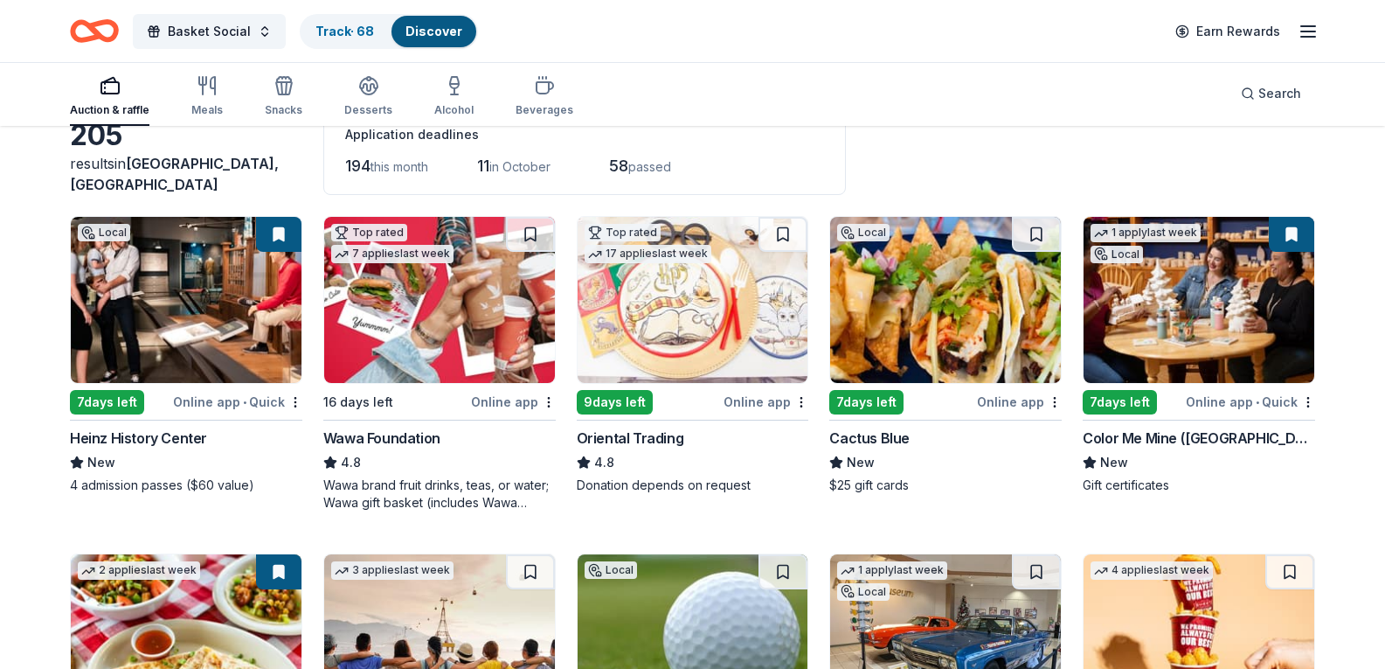
scroll to position [0, 0]
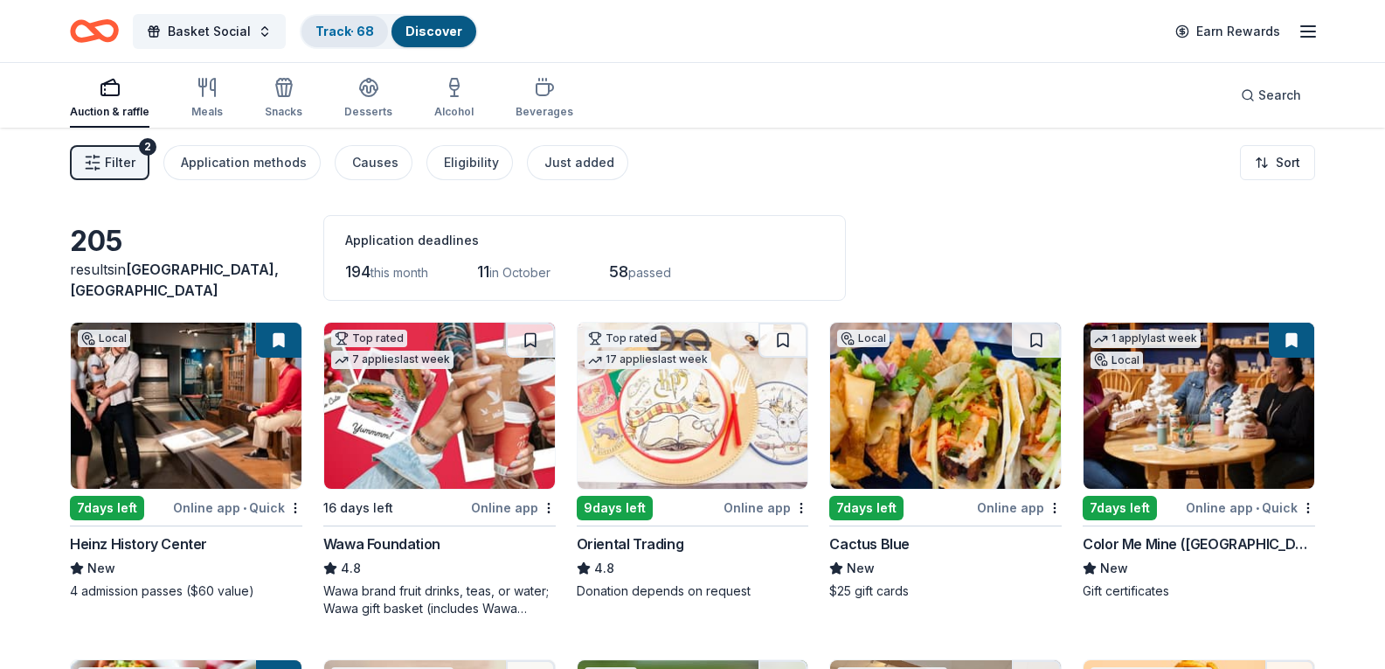
click at [342, 36] on link "Track · 68" at bounding box center [345, 31] width 59 height 15
click at [362, 22] on div "Track · 68" at bounding box center [345, 31] width 87 height 31
click at [363, 27] on link "Track · 68" at bounding box center [345, 31] width 59 height 15
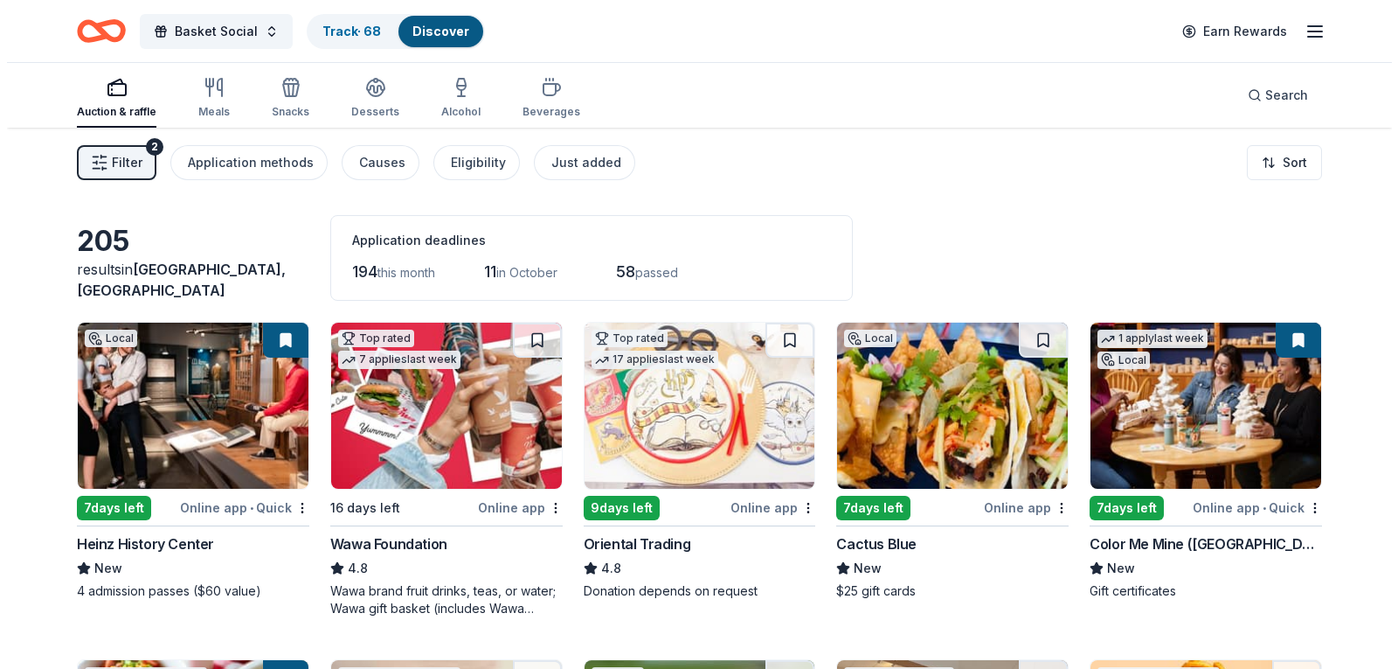
scroll to position [1, 0]
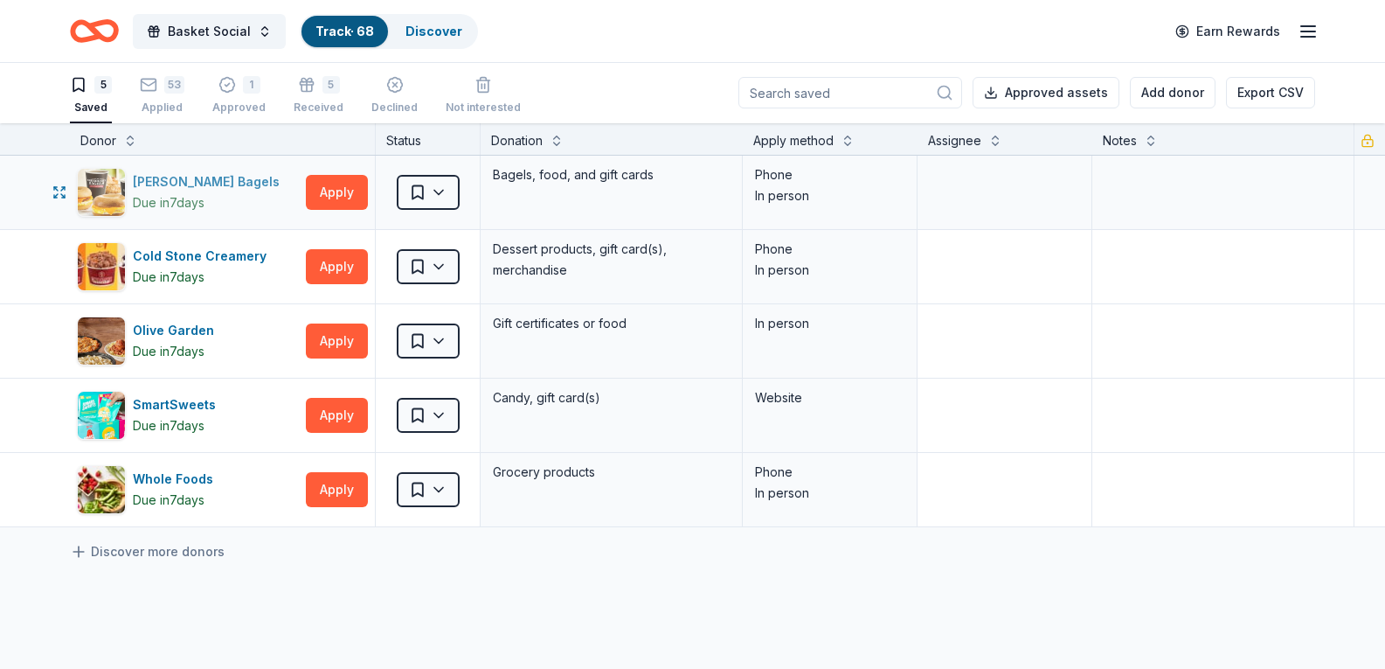
click at [155, 174] on div "[PERSON_NAME] Bagels" at bounding box center [210, 181] width 154 height 21
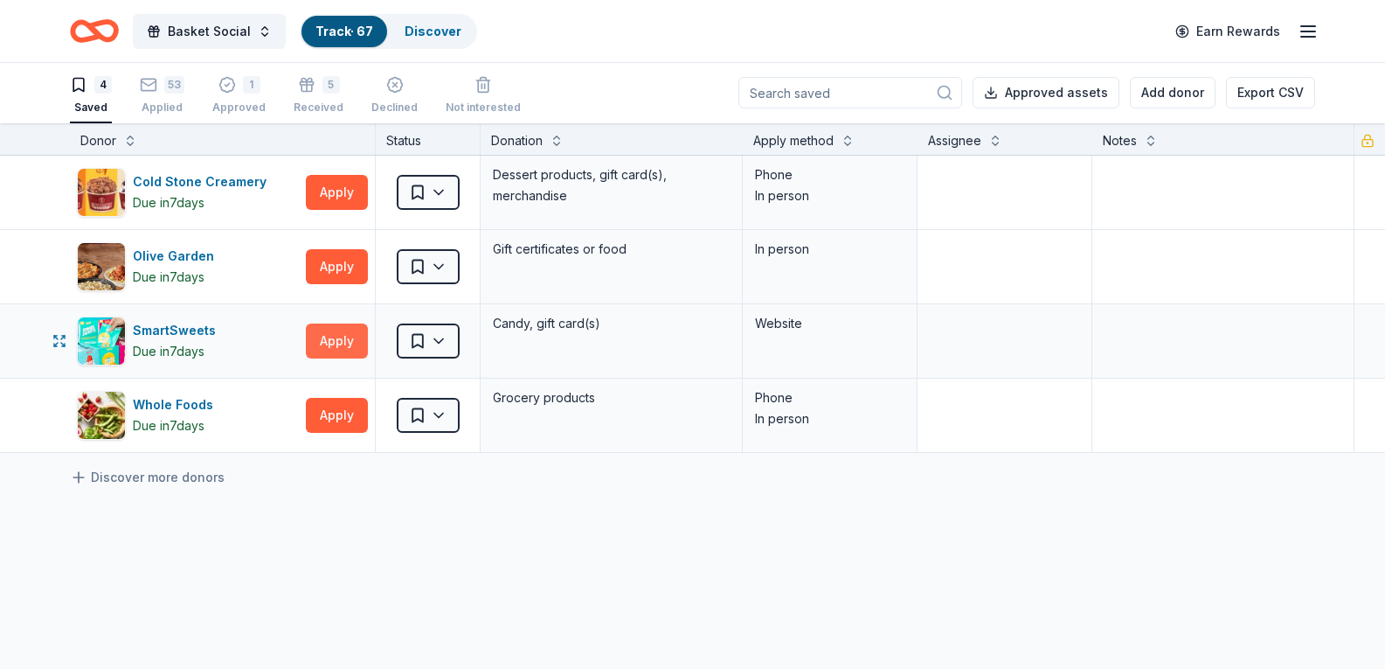
click at [355, 342] on button "Apply" at bounding box center [337, 340] width 62 height 35
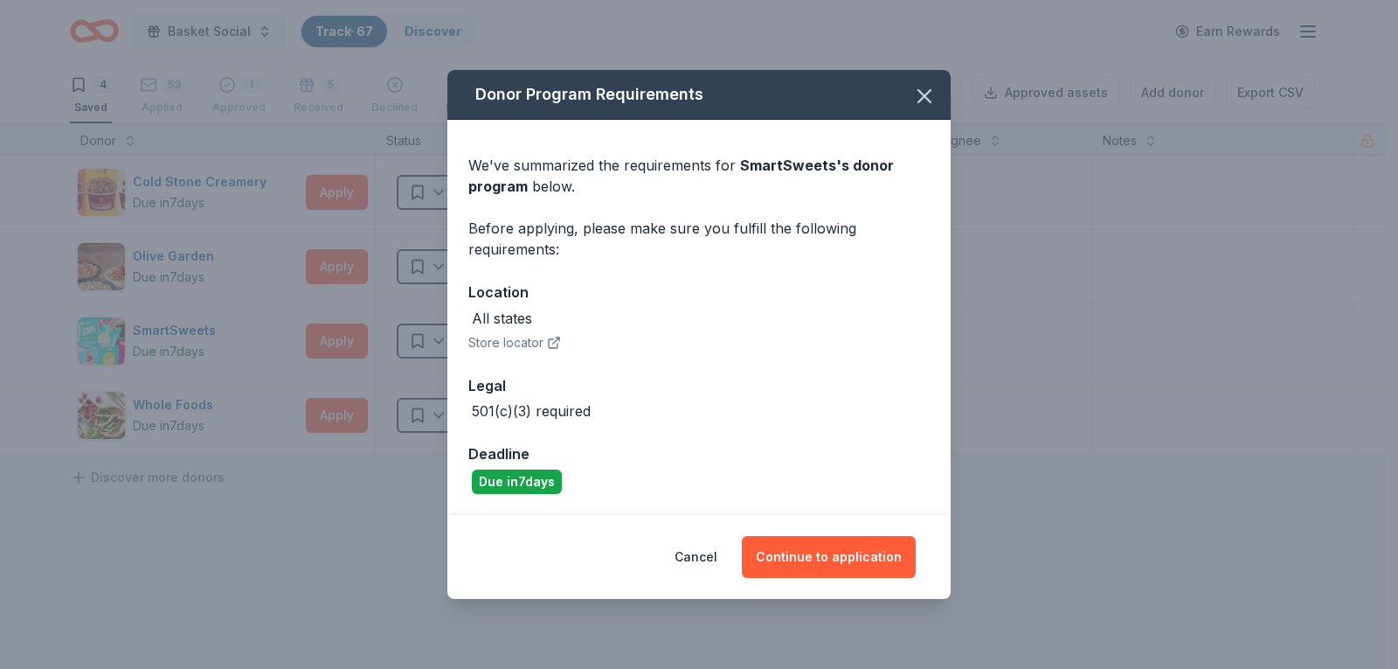
click at [800, 534] on div "Cancel Continue to application" at bounding box center [698, 557] width 503 height 84
click at [795, 554] on button "Continue to application" at bounding box center [829, 557] width 174 height 42
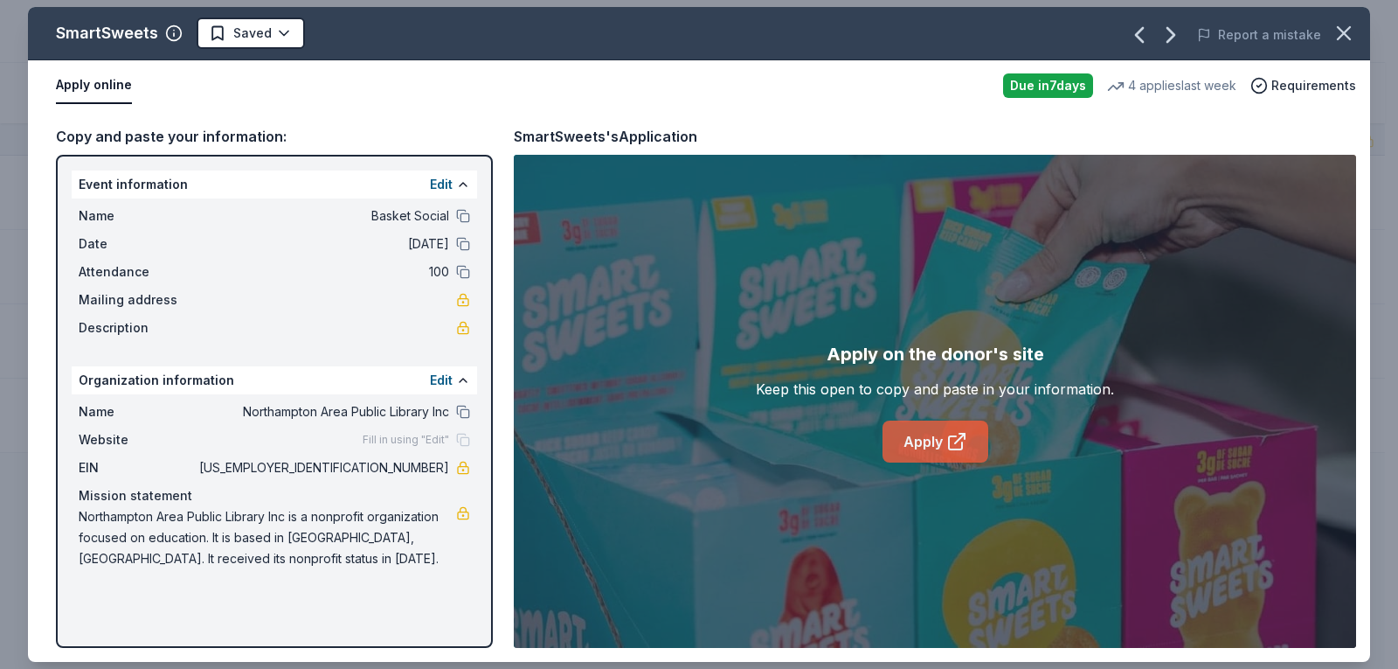
click at [965, 439] on icon at bounding box center [962, 435] width 5 height 5
drag, startPoint x: 289, startPoint y: 13, endPoint x: 284, endPoint y: 25, distance: 13.3
click at [288, 21] on div "SmartSweets Saved Report a mistake" at bounding box center [699, 33] width 1342 height 53
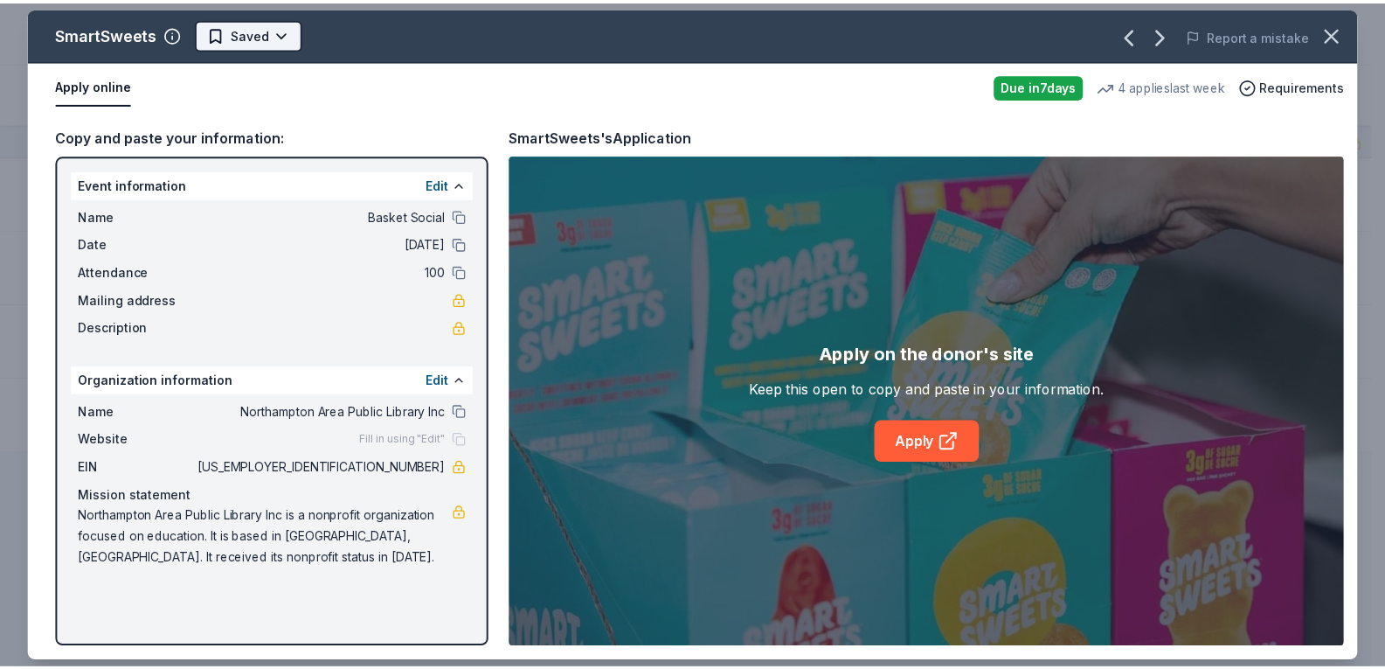
scroll to position [0, 0]
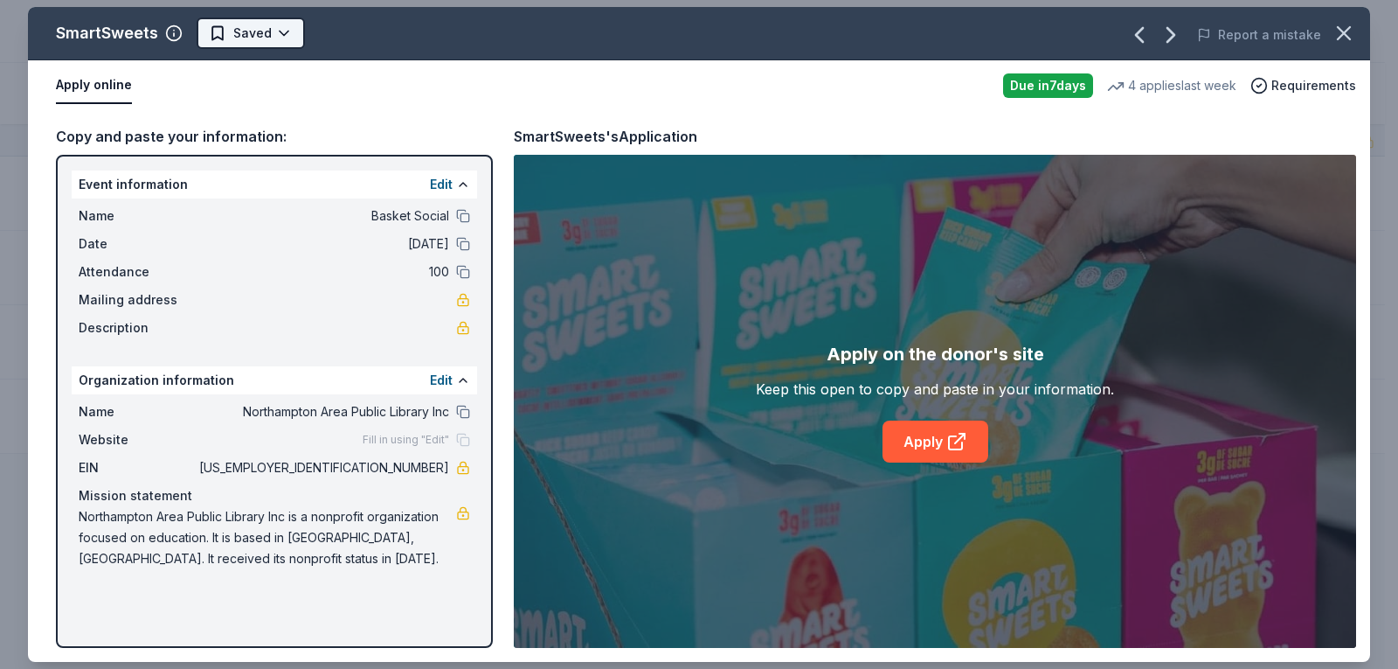
click at [281, 31] on html "Basket Social Track · 67 Discover Earn Rewards 4 Saved 53 Applied 1 Approved 5 …" at bounding box center [699, 334] width 1398 height 669
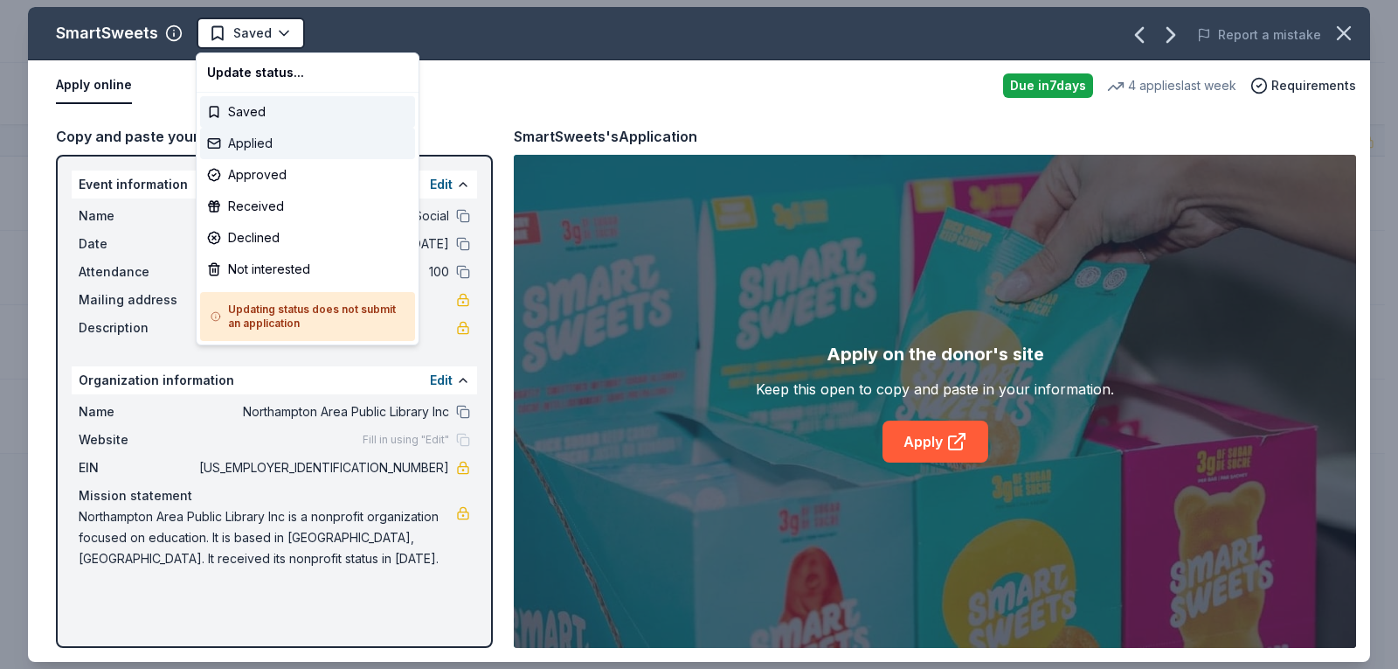
click at [259, 149] on div "Applied" at bounding box center [307, 143] width 215 height 31
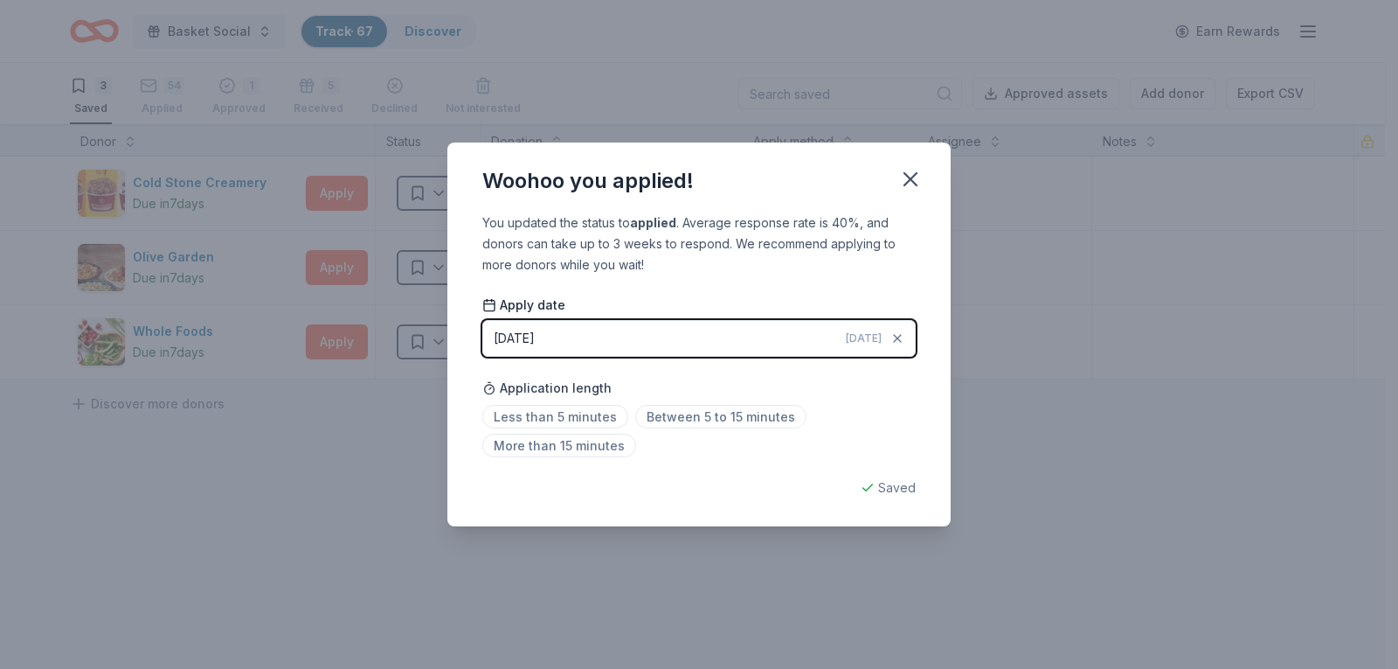
drag, startPoint x: 590, startPoint y: 416, endPoint x: 615, endPoint y: 397, distance: 31.8
click at [591, 416] on span "Less than 5 minutes" at bounding box center [555, 417] width 146 height 24
click at [918, 178] on icon "button" at bounding box center [910, 179] width 24 height 24
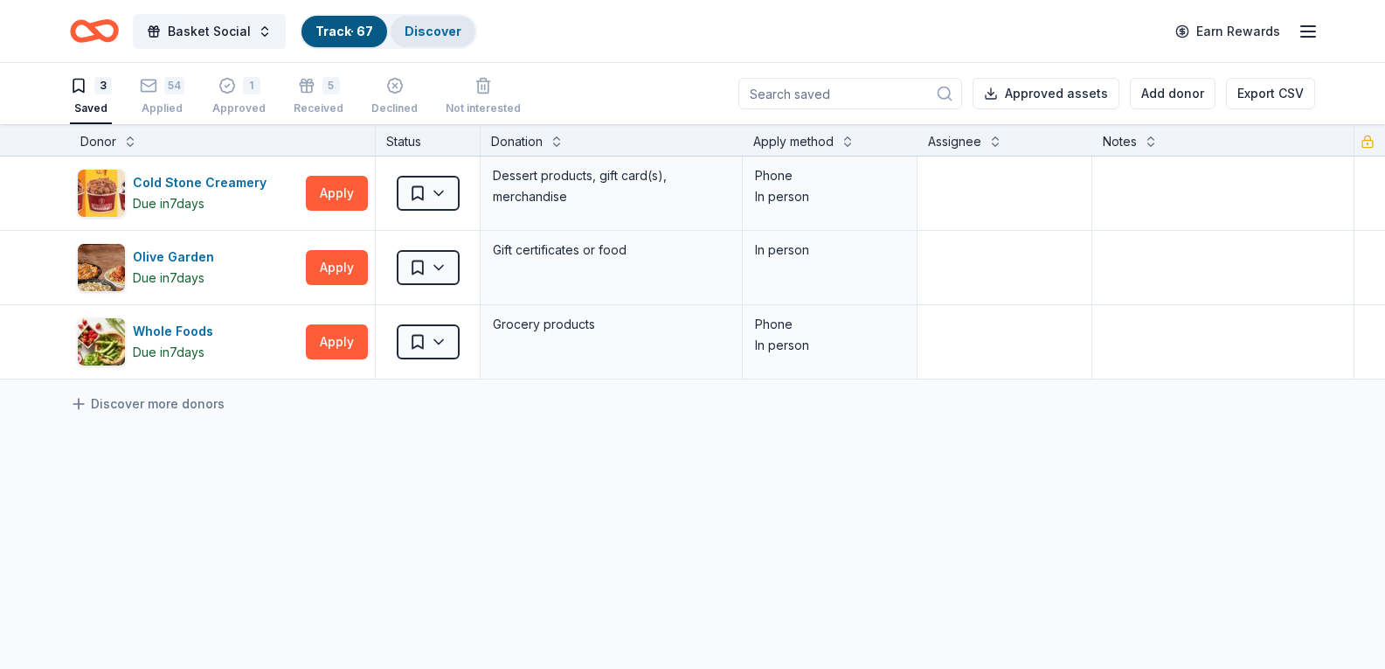
click at [446, 27] on link "Discover" at bounding box center [433, 31] width 57 height 15
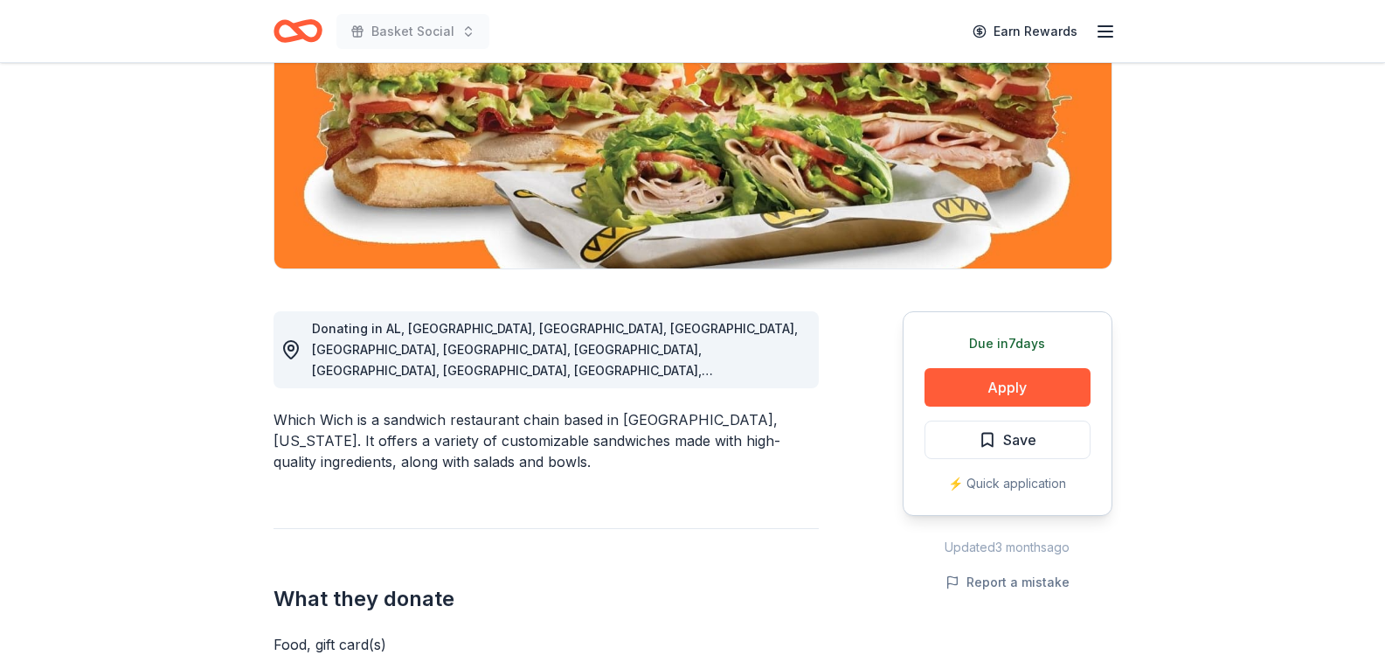
scroll to position [350, 0]
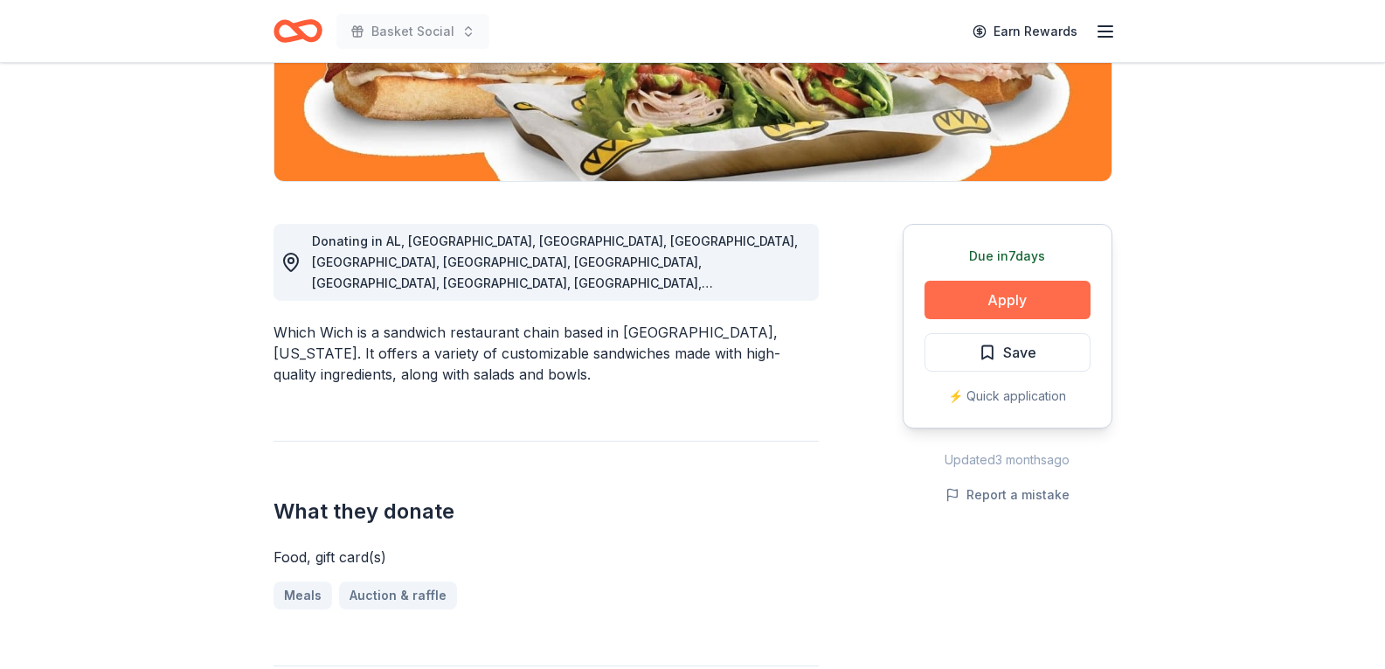
click at [975, 317] on button "Apply" at bounding box center [1008, 300] width 166 height 38
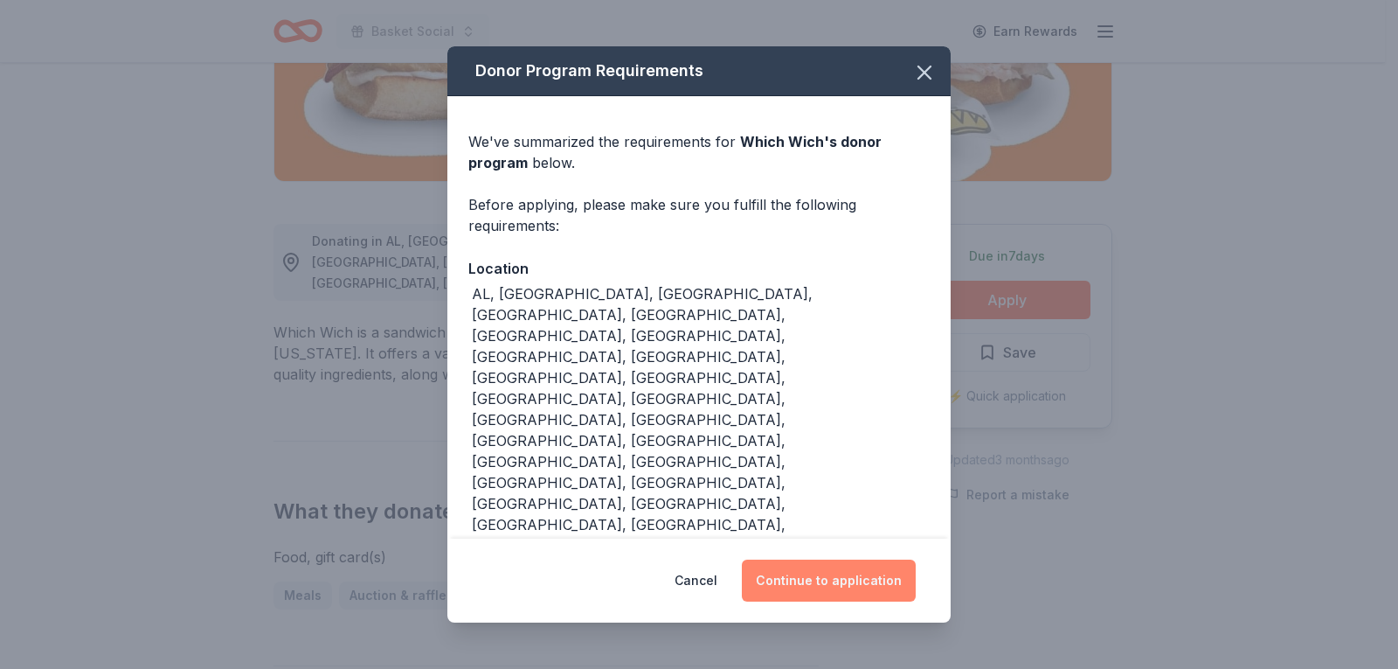
click at [834, 559] on button "Continue to application" at bounding box center [829, 580] width 174 height 42
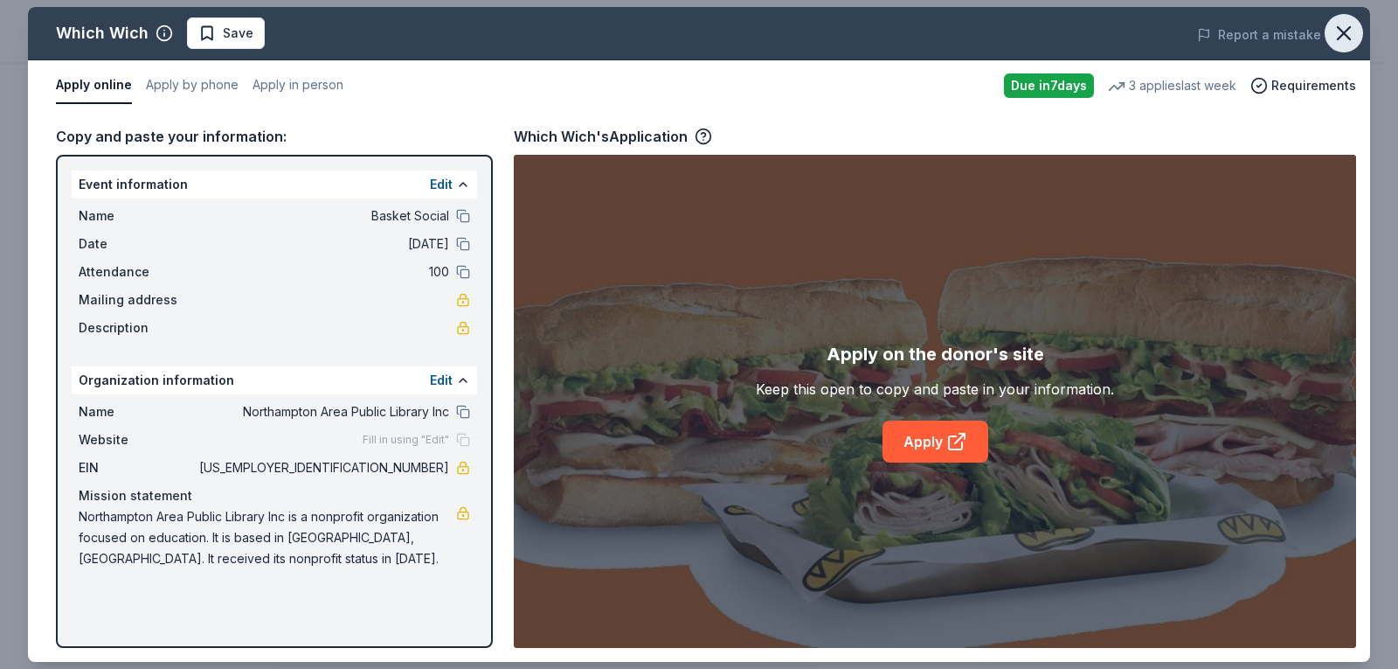
click at [1335, 36] on icon "button" at bounding box center [1344, 33] width 24 height 24
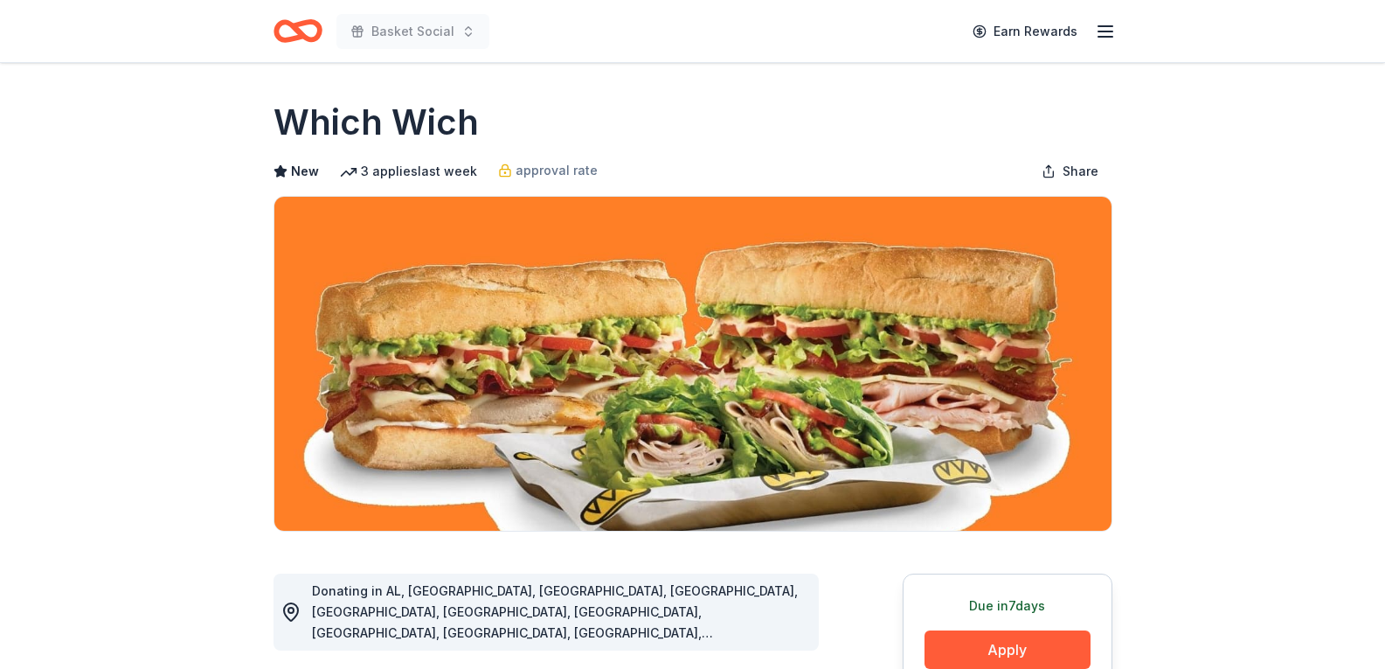
scroll to position [262, 0]
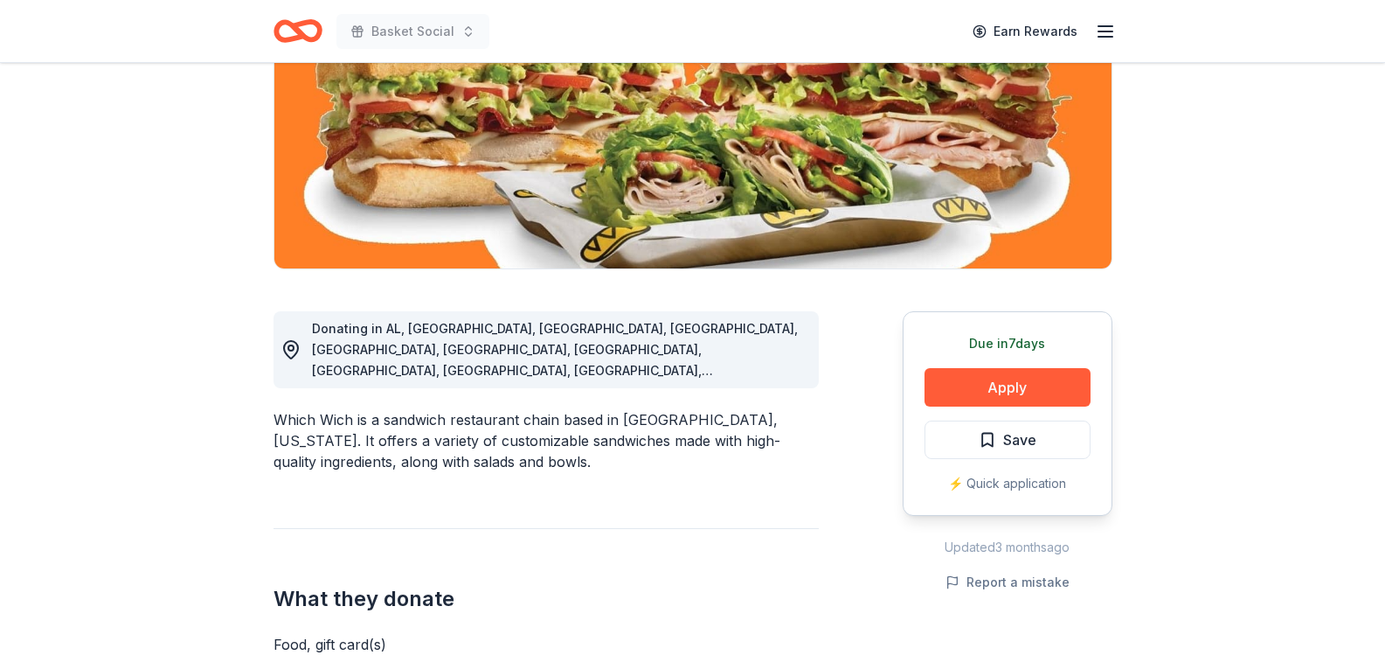
drag, startPoint x: 978, startPoint y: 445, endPoint x: 965, endPoint y: 451, distance: 14.5
click at [979, 445] on span "Save" at bounding box center [1008, 439] width 58 height 23
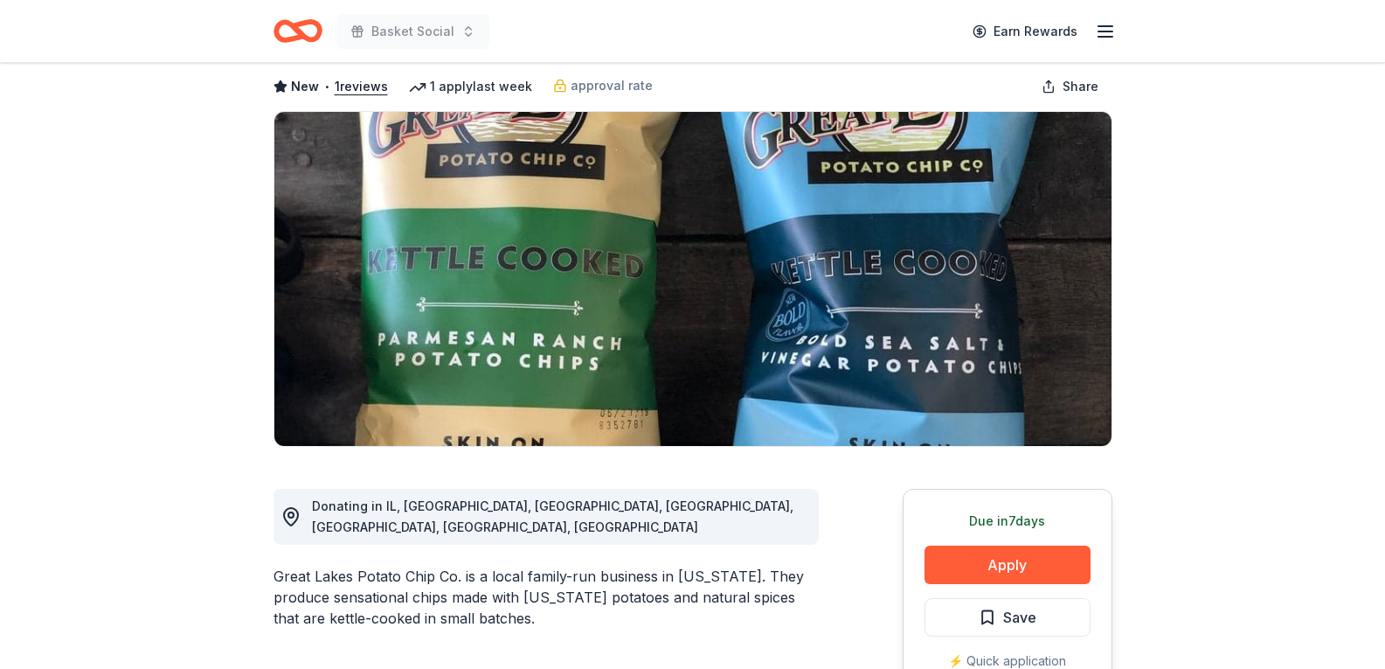
scroll to position [175, 0]
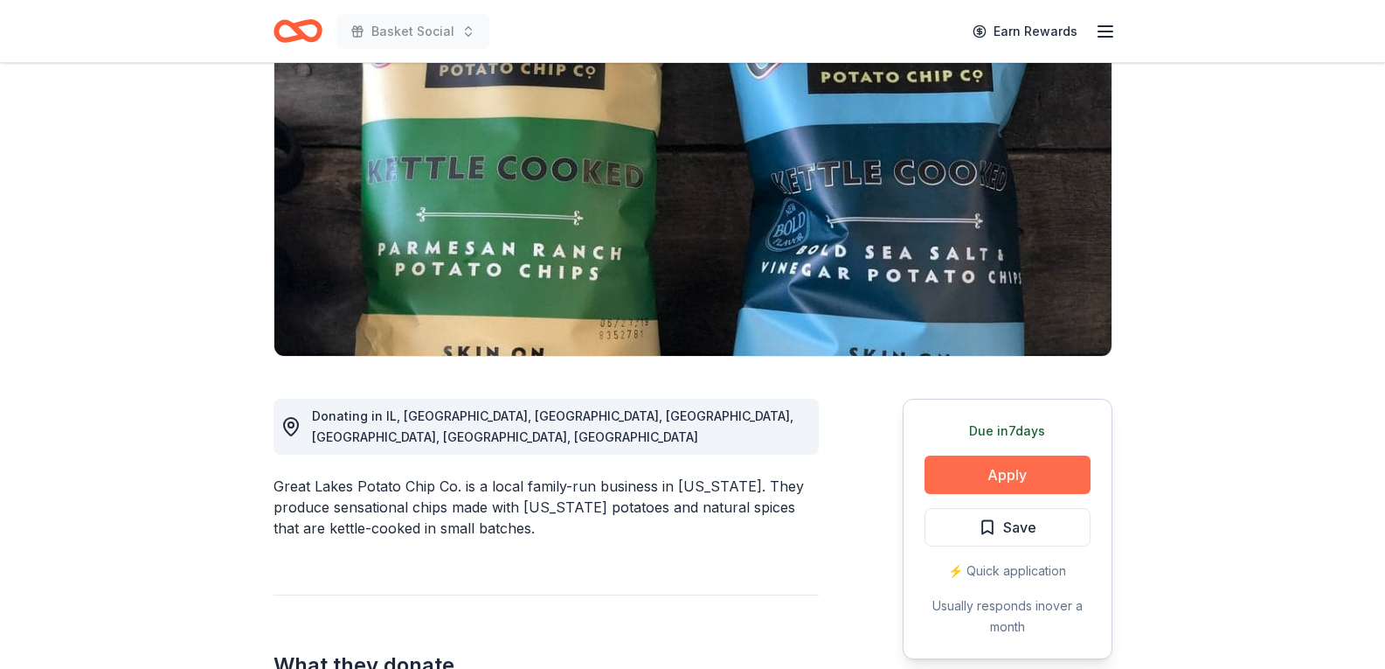
click at [1046, 468] on button "Apply" at bounding box center [1008, 474] width 166 height 38
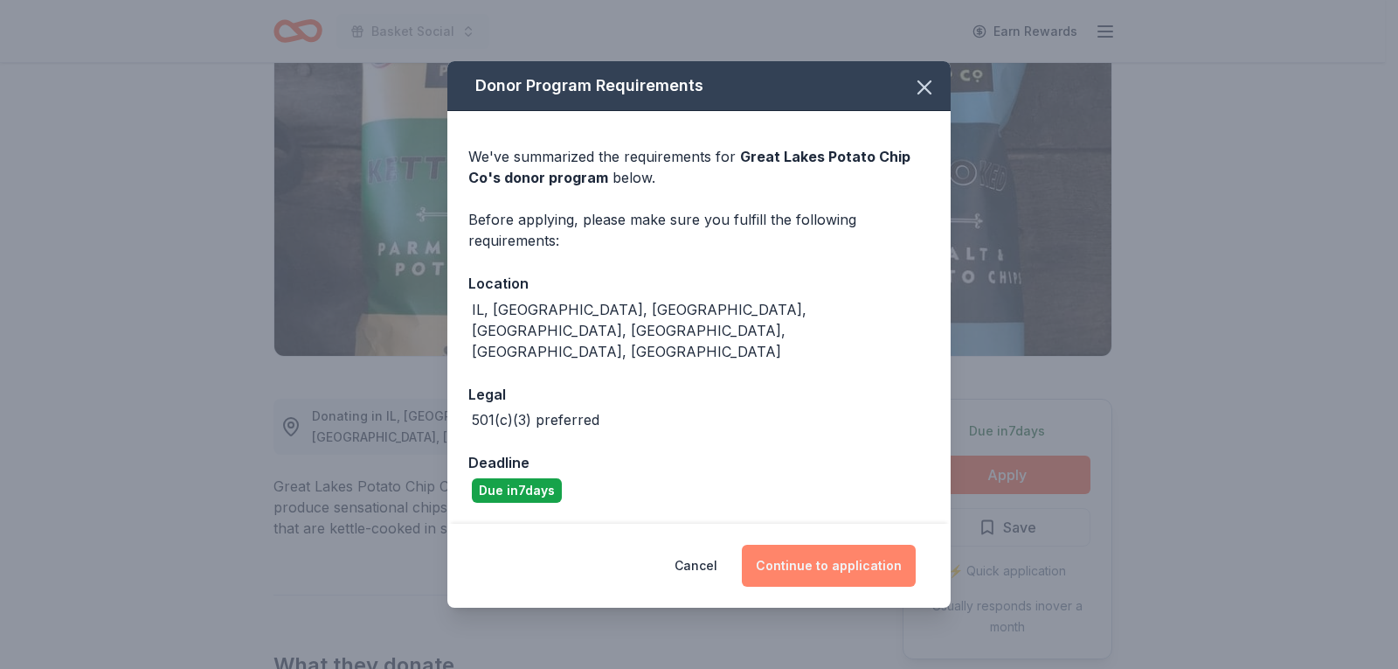
click at [800, 548] on button "Continue to application" at bounding box center [829, 565] width 174 height 42
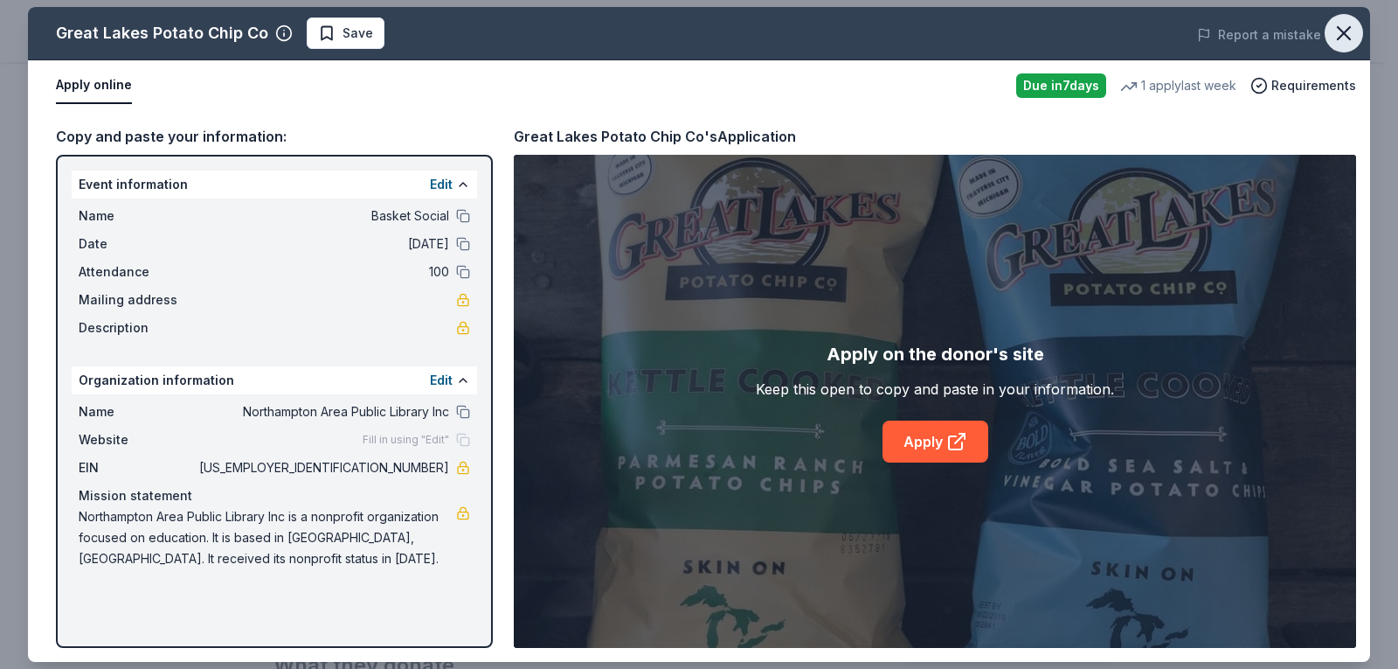
click at [1352, 41] on icon "button" at bounding box center [1344, 33] width 24 height 24
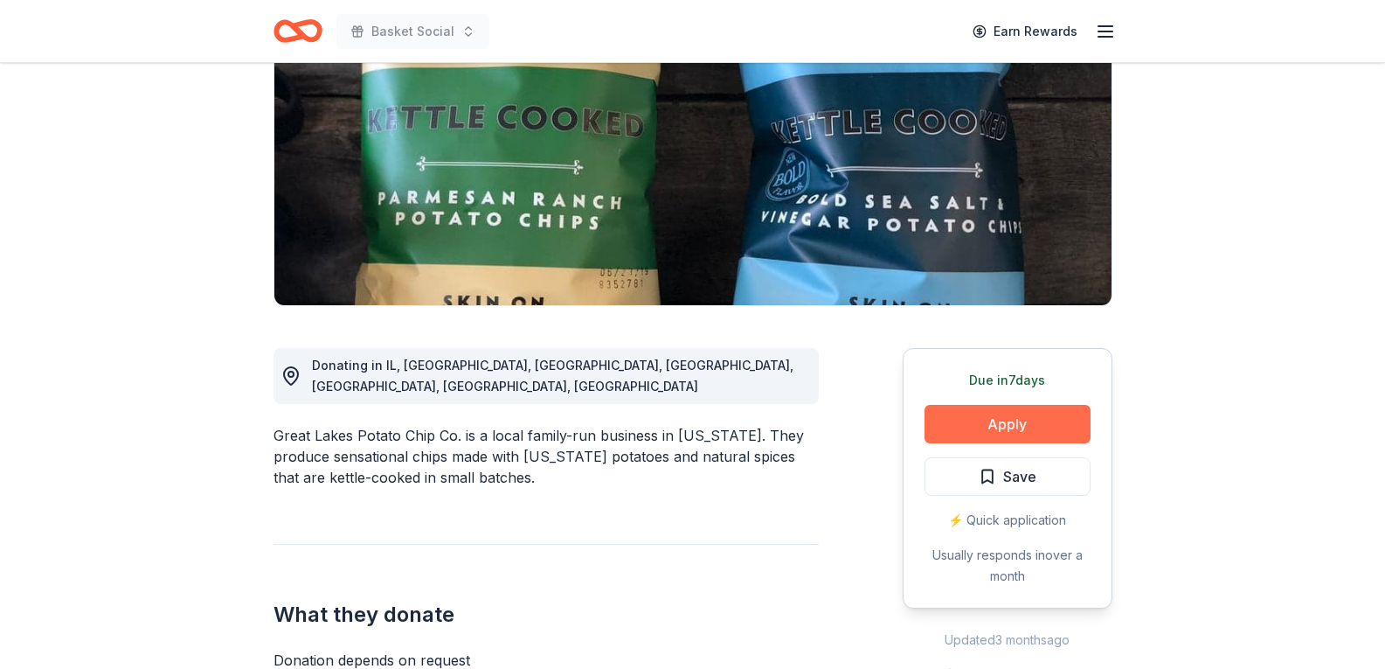
scroll to position [262, 0]
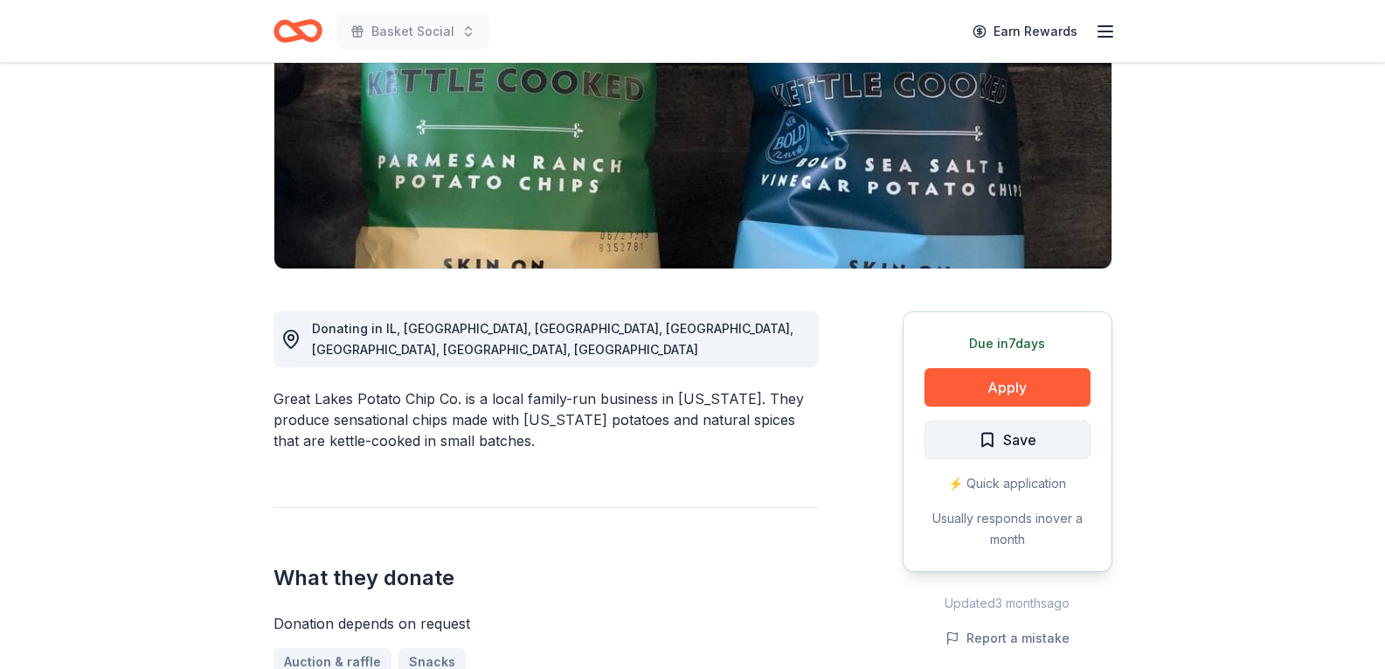
drag, startPoint x: 1014, startPoint y: 462, endPoint x: 1008, endPoint y: 429, distance: 33.8
click at [1014, 462] on div "Due in 7 days Apply Save ⚡️ Quick application Usually responds in over a month" at bounding box center [1008, 441] width 210 height 260
click at [1042, 450] on button "Save" at bounding box center [1008, 439] width 166 height 38
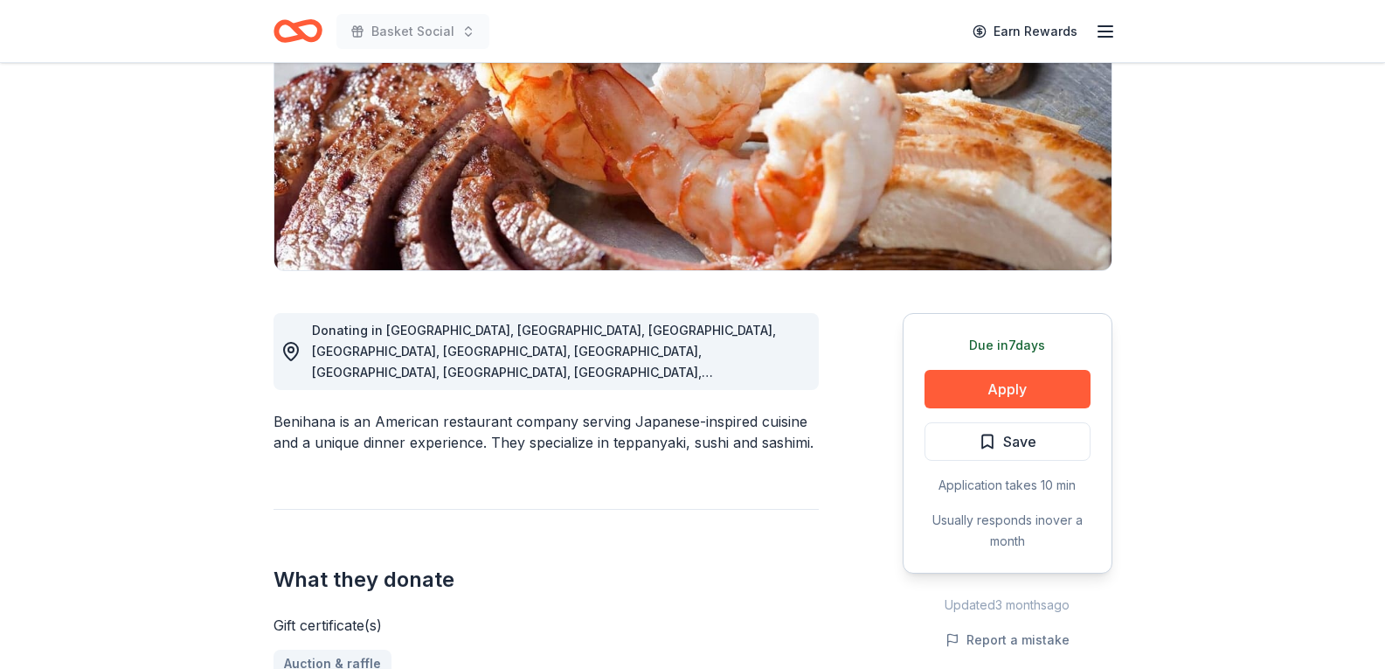
scroll to position [262, 0]
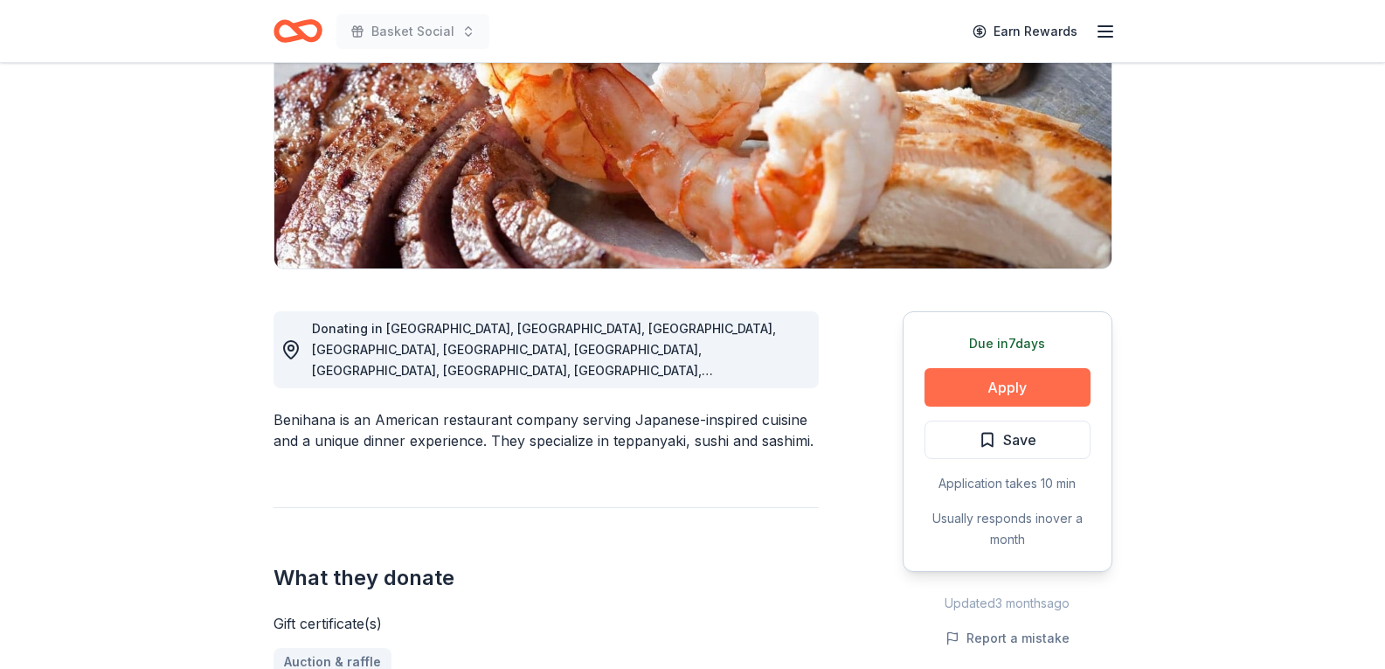
click at [1030, 386] on button "Apply" at bounding box center [1008, 387] width 166 height 38
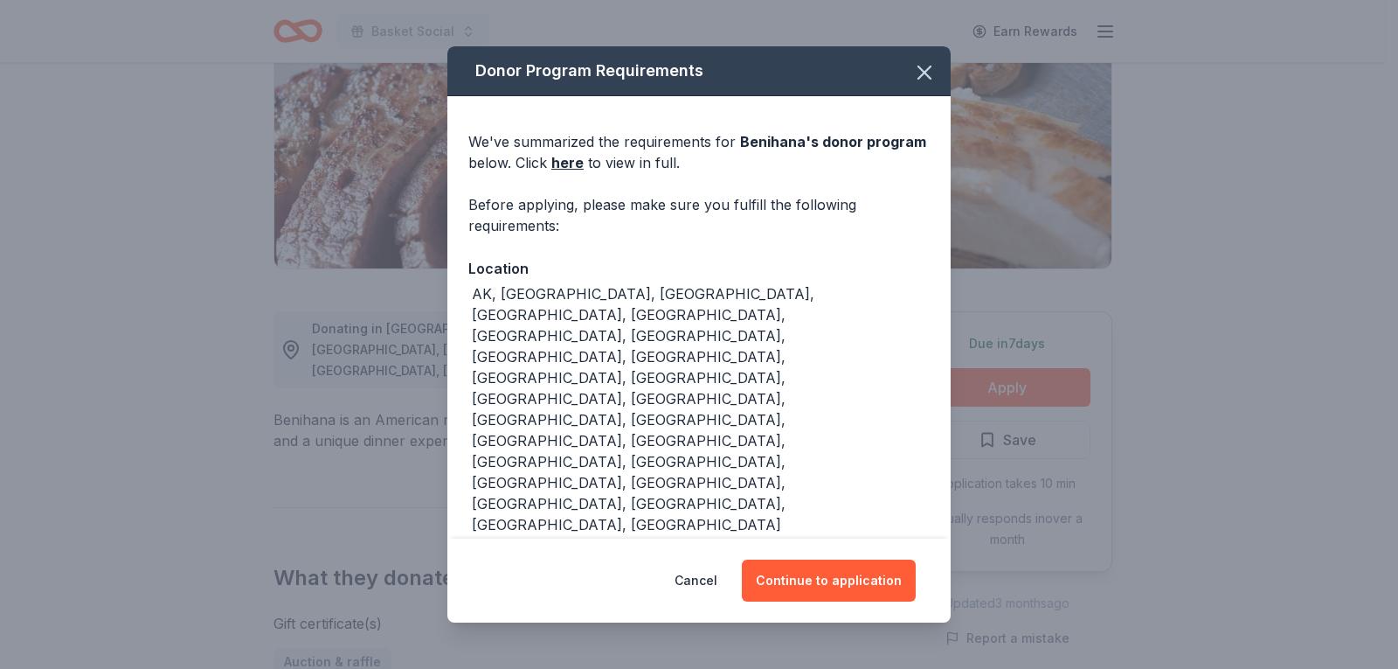
click at [816, 551] on div "Cancel Continue to application" at bounding box center [698, 580] width 503 height 84
drag, startPoint x: 827, startPoint y: 565, endPoint x: 818, endPoint y: 559, distance: 10.2
click at [822, 562] on button "Continue to application" at bounding box center [829, 580] width 174 height 42
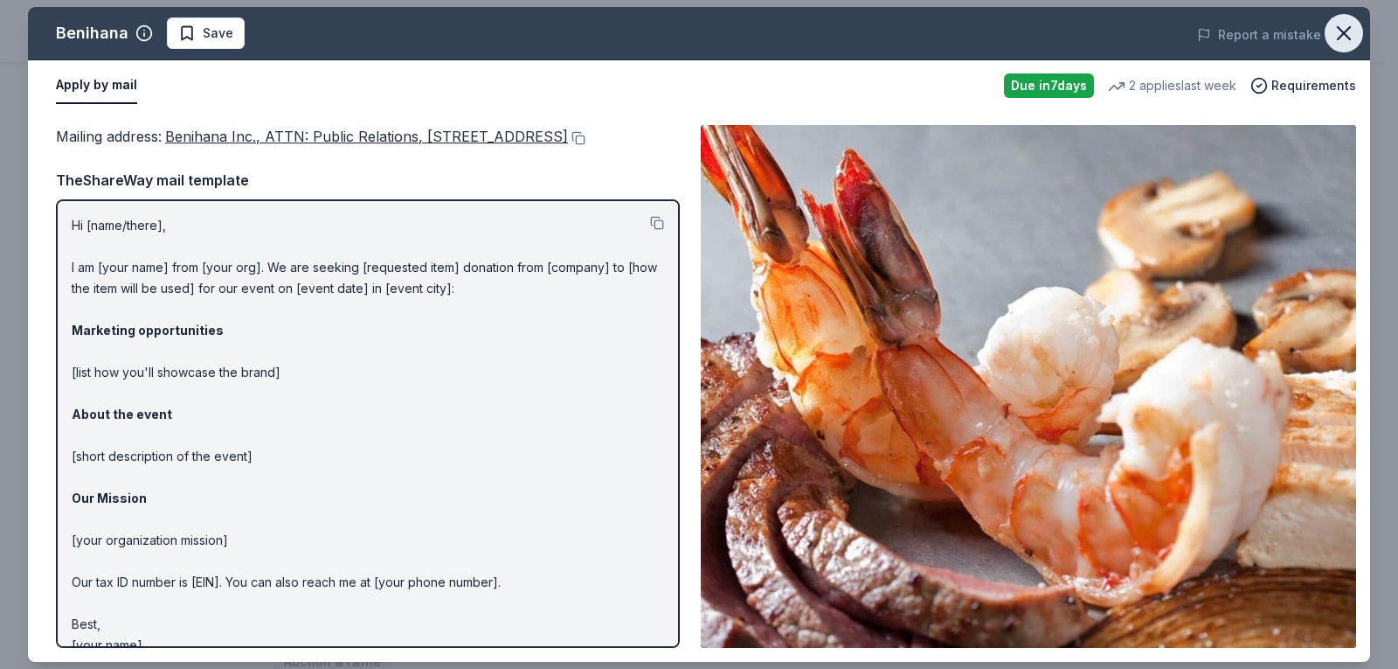
click at [1349, 35] on icon "button" at bounding box center [1344, 33] width 24 height 24
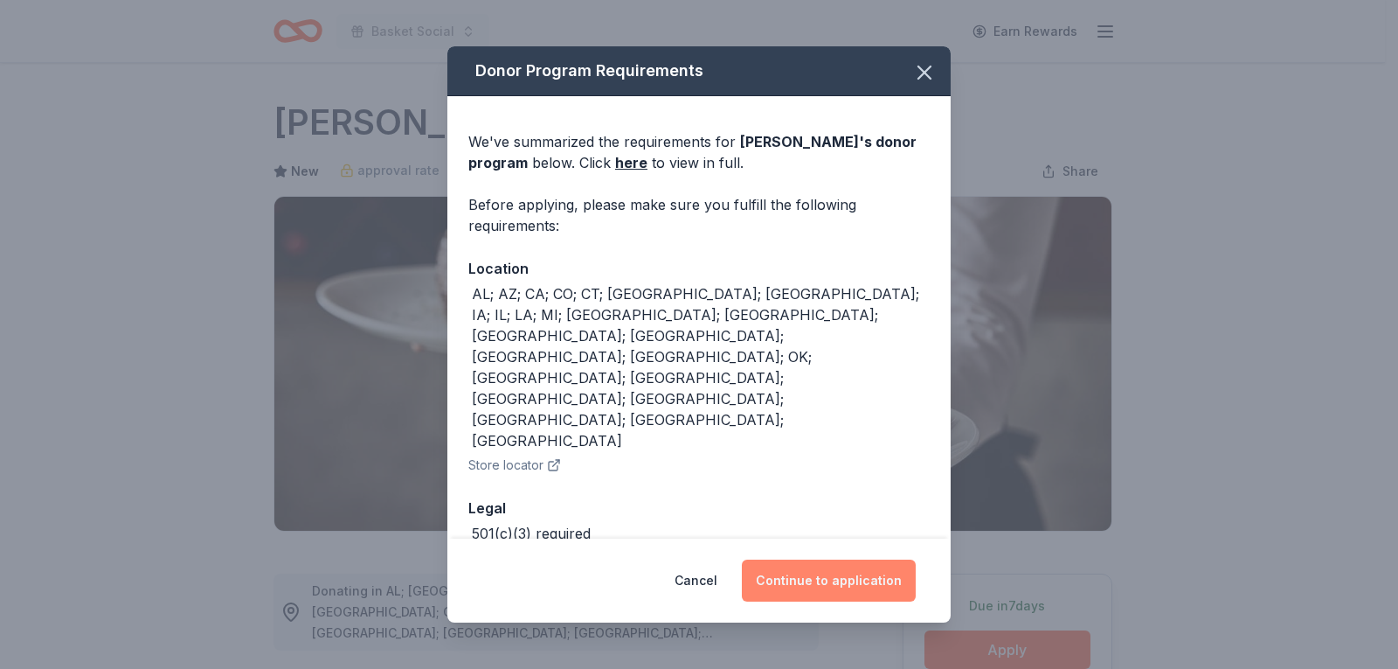
click at [860, 573] on button "Continue to application" at bounding box center [829, 580] width 174 height 42
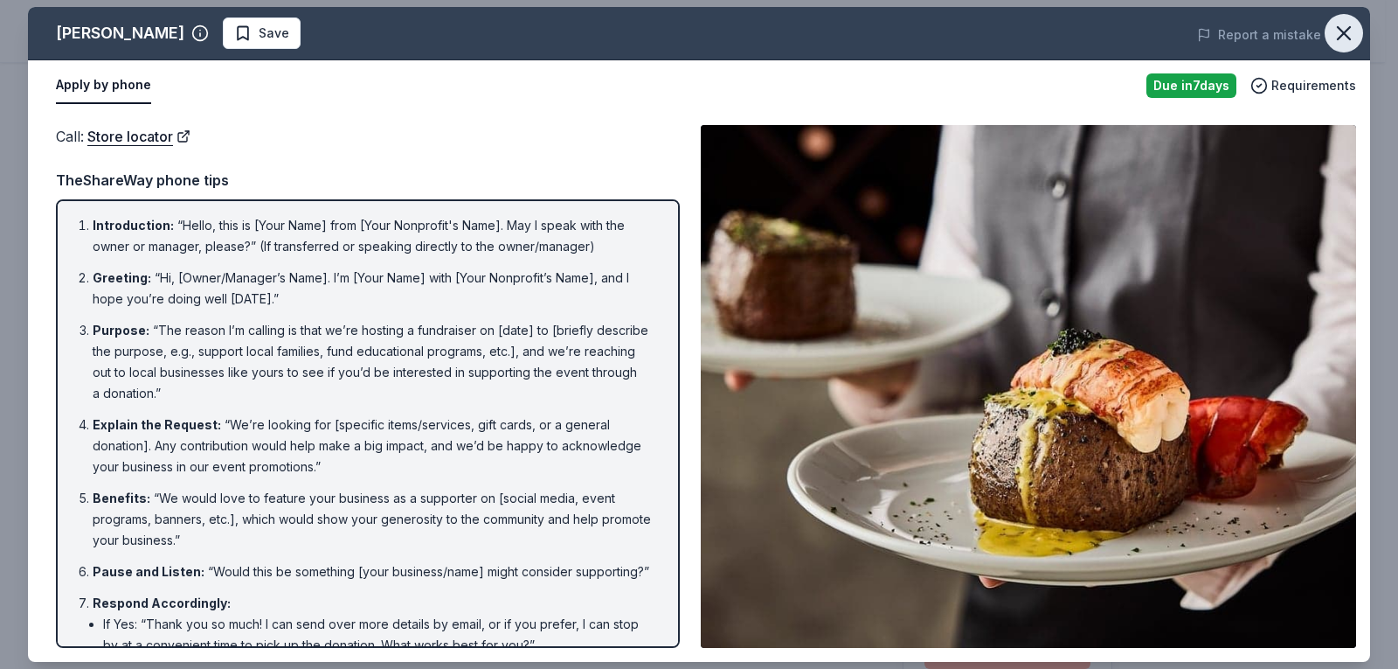
click at [1332, 33] on icon "button" at bounding box center [1344, 33] width 24 height 24
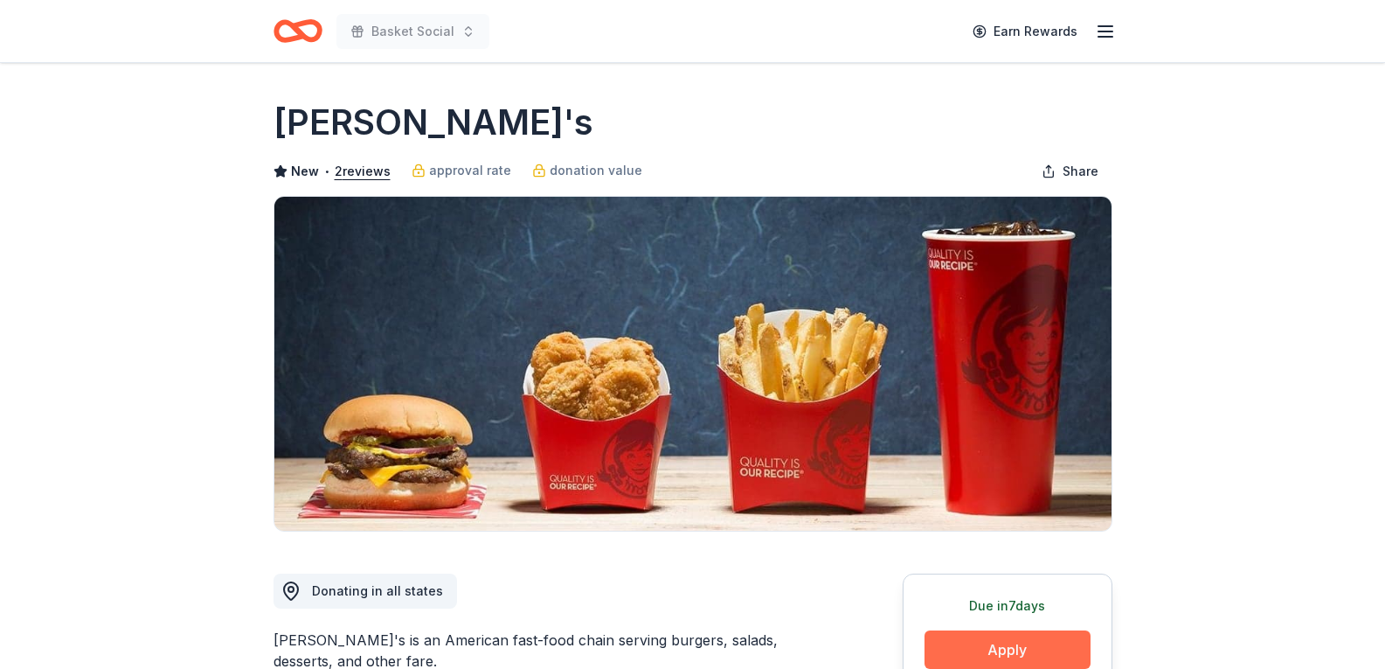
click at [997, 650] on button "Apply" at bounding box center [1008, 649] width 166 height 38
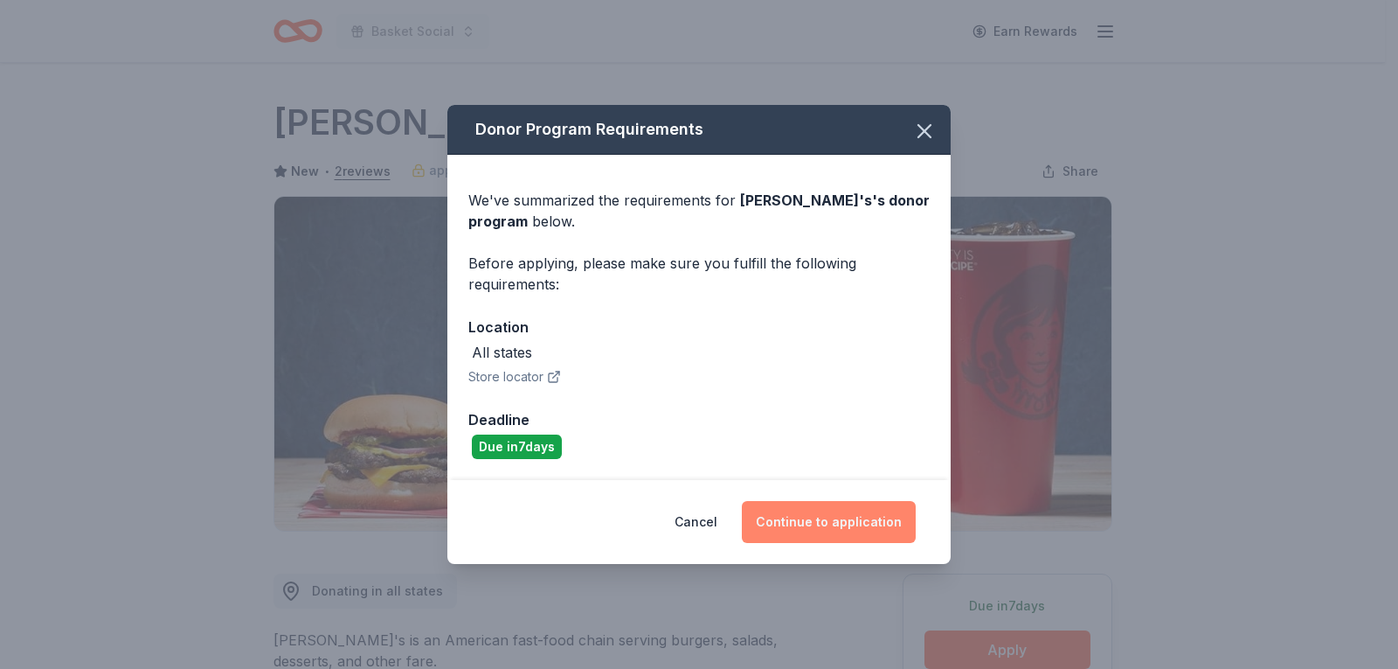
click at [869, 536] on button "Continue to application" at bounding box center [829, 522] width 174 height 42
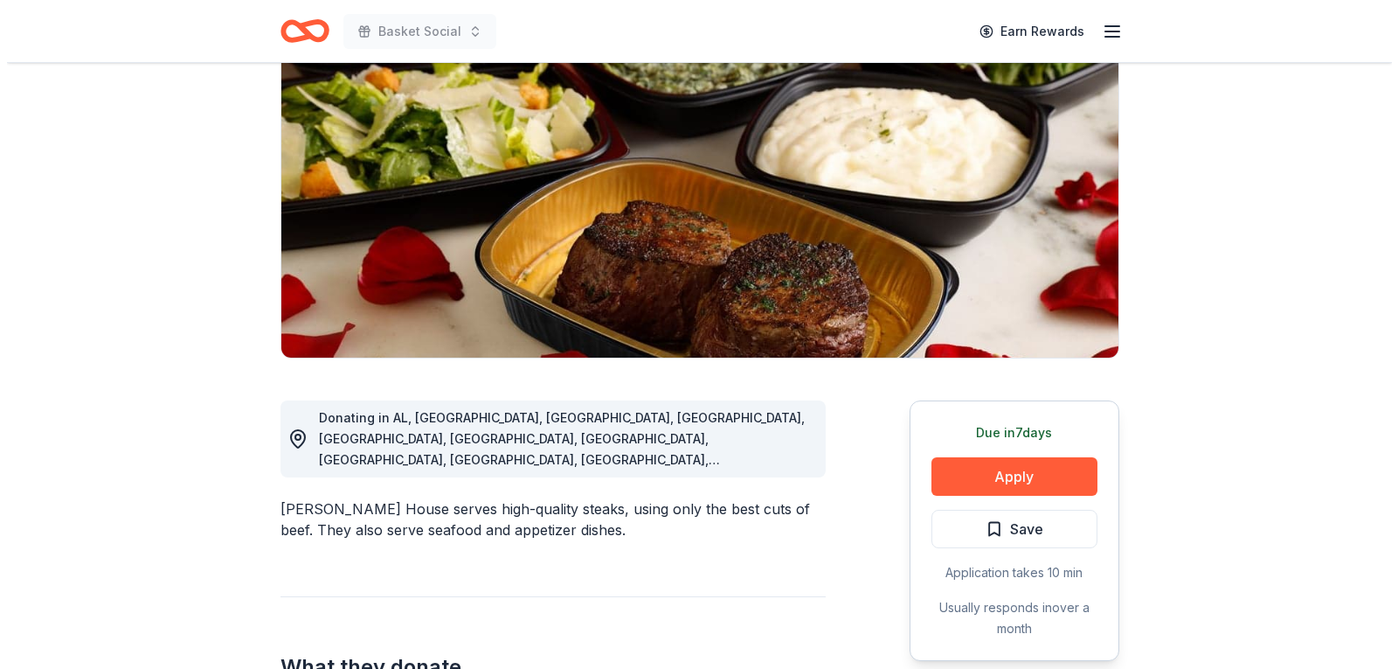
scroll to position [175, 0]
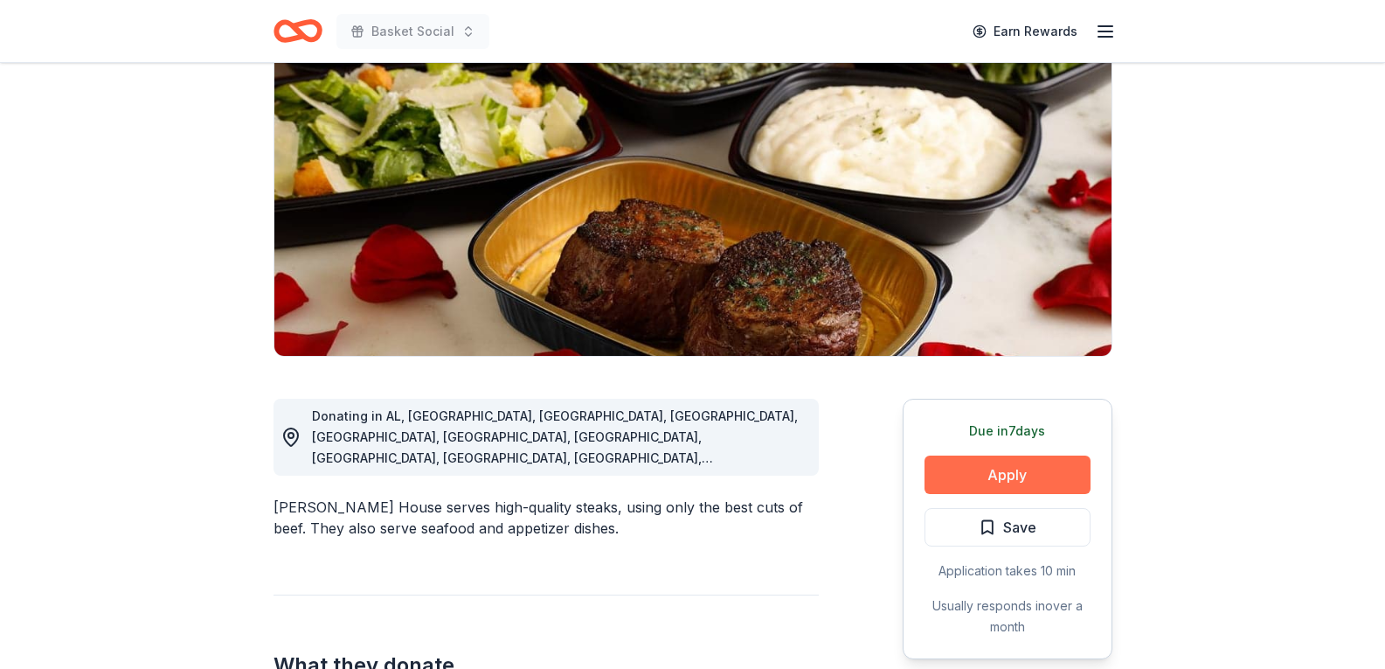
click at [980, 475] on button "Apply" at bounding box center [1008, 474] width 166 height 38
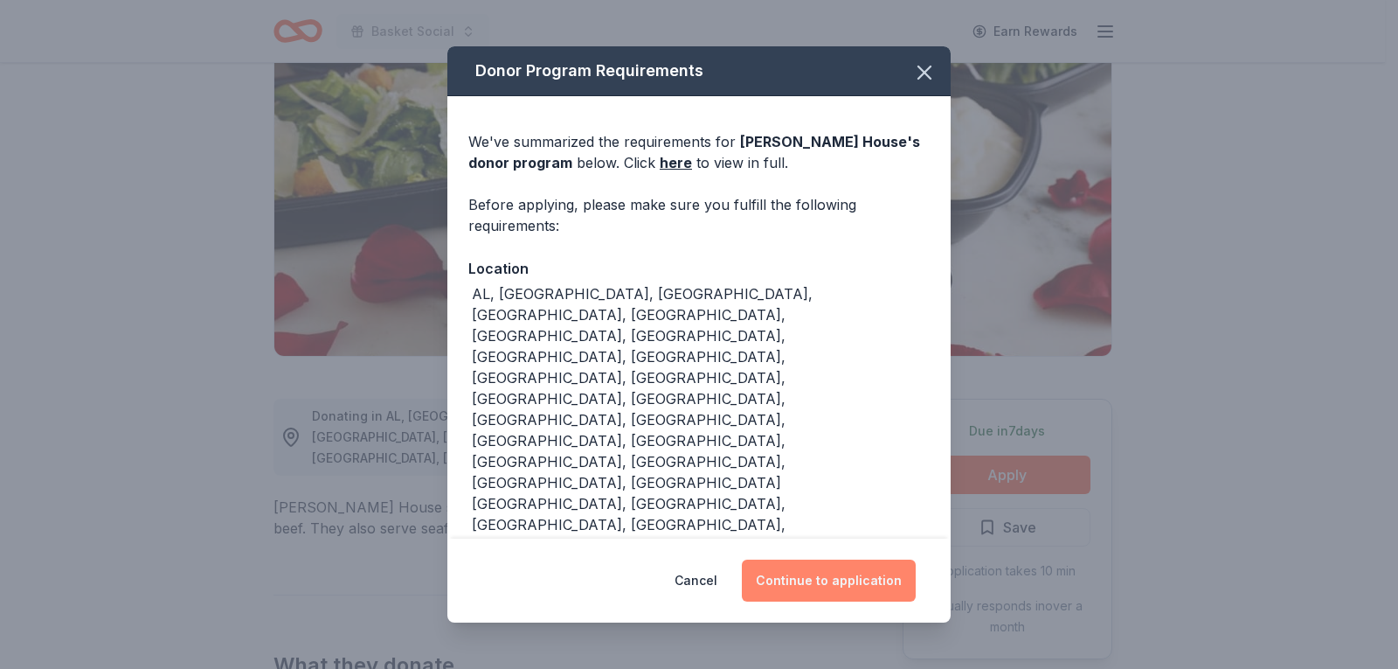
click at [813, 559] on button "Continue to application" at bounding box center [829, 580] width 174 height 42
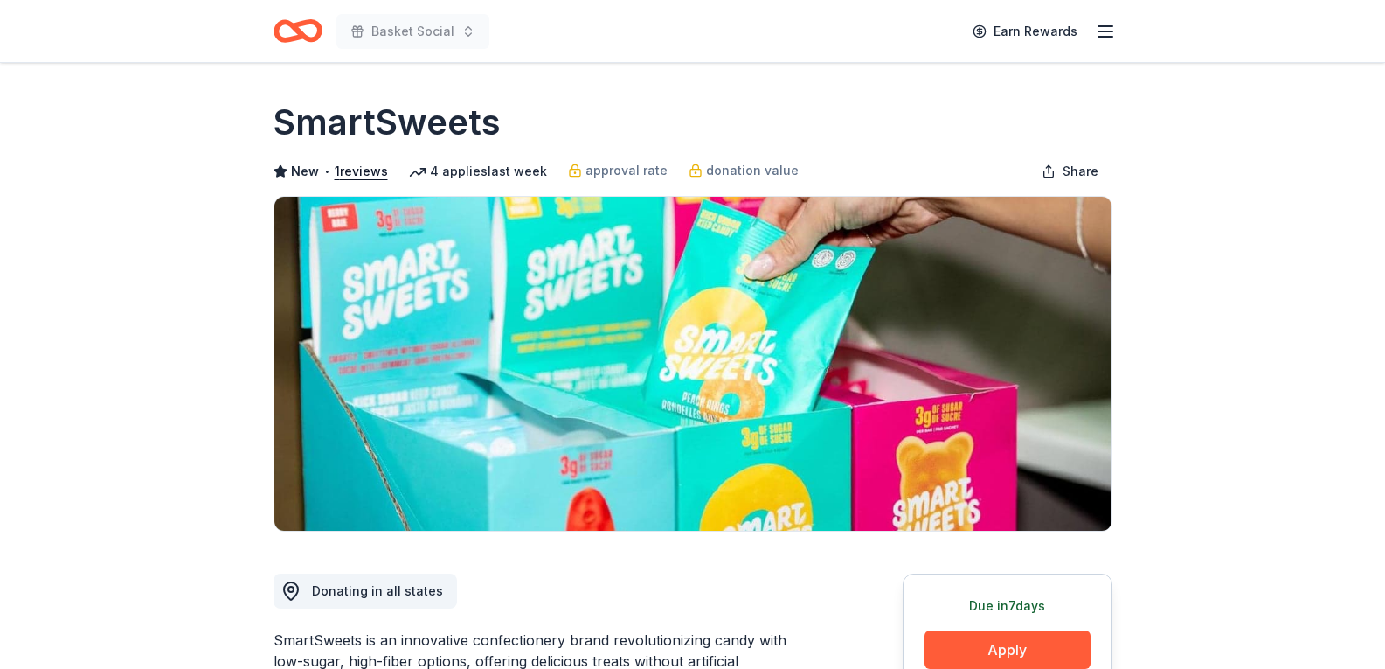
scroll to position [350, 0]
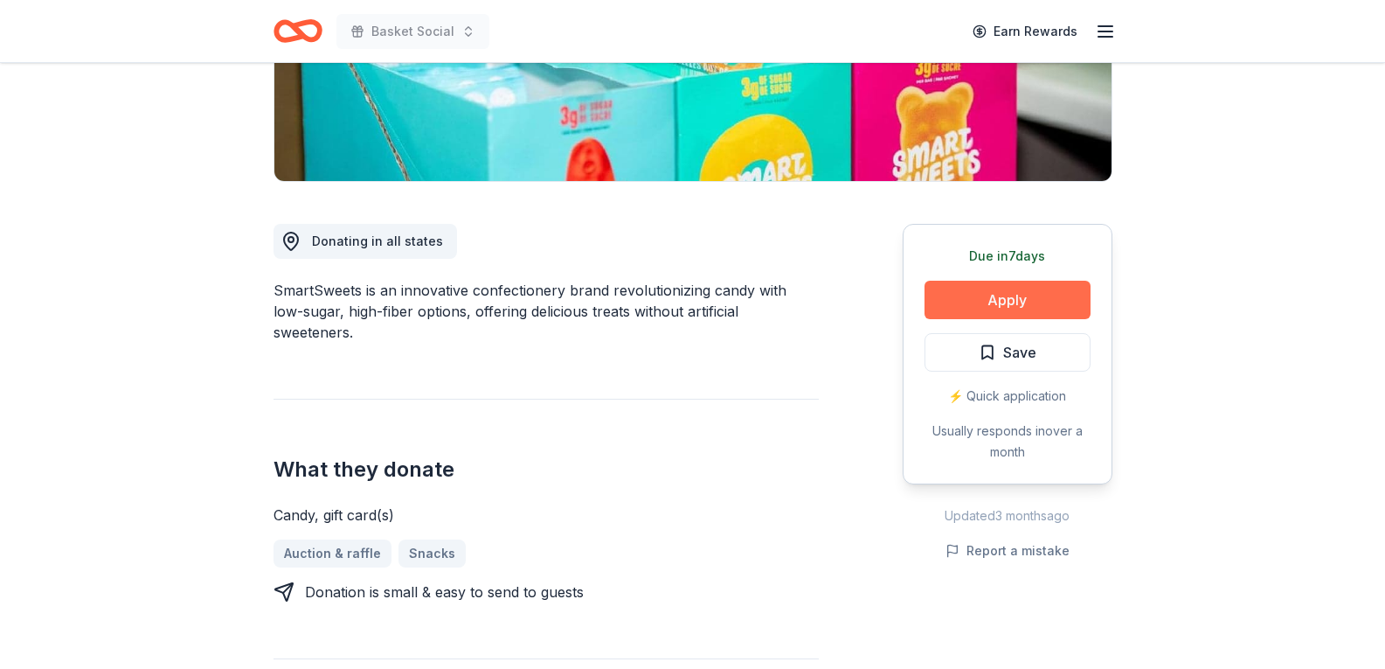
click at [990, 303] on button "Apply" at bounding box center [1008, 300] width 166 height 38
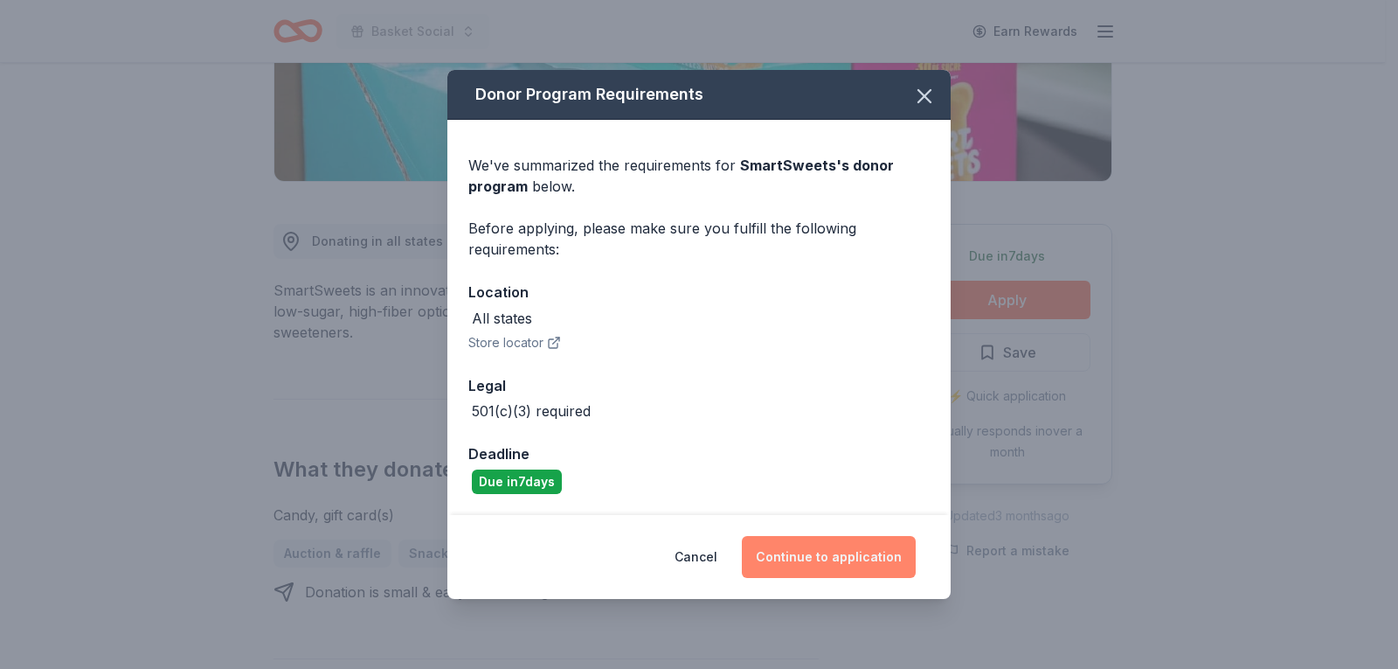
click at [843, 548] on button "Continue to application" at bounding box center [829, 557] width 174 height 42
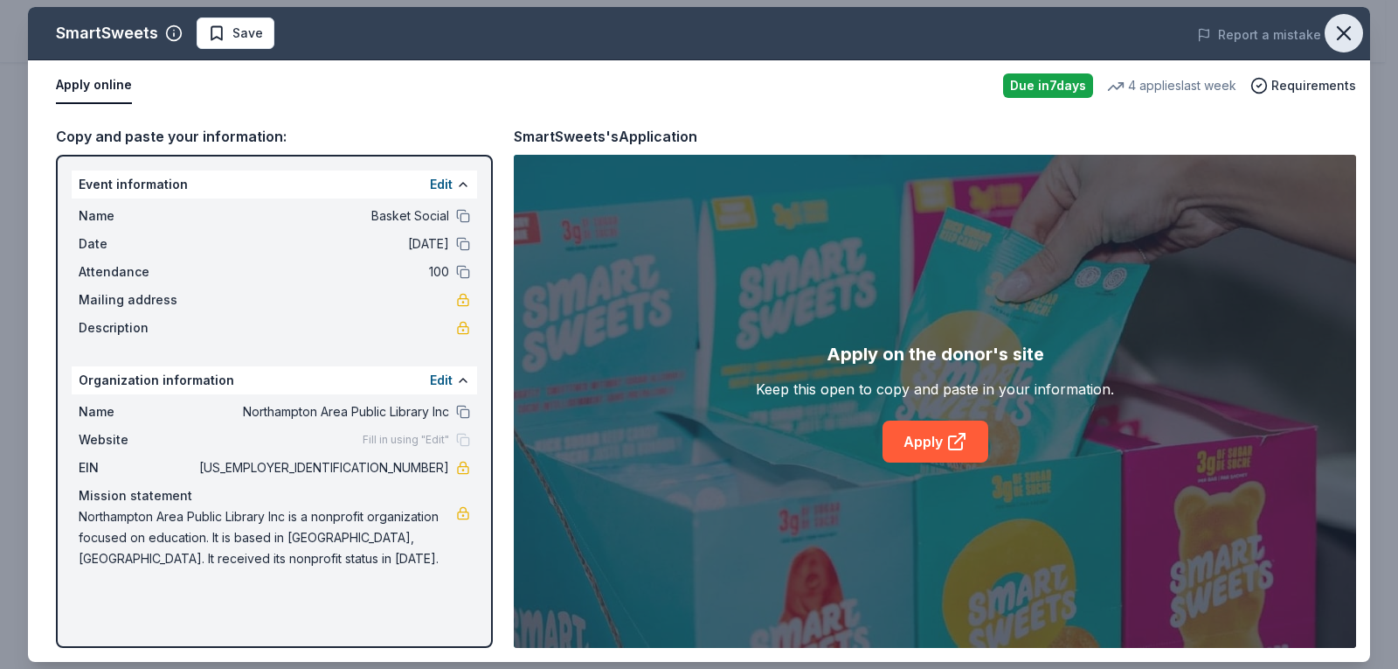
click at [1349, 32] on icon "button" at bounding box center [1344, 33] width 24 height 24
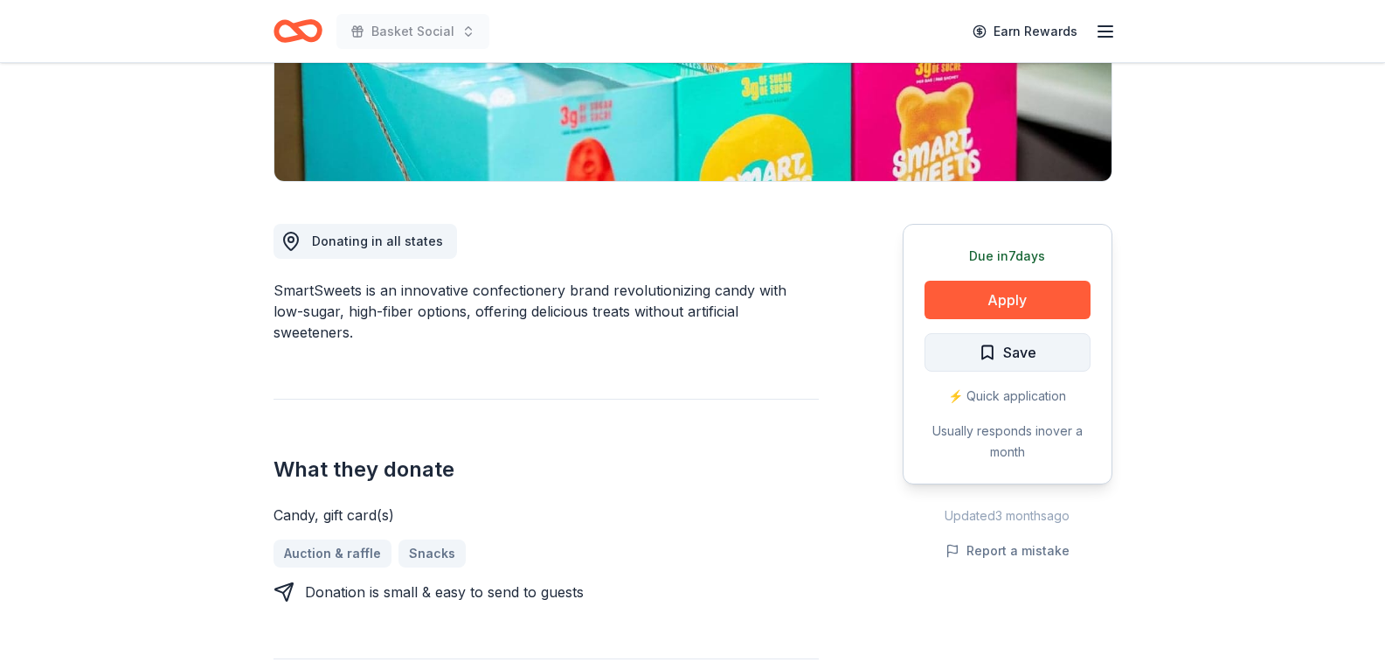
click at [1009, 348] on span "Save" at bounding box center [1019, 352] width 33 height 23
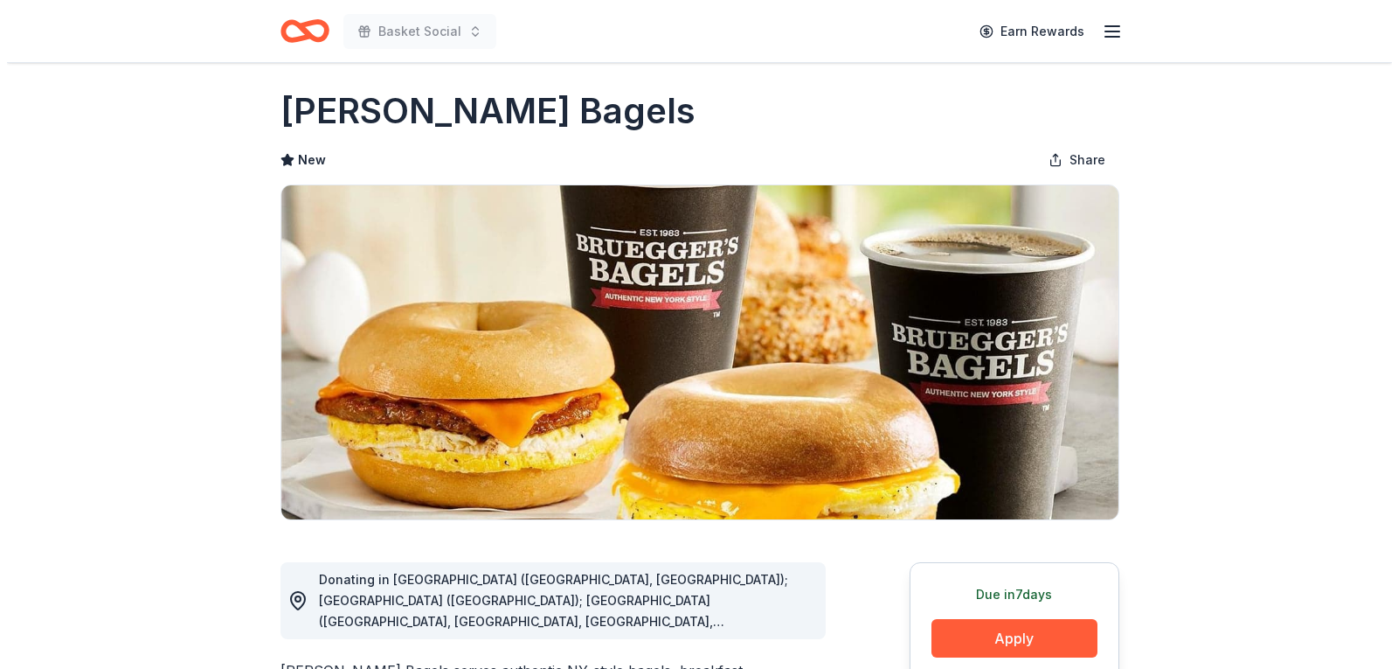
scroll to position [87, 0]
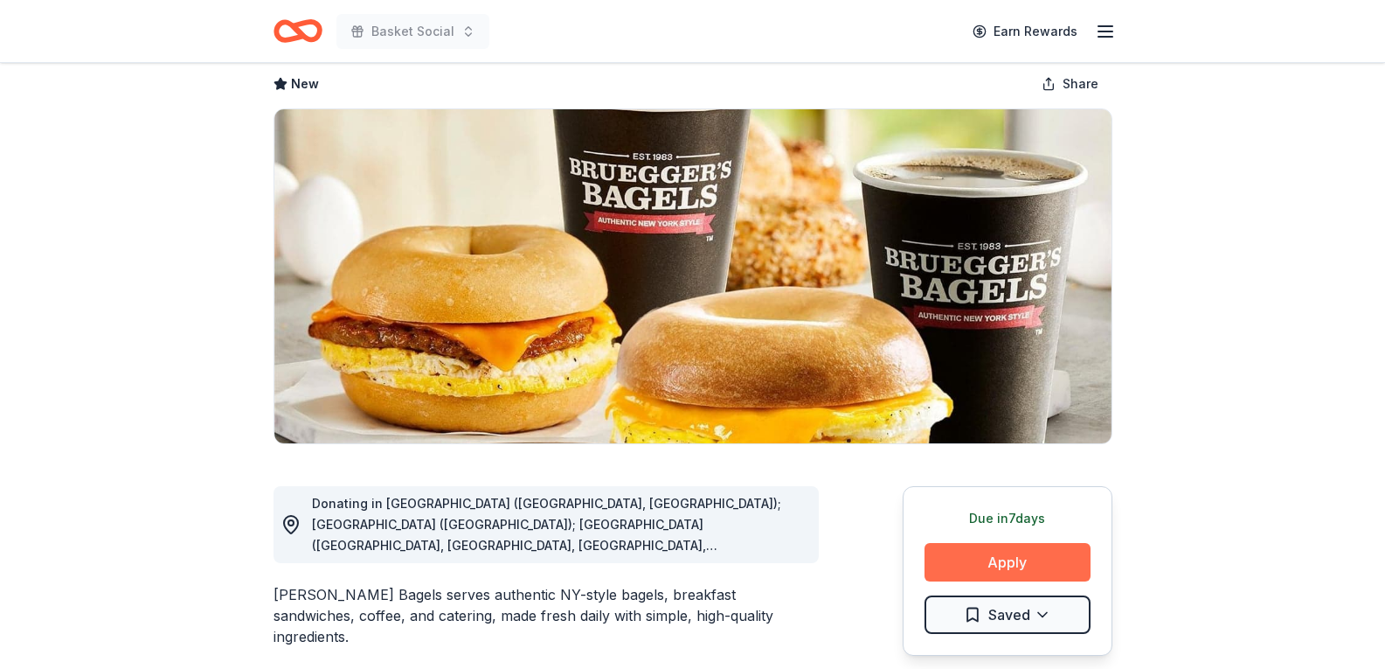
click at [1030, 571] on button "Apply" at bounding box center [1008, 562] width 166 height 38
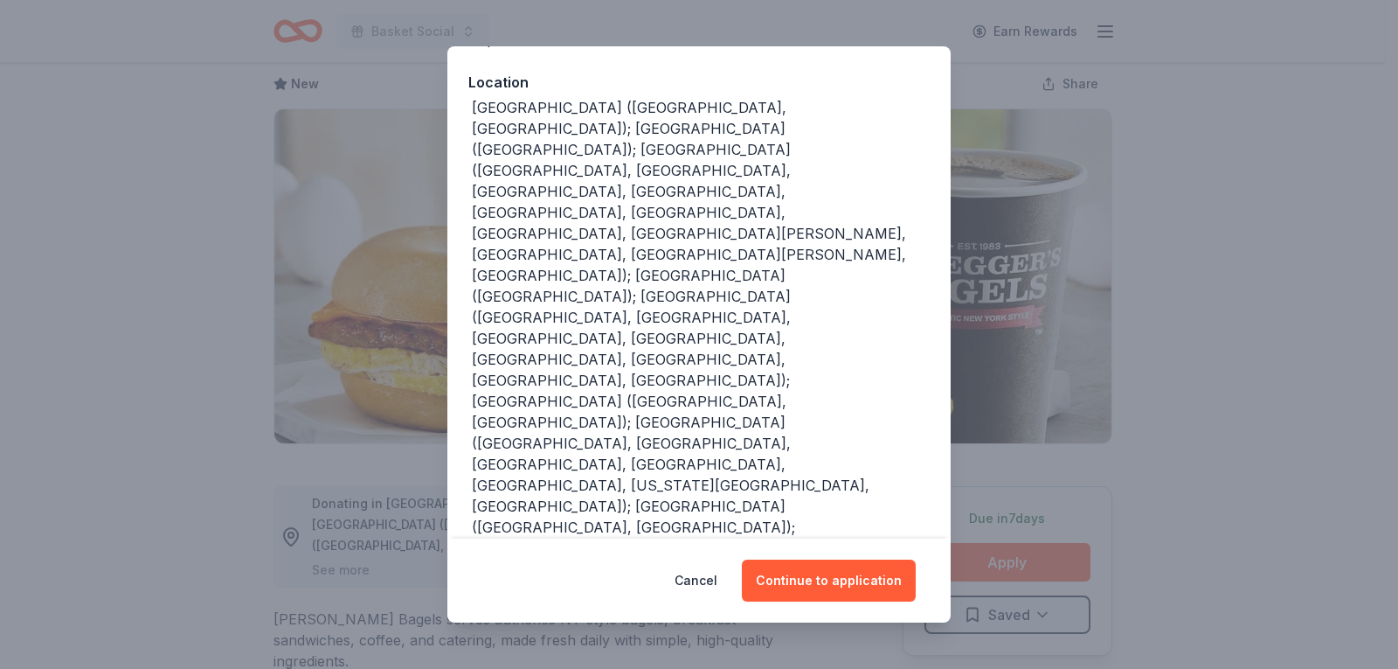
scroll to position [0, 0]
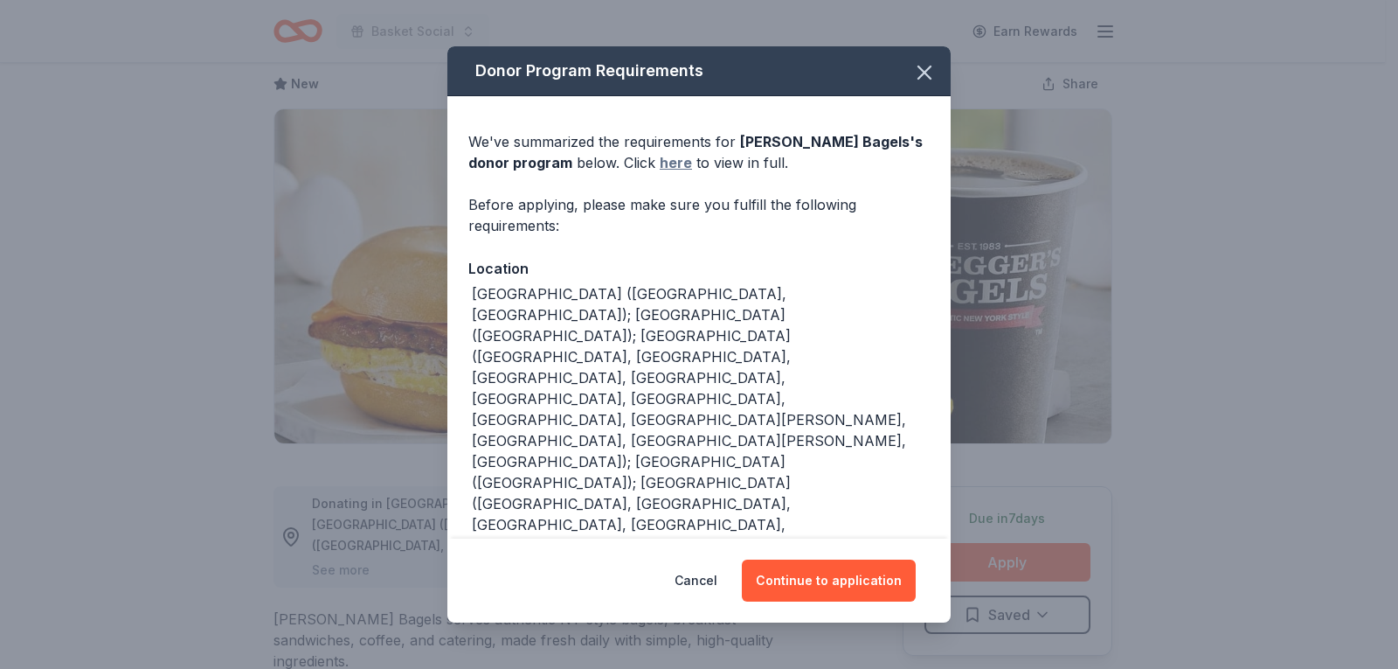
click at [679, 167] on link "here" at bounding box center [676, 162] width 32 height 21
click at [863, 565] on button "Continue to application" at bounding box center [829, 580] width 174 height 42
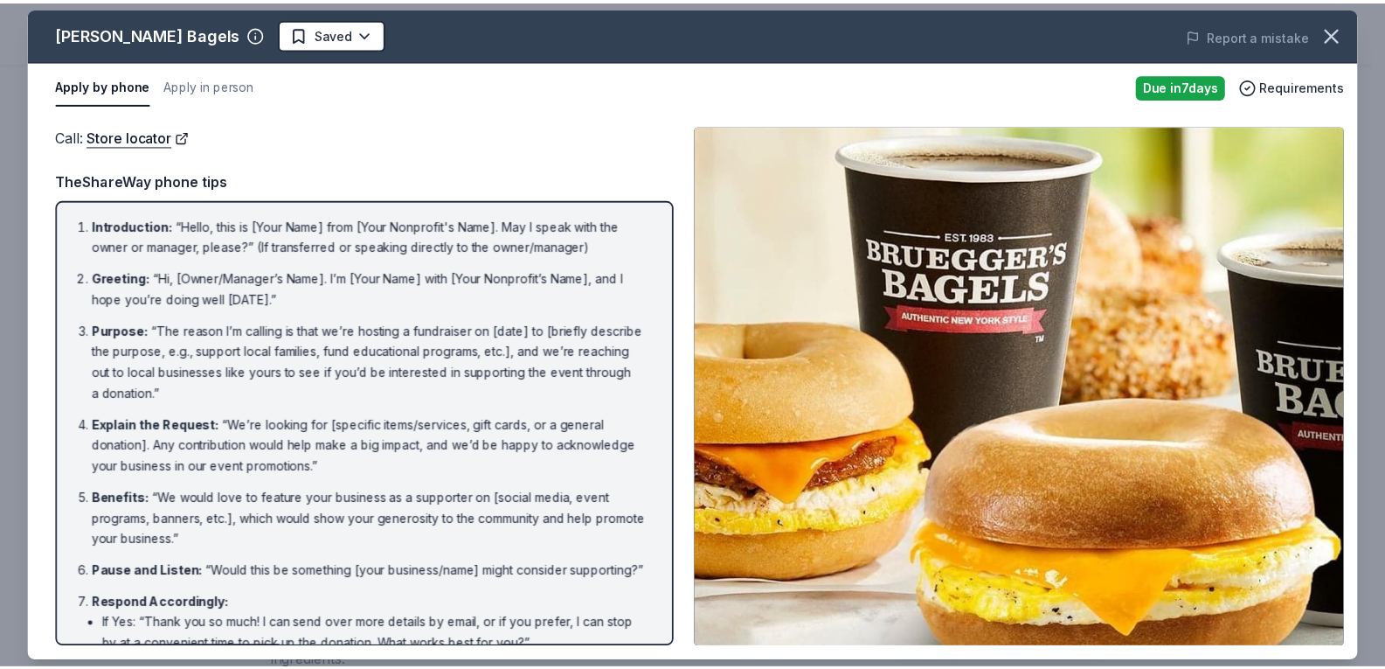
scroll to position [167, 0]
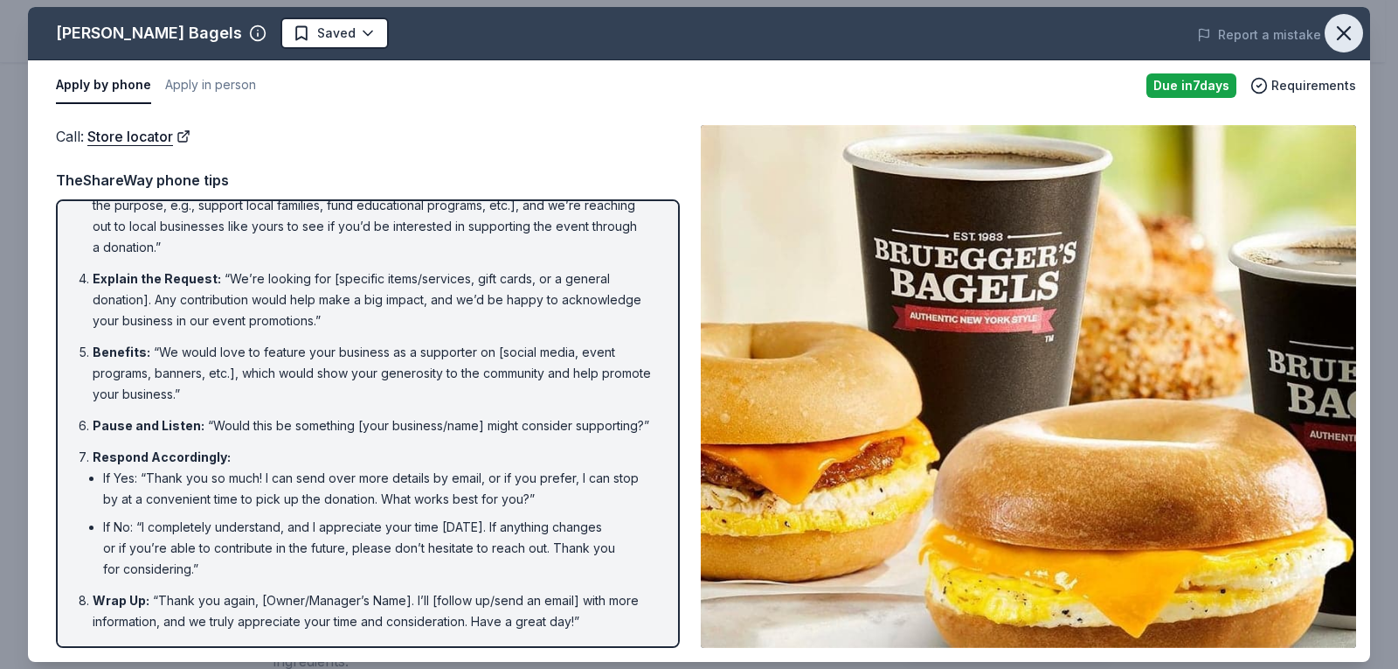
click at [1349, 21] on icon "button" at bounding box center [1344, 33] width 24 height 24
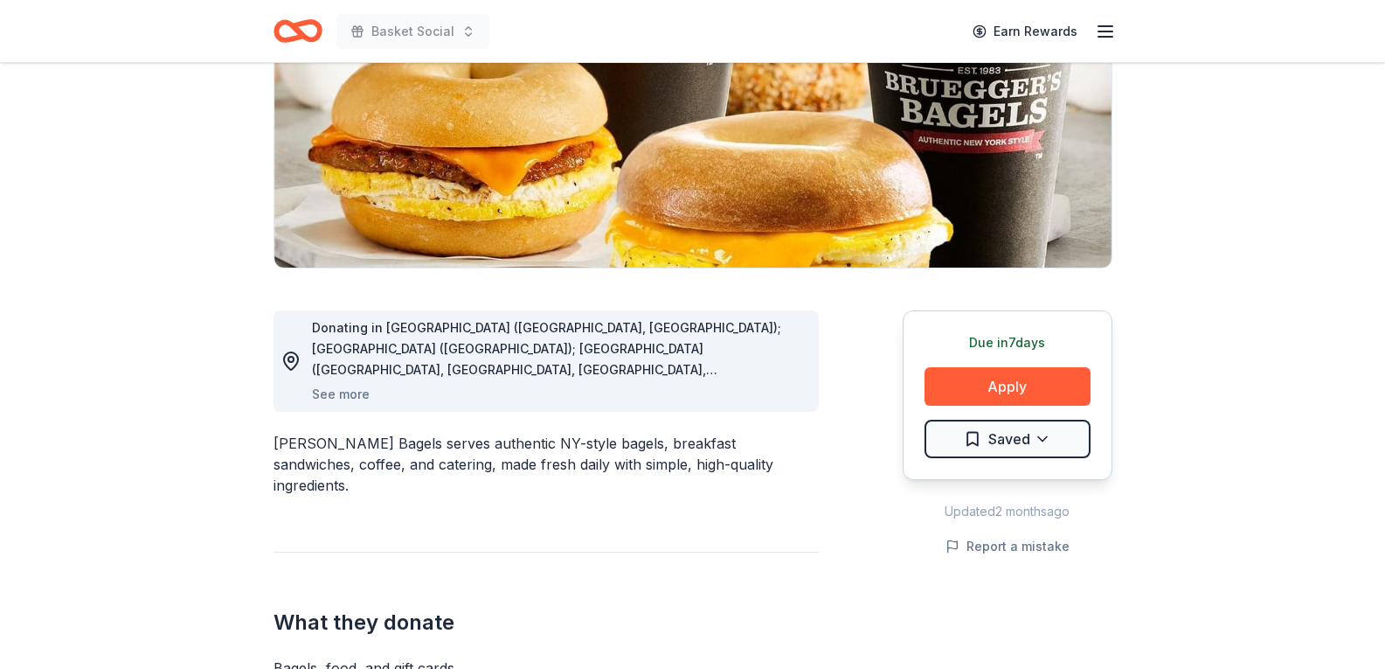
scroll to position [524, 0]
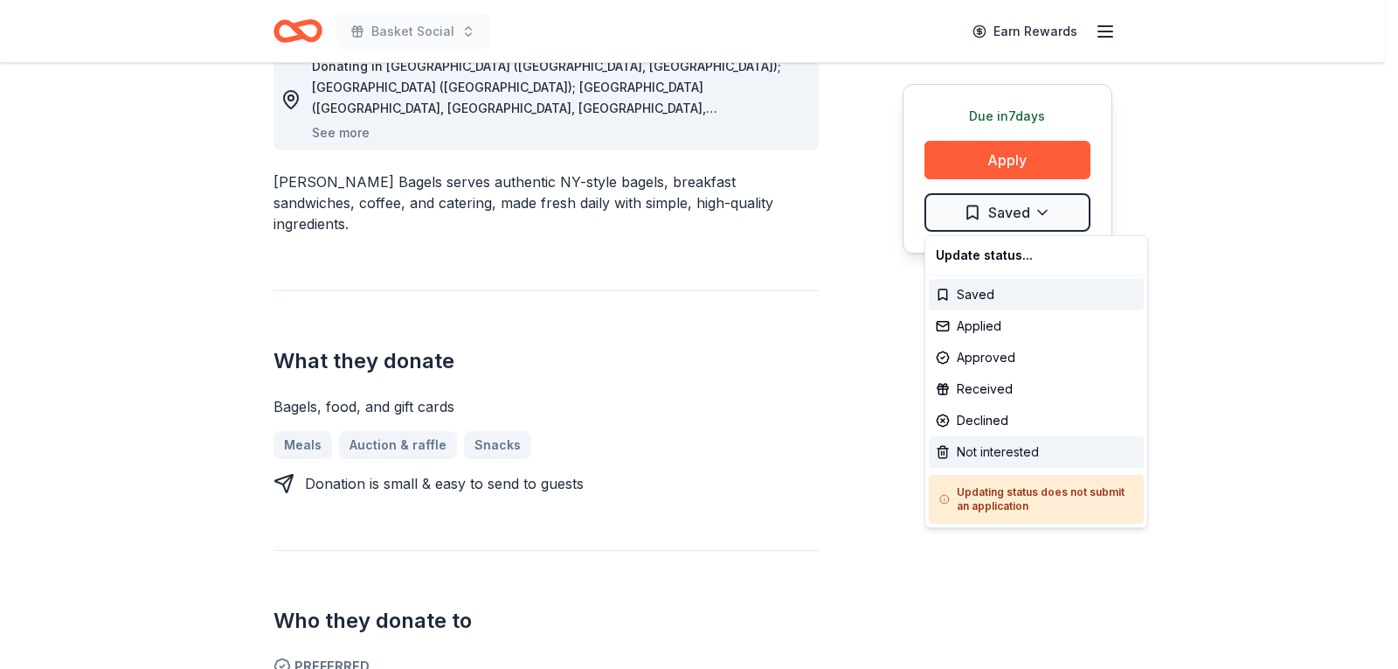
click at [981, 443] on div "Not interested" at bounding box center [1036, 451] width 215 height 31
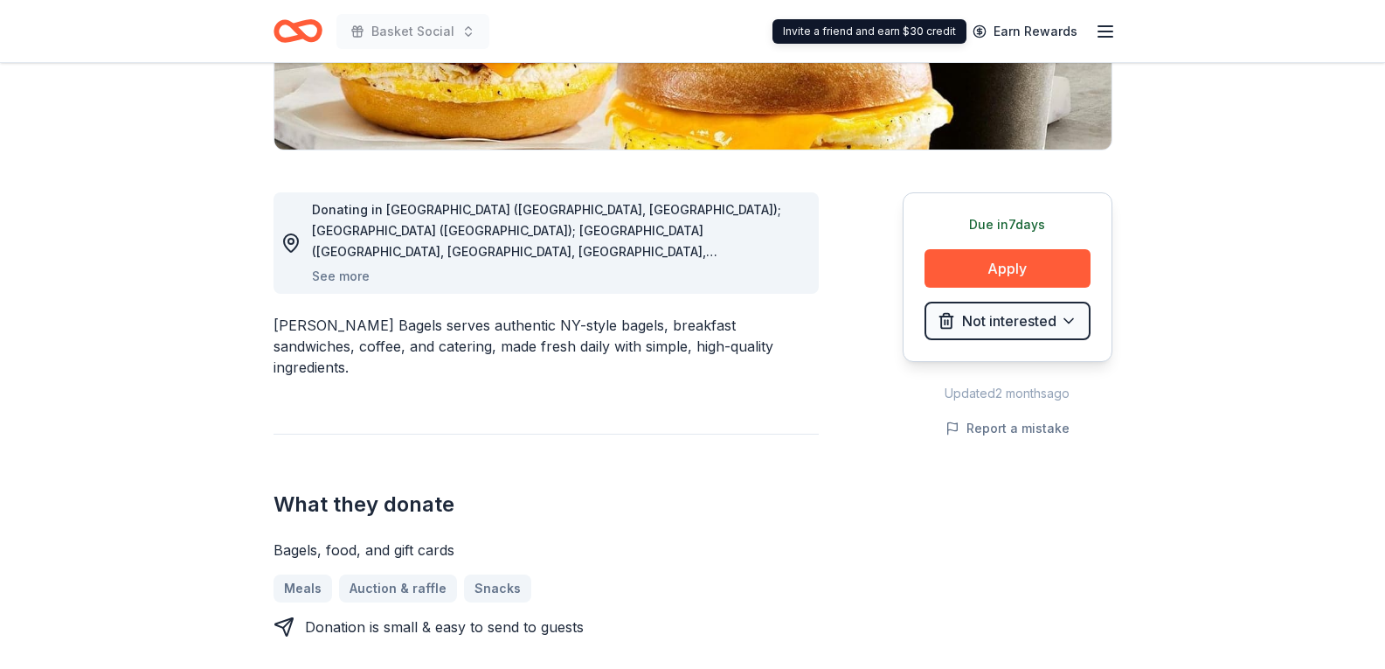
scroll to position [87, 0]
